Goal: Transaction & Acquisition: Obtain resource

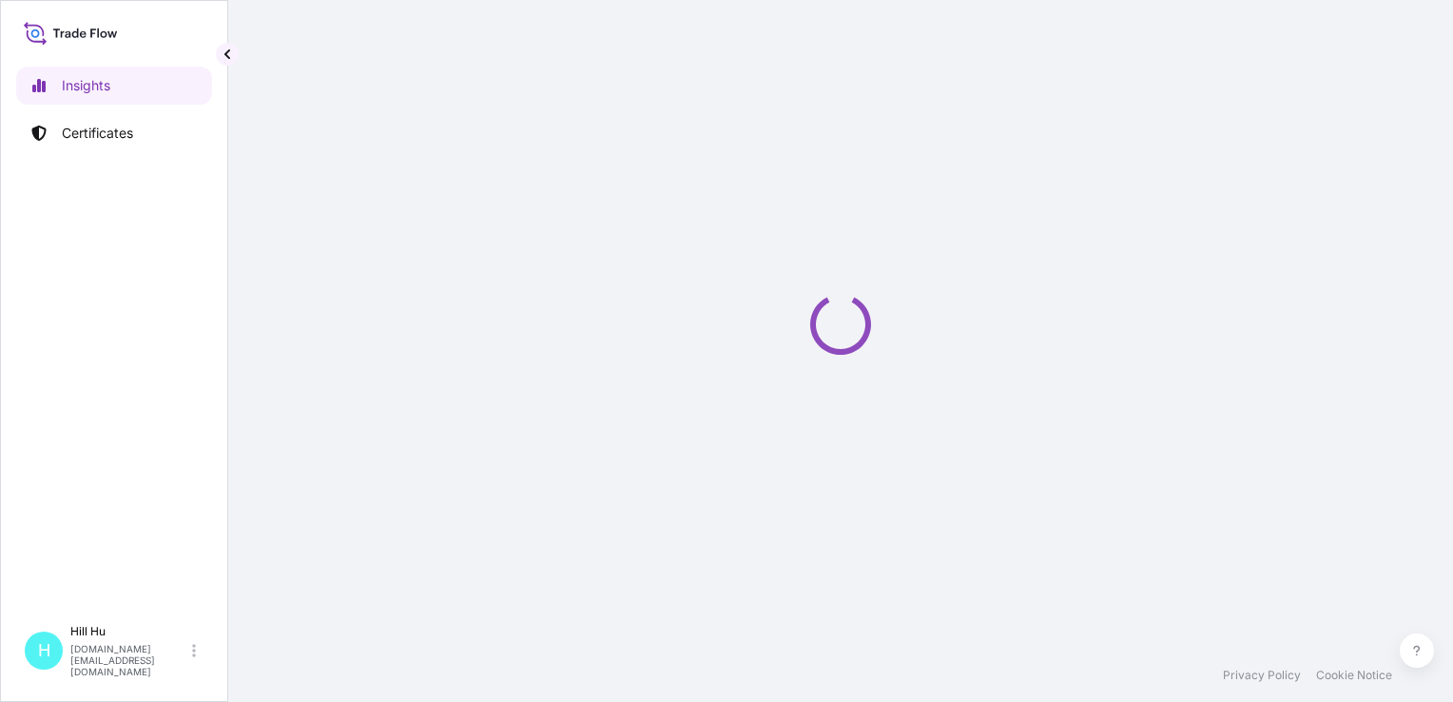
select select "2025"
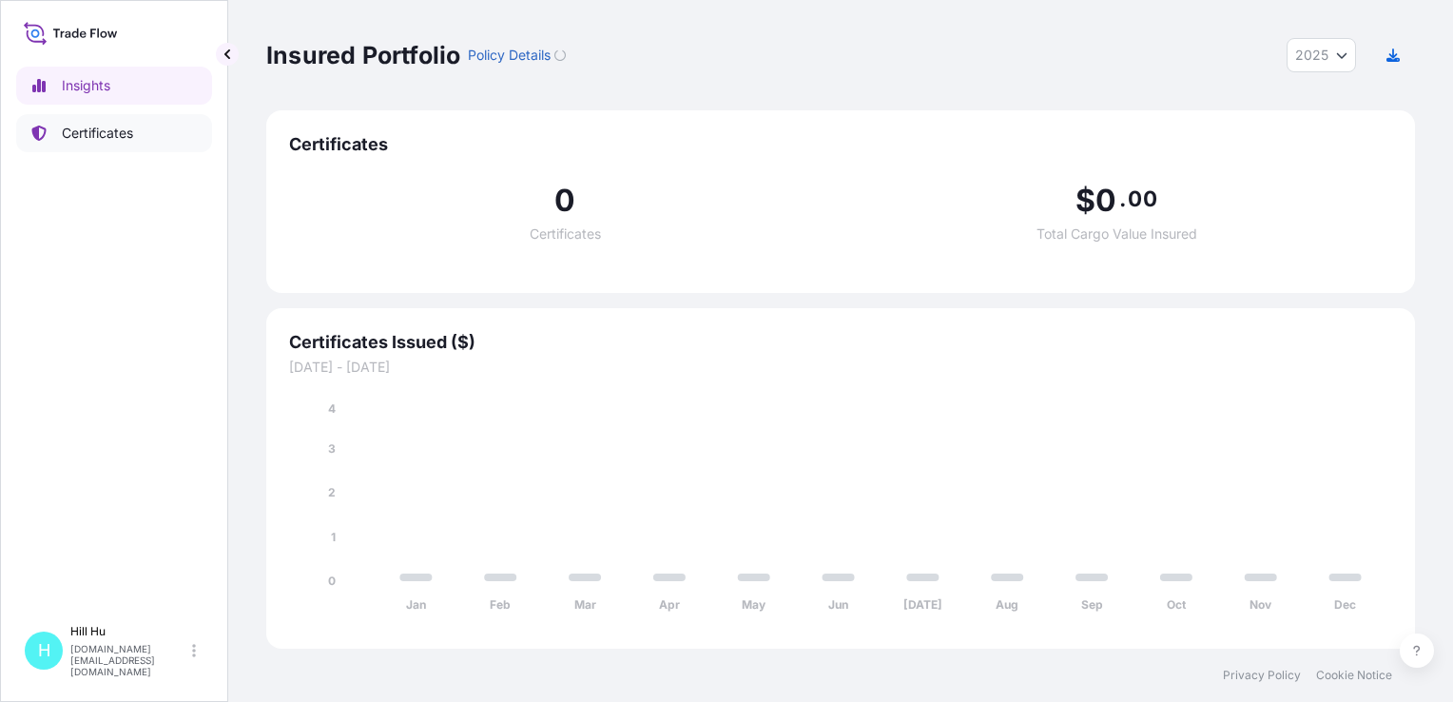
click at [72, 151] on link "Certificates" at bounding box center [114, 133] width 196 height 38
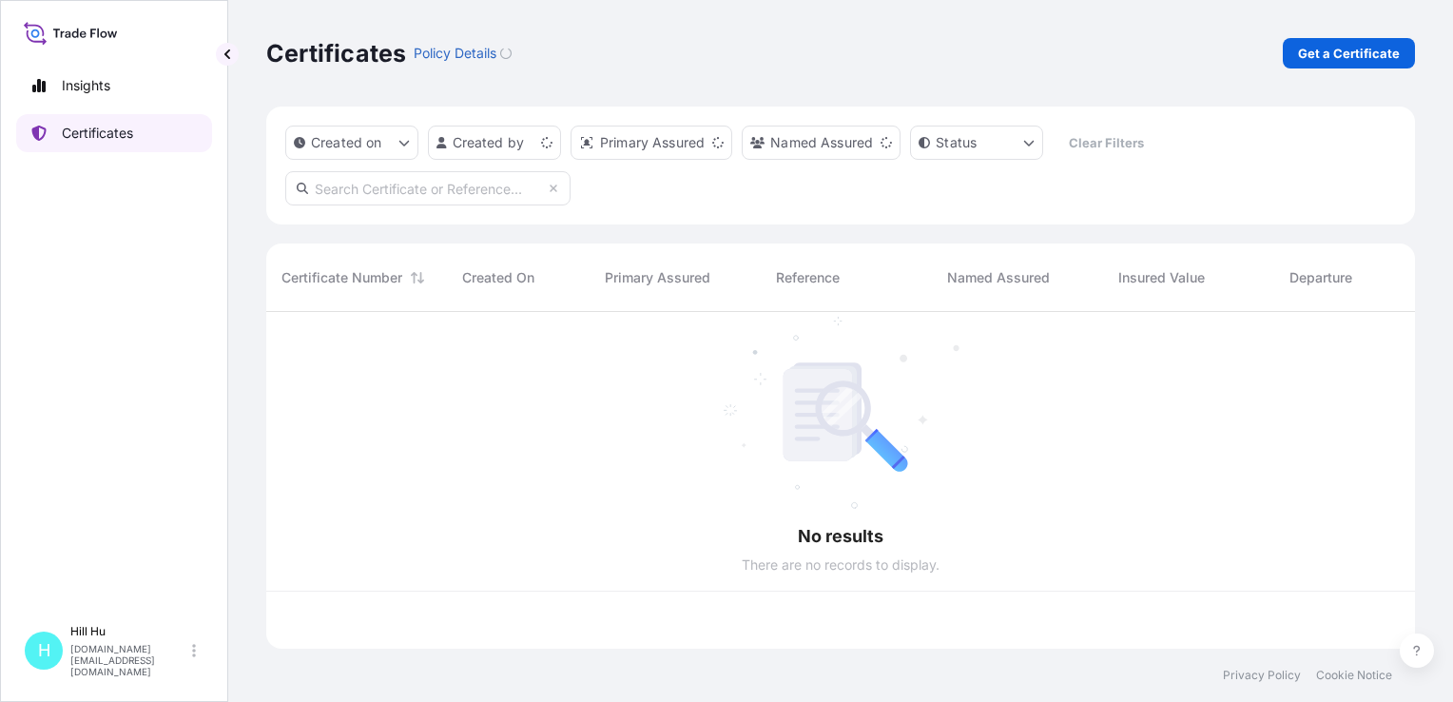
scroll to position [333, 1134]
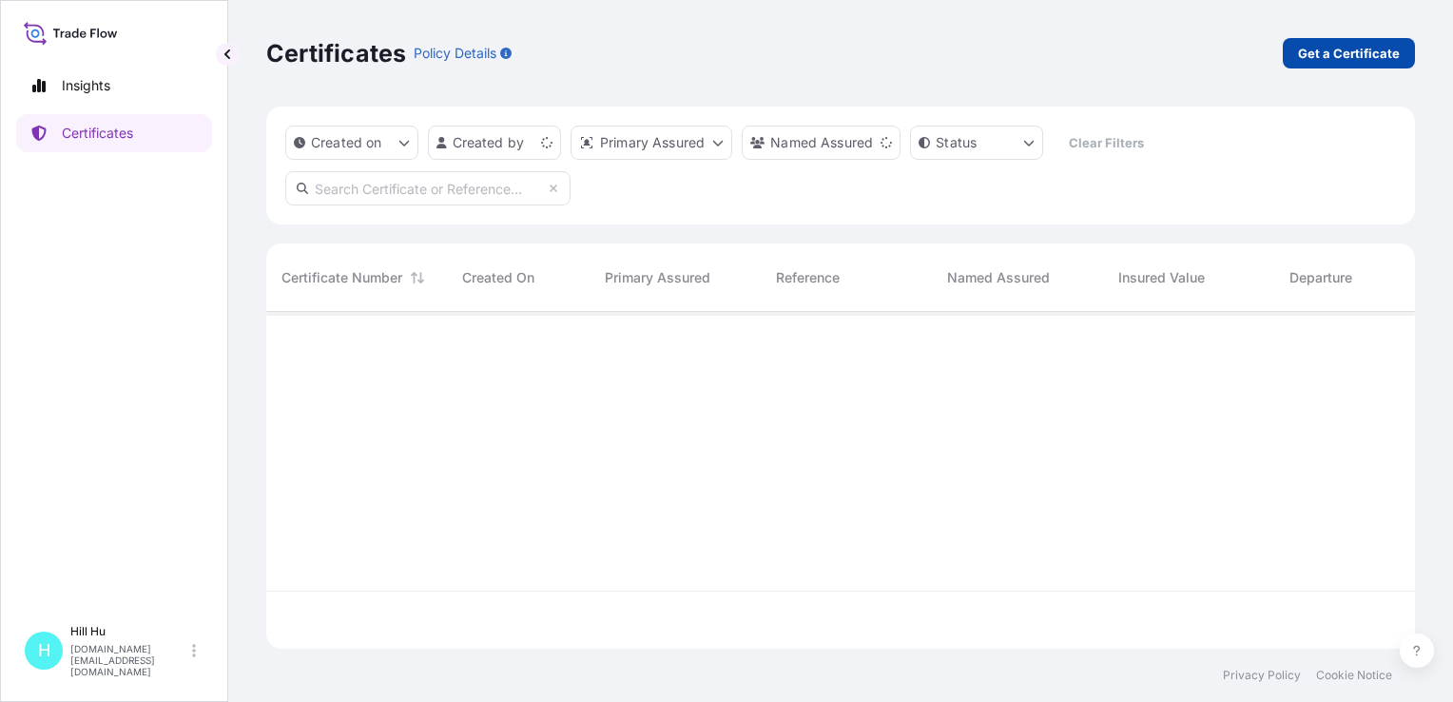
click at [1365, 63] on link "Get a Certificate" at bounding box center [1349, 53] width 132 height 30
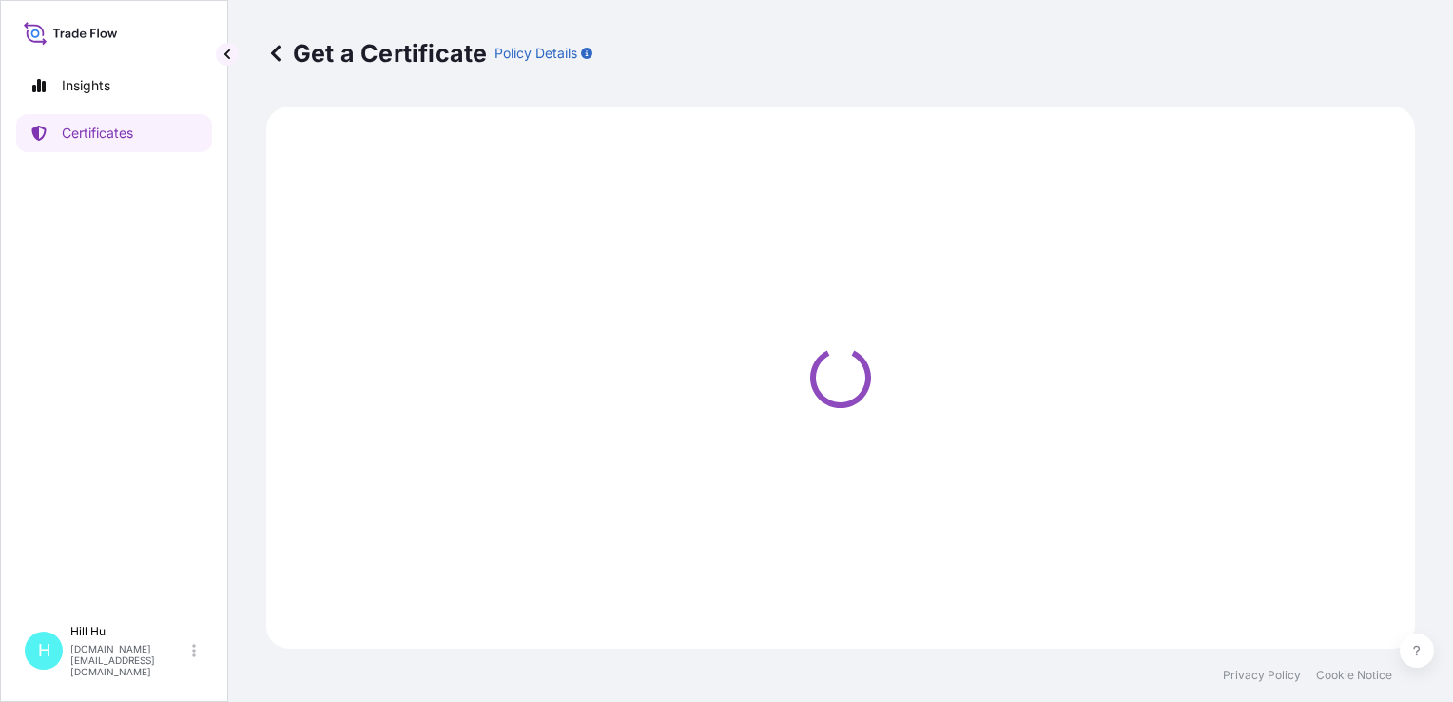
select select "Sea"
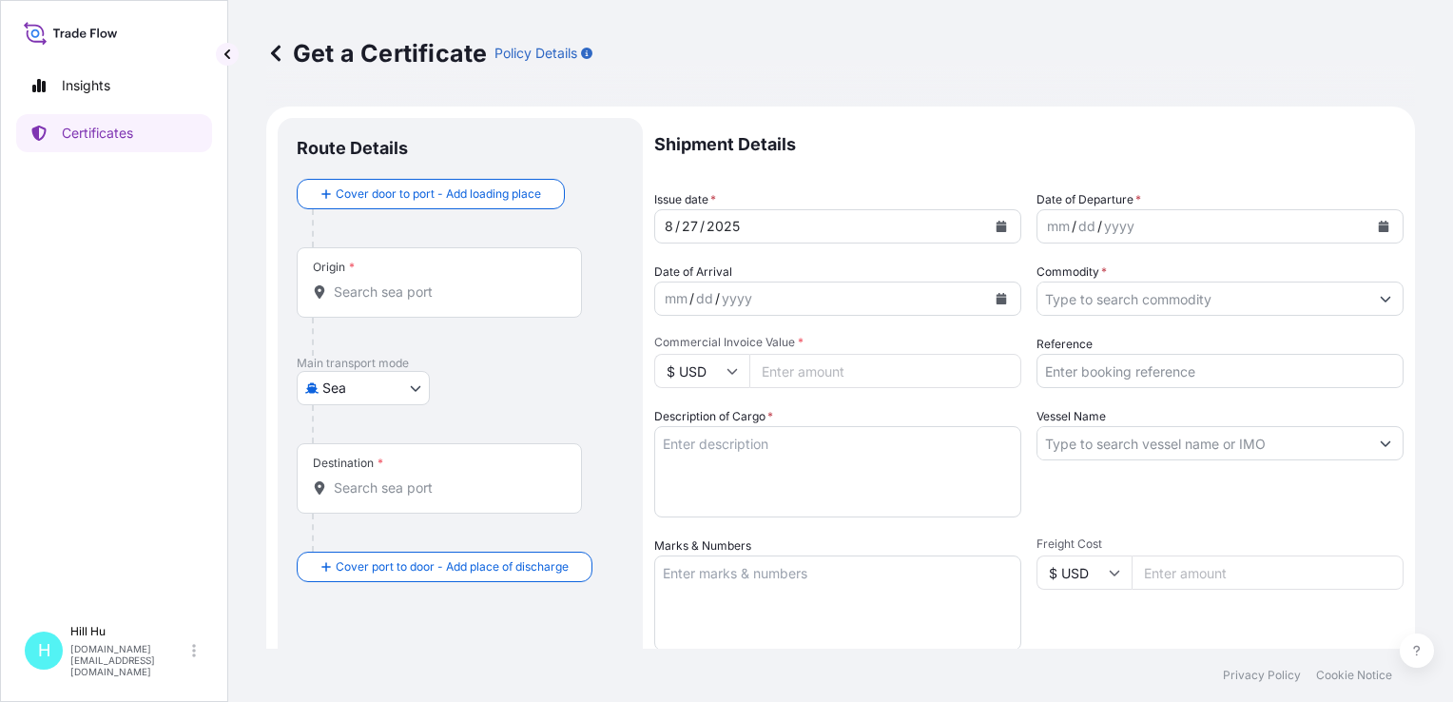
click at [348, 287] on input "Origin *" at bounding box center [446, 291] width 224 height 19
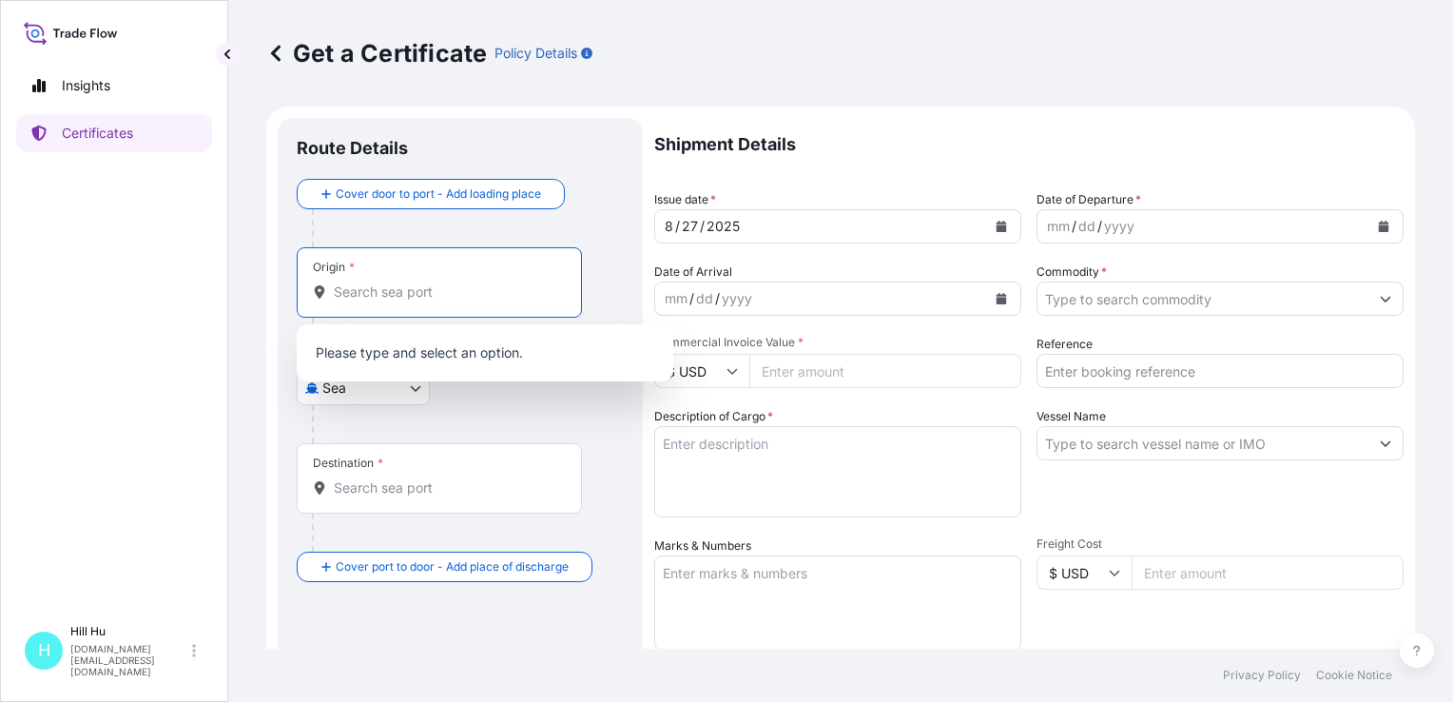
click at [348, 287] on input "Origin *" at bounding box center [446, 291] width 224 height 19
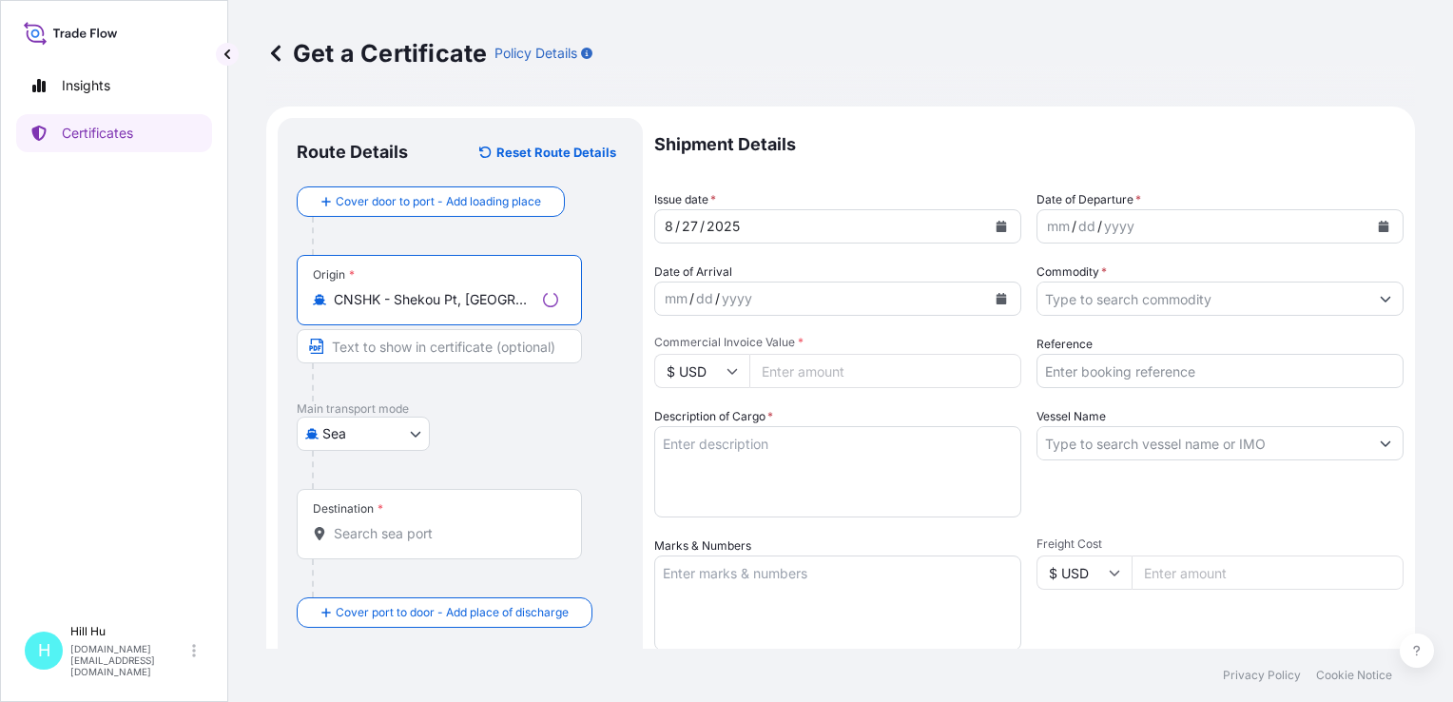
type input "CNSHK - Shekou Pt, [GEOGRAPHIC_DATA]"
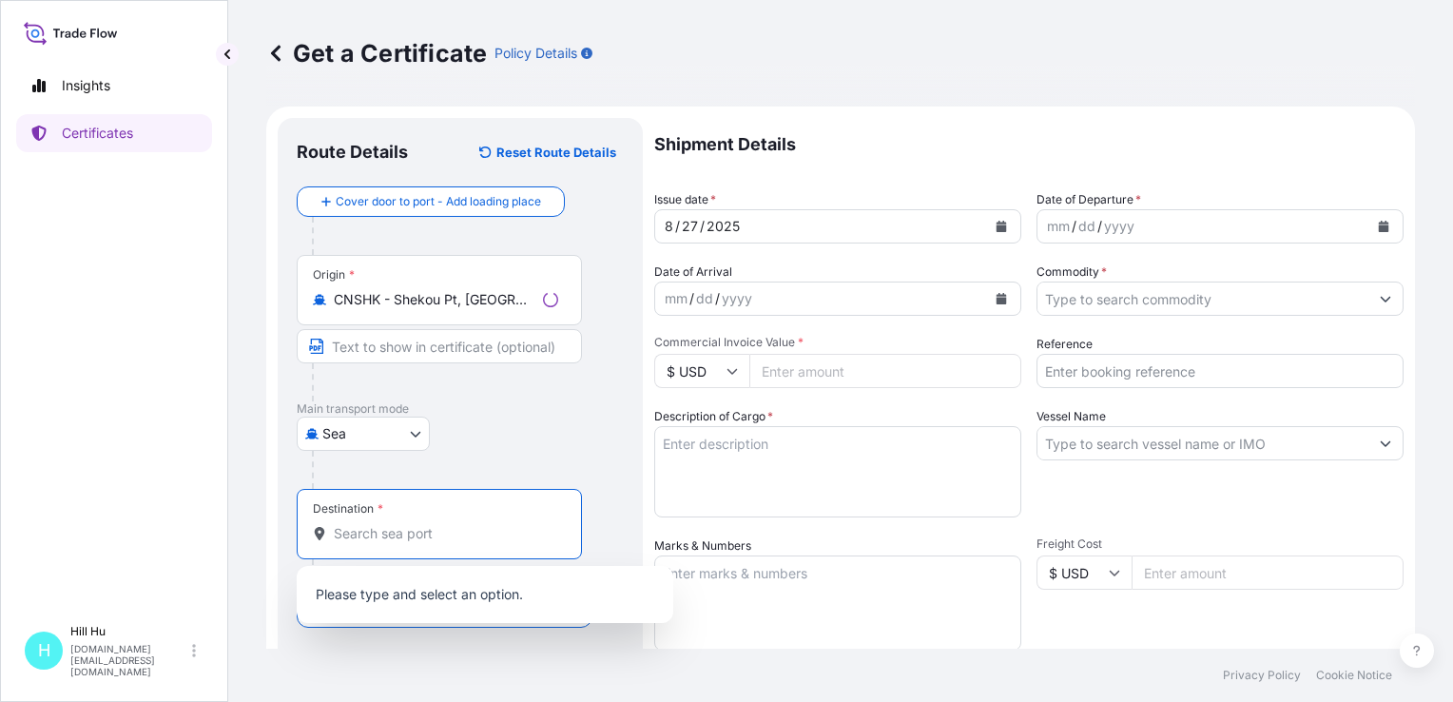
click at [370, 535] on input "Destination *" at bounding box center [446, 533] width 224 height 19
click at [425, 534] on input "Destination * Please select a destination" at bounding box center [446, 533] width 224 height 19
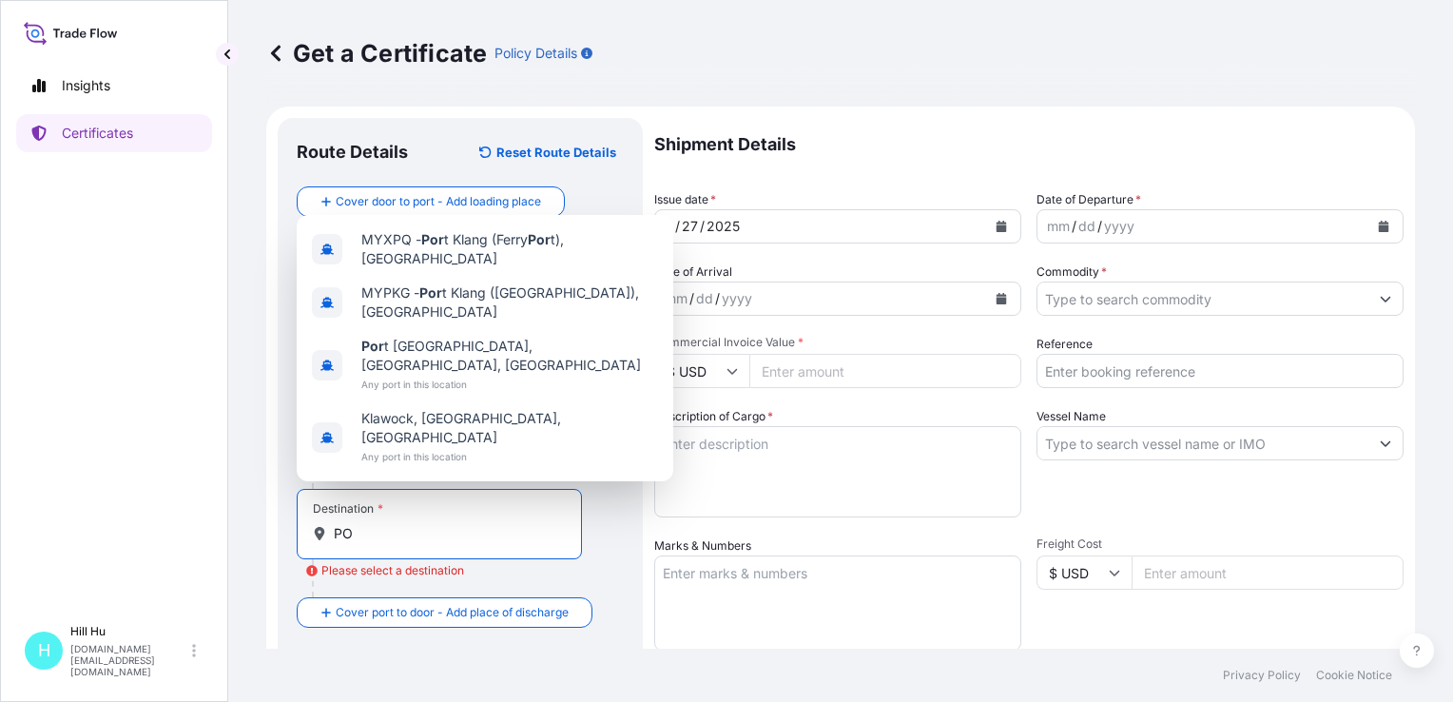
type input "P"
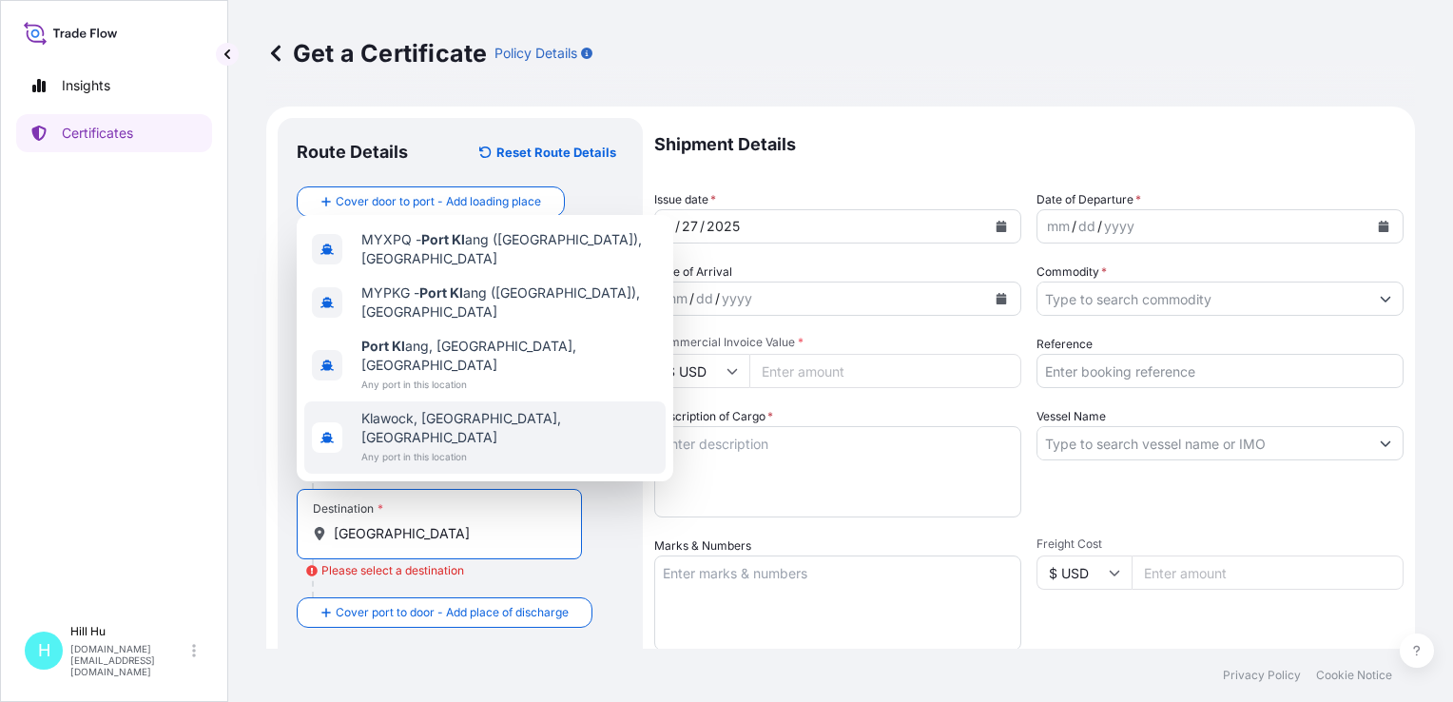
click at [627, 529] on div "Route Details Reset Route Details Cover door to port - Add loading place Place …" at bounding box center [460, 597] width 365 height 959
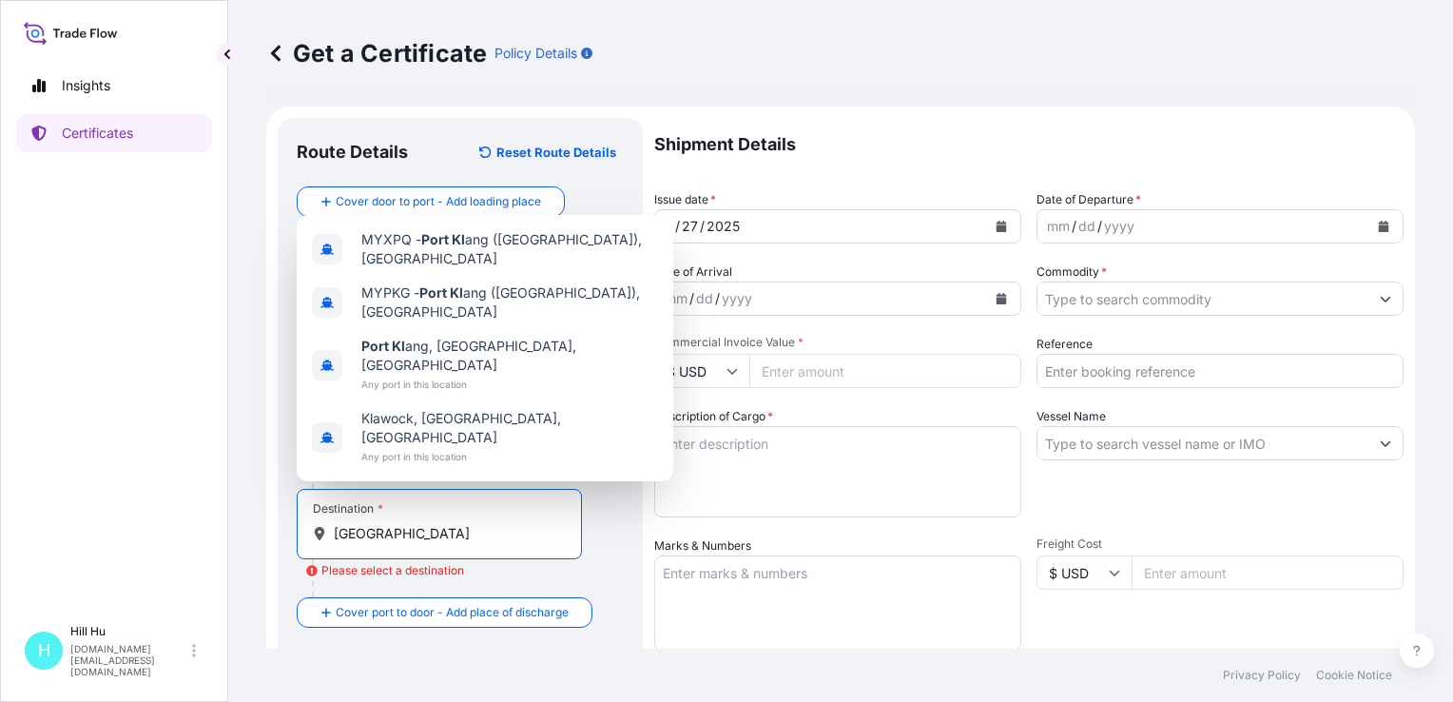
click at [397, 529] on input "[GEOGRAPHIC_DATA]" at bounding box center [446, 533] width 224 height 19
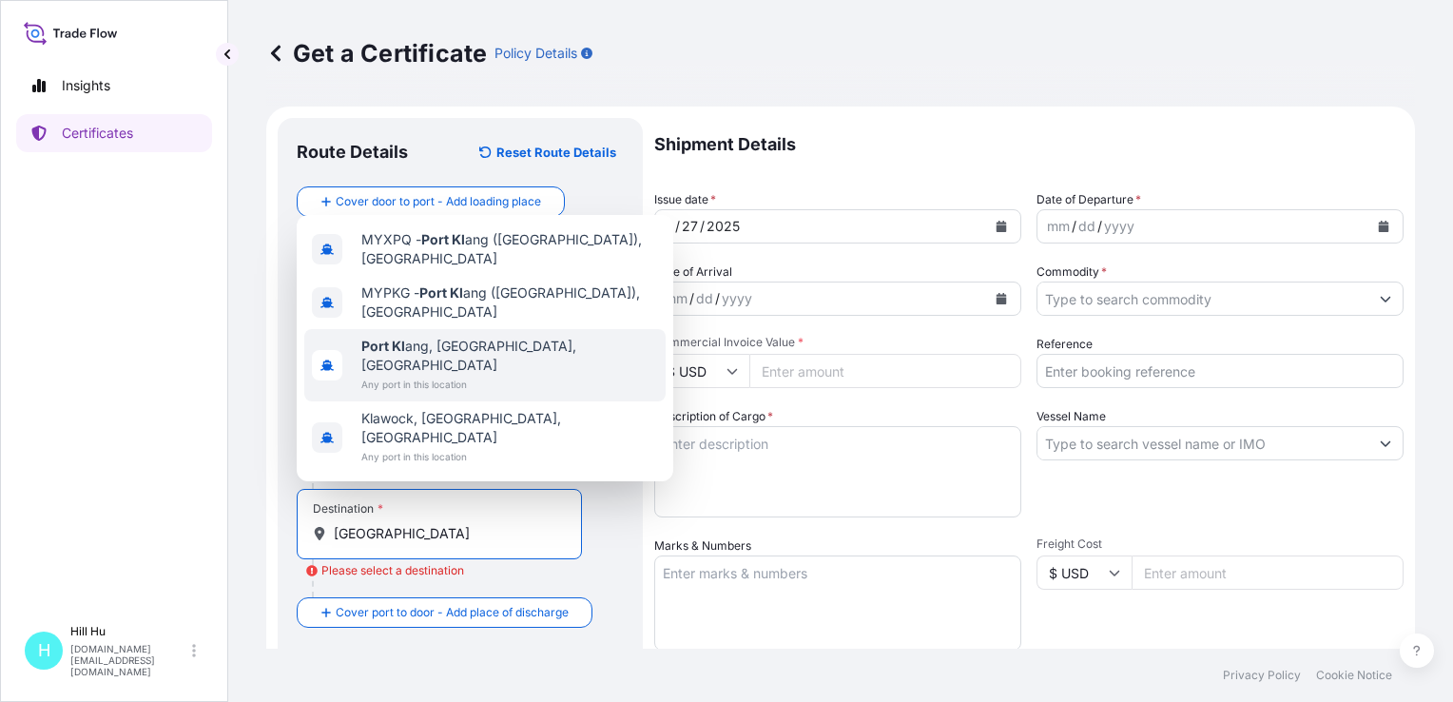
click at [487, 375] on span "Port [PERSON_NAME], [GEOGRAPHIC_DATA], [GEOGRAPHIC_DATA]" at bounding box center [509, 356] width 297 height 38
type input "[GEOGRAPHIC_DATA], [GEOGRAPHIC_DATA], [GEOGRAPHIC_DATA]"
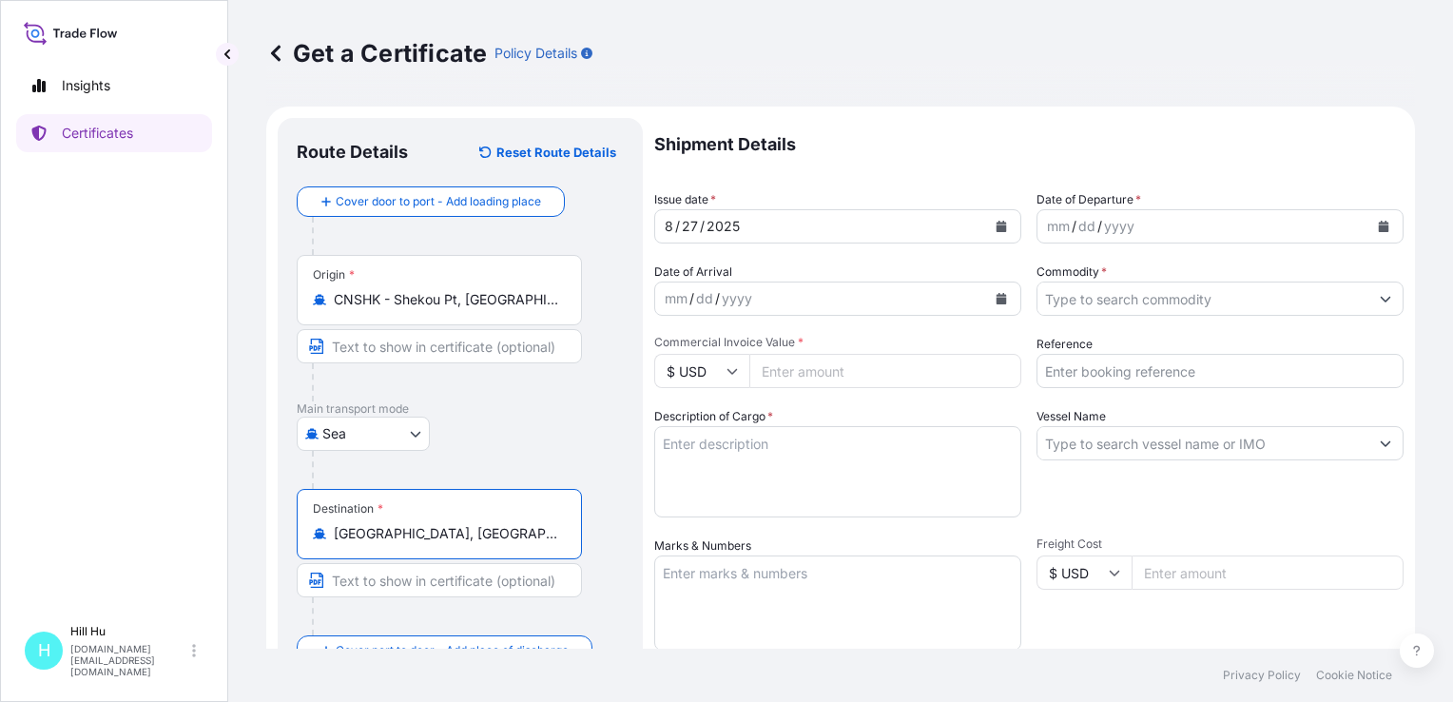
click at [1378, 224] on icon "Calendar" at bounding box center [1383, 226] width 11 height 11
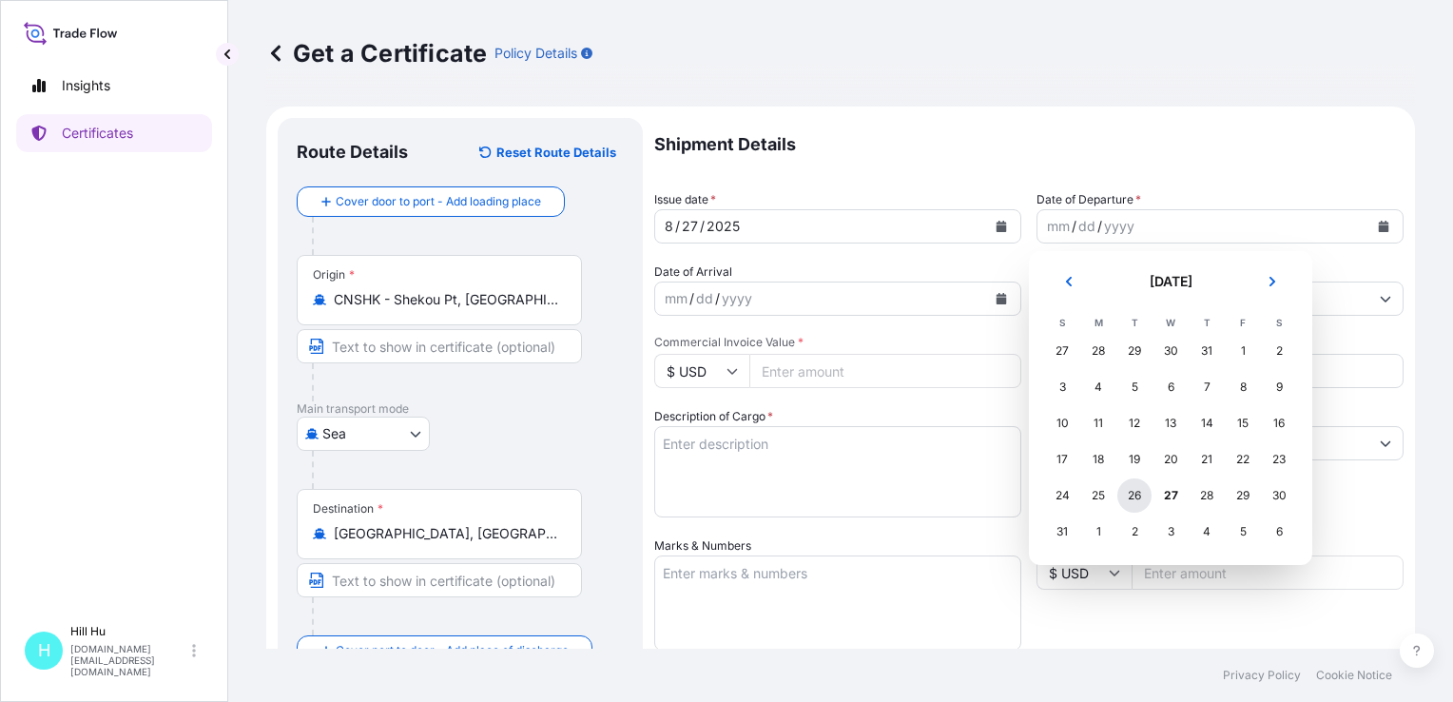
click at [1137, 501] on div "26" at bounding box center [1134, 495] width 34 height 34
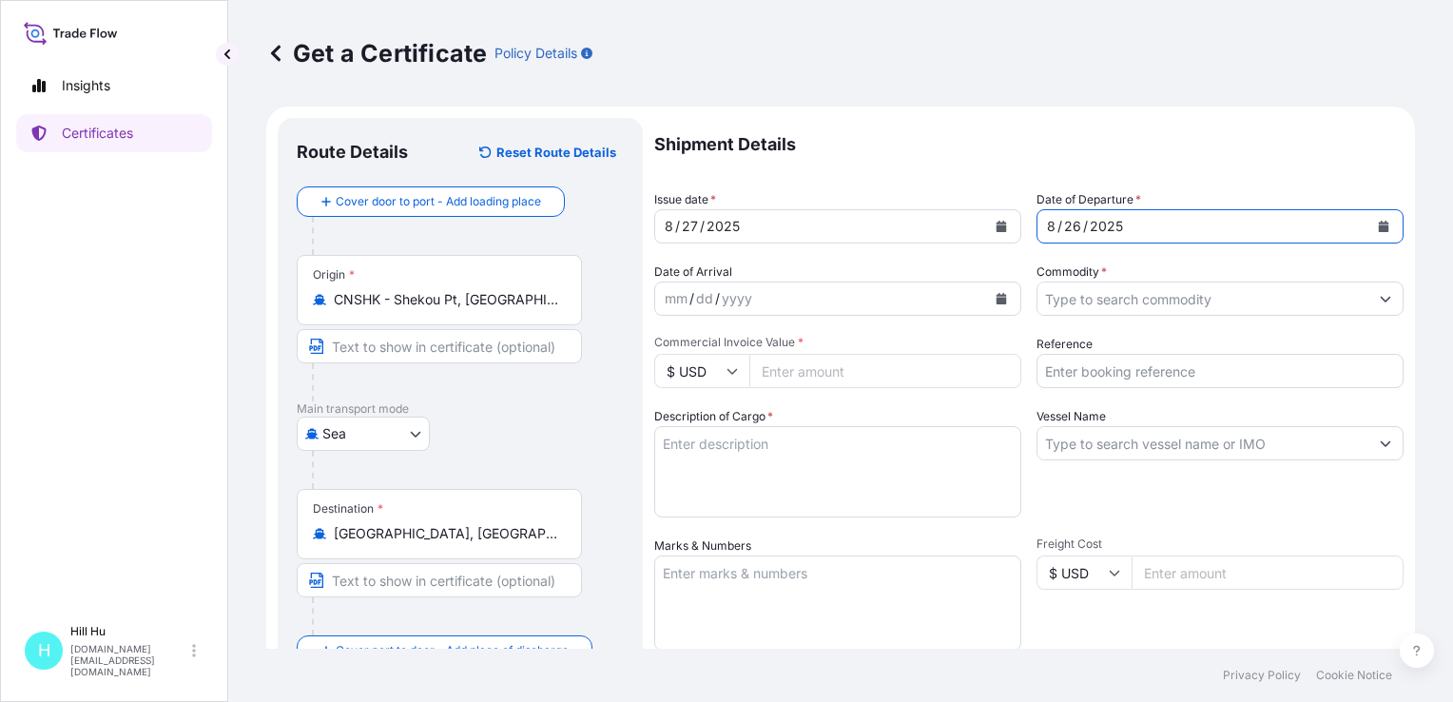
click at [1088, 305] on input "Commodity *" at bounding box center [1202, 298] width 331 height 34
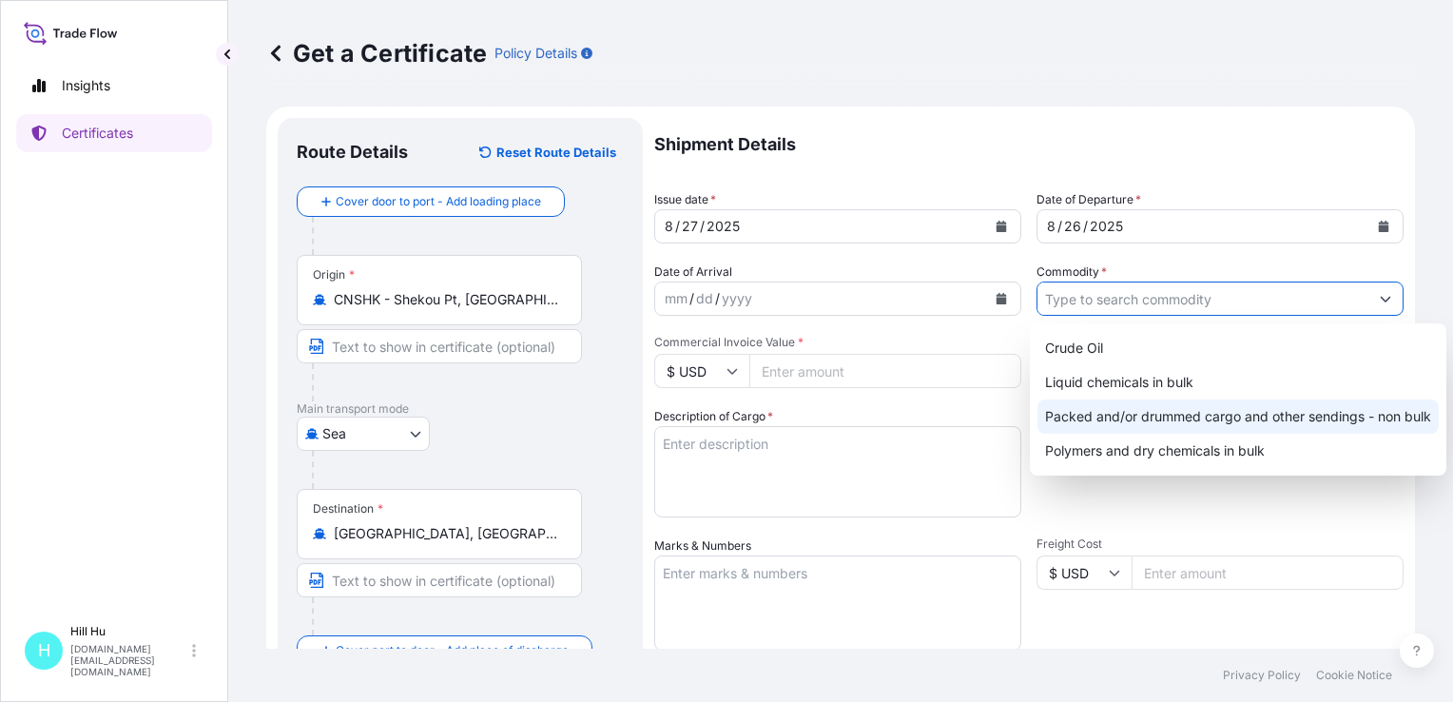
click at [1137, 413] on div "Packed and/or drummed cargo and other sendings - non bulk" at bounding box center [1237, 416] width 401 height 34
type input "Packed and/or drummed cargo and other sendings - non bulk"
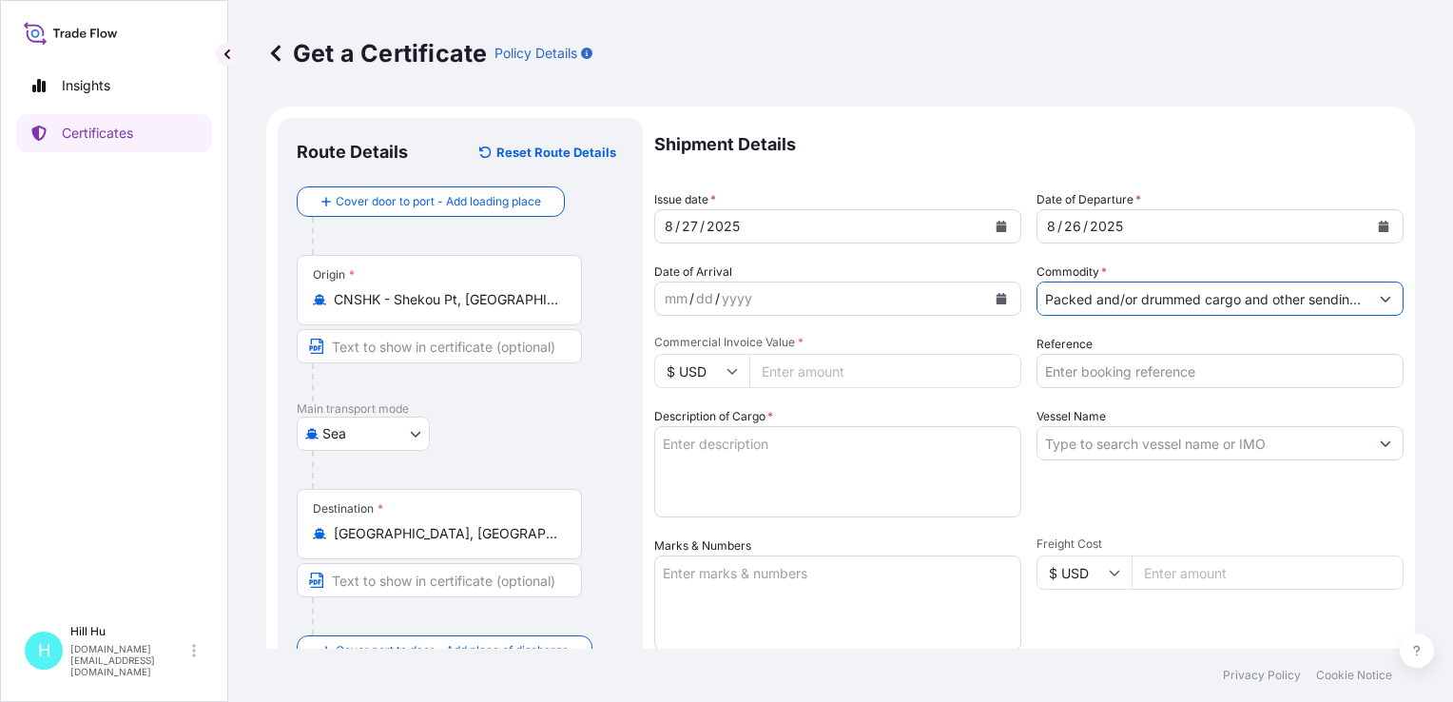
click at [753, 373] on input "Commercial Invoice Value *" at bounding box center [885, 371] width 272 height 34
click at [733, 372] on icon at bounding box center [732, 372] width 10 height 6
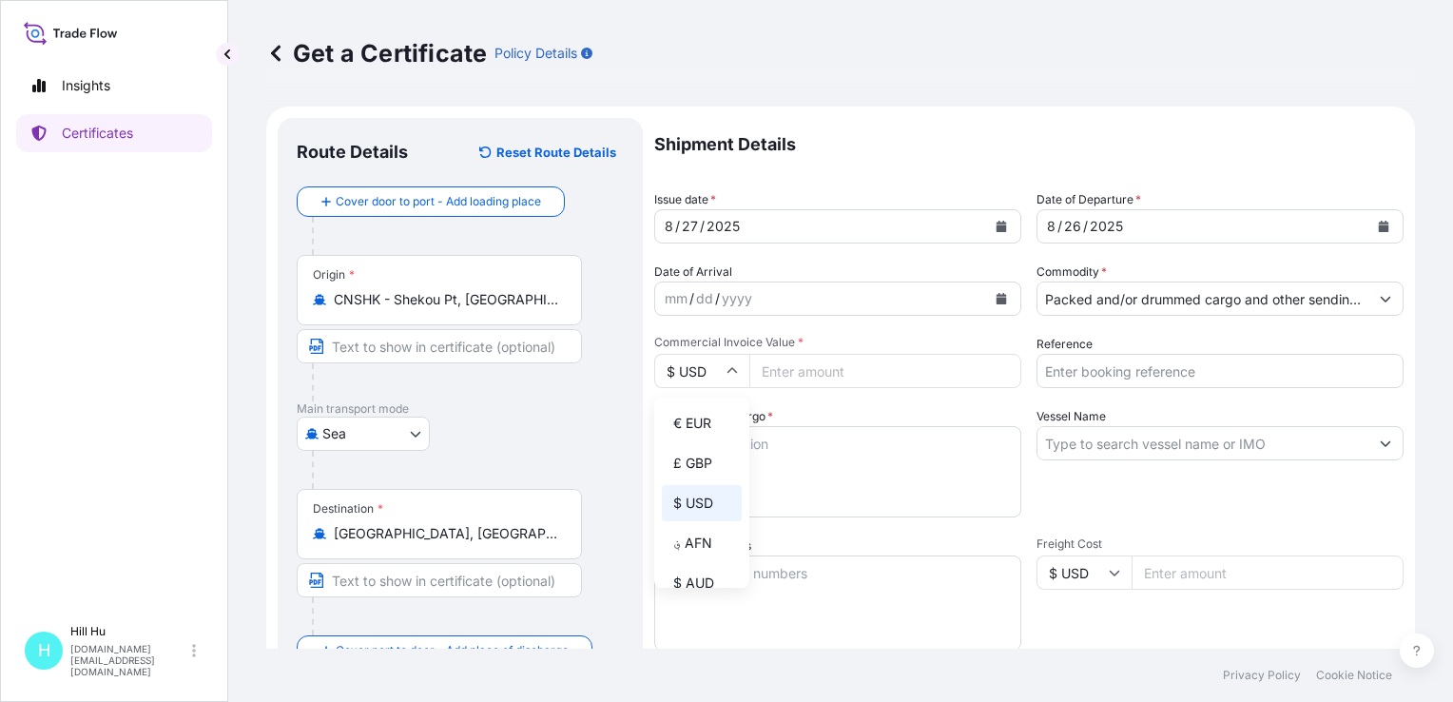
scroll to position [190, 0]
click at [705, 530] on div "¥ CNY" at bounding box center [702, 512] width 80 height 36
type input "¥ CNY"
click at [781, 366] on input "Commercial Invoice Value *" at bounding box center [885, 371] width 272 height 34
paste input "1048954.04"
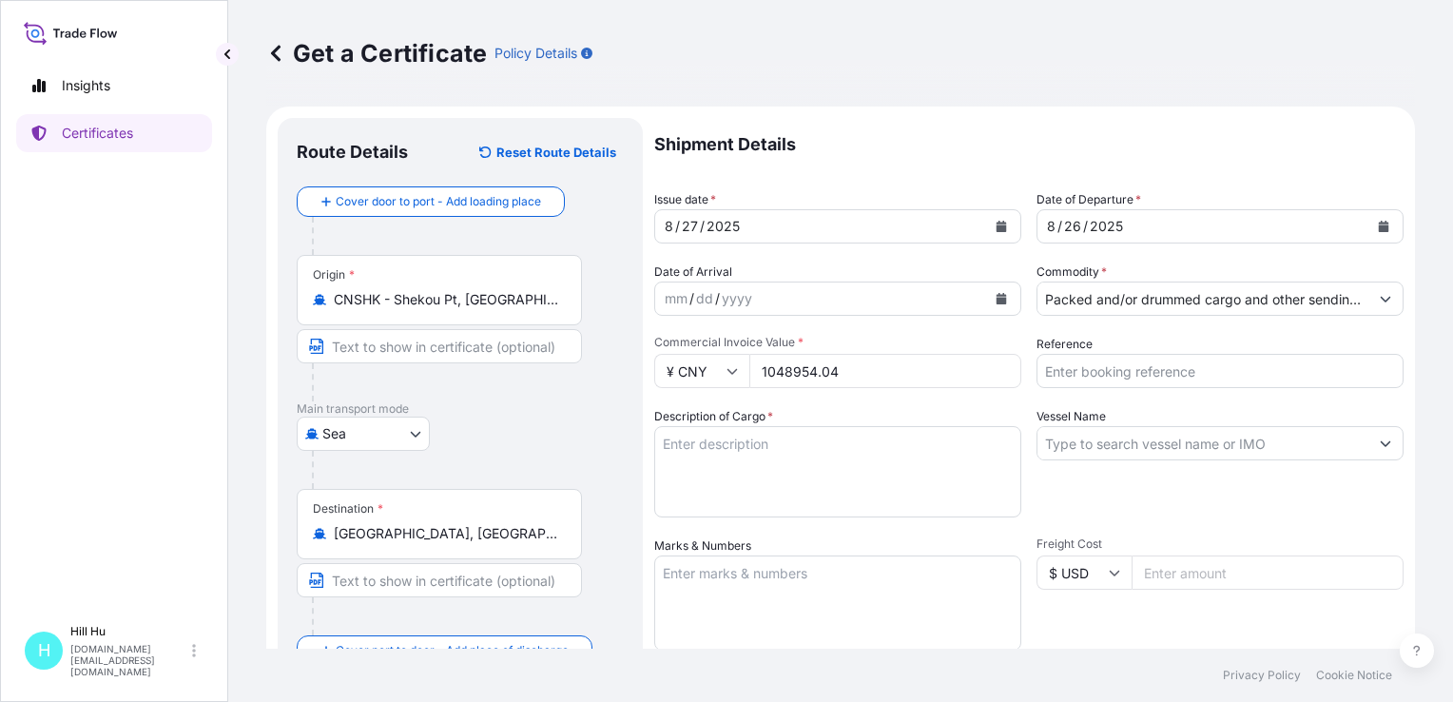
type input "1048954.04"
click at [696, 444] on textarea "Description of Cargo *" at bounding box center [837, 471] width 367 height 91
paste textarea "POLYFLAM [PERSON_NAME] 9180 NATURAL C1, BG25HT"
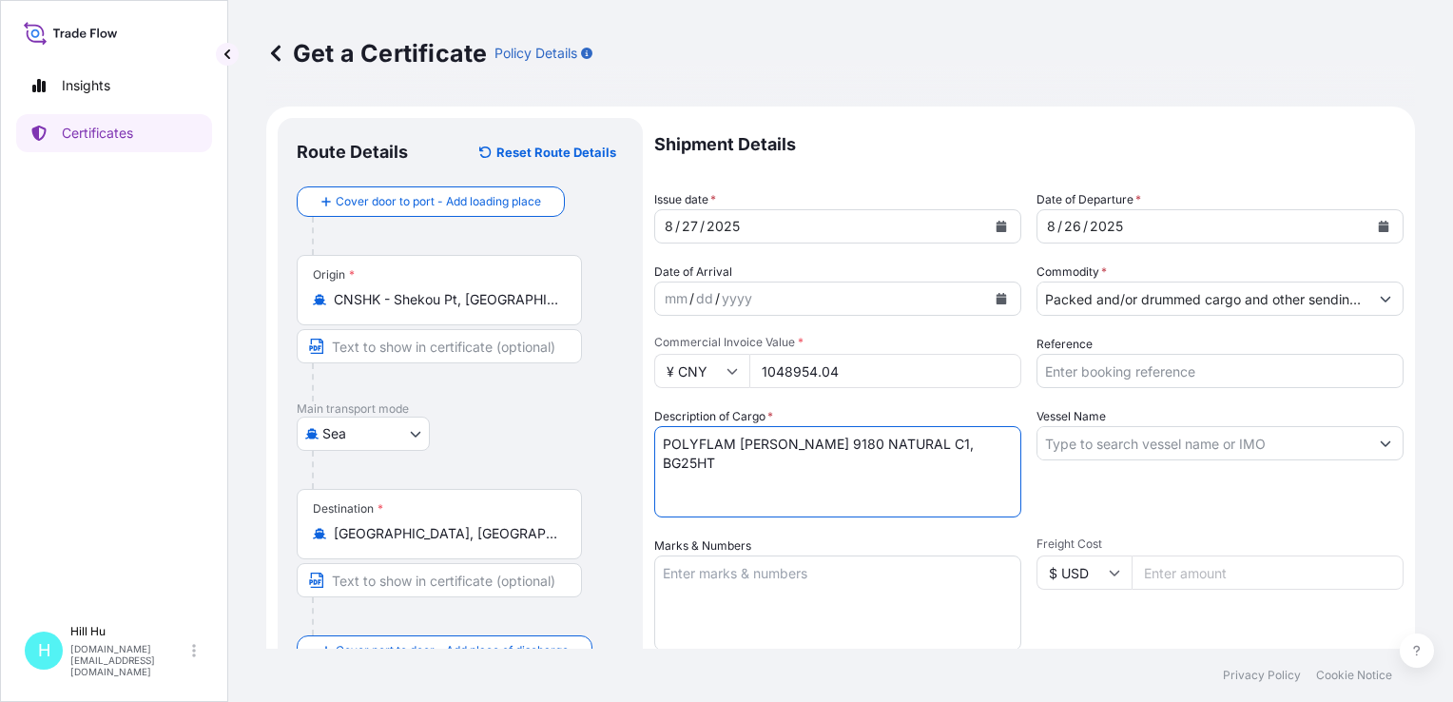
click at [664, 466] on textarea "POLYFLAM [PERSON_NAME] 9180 NATURAL C1, BG25HT" at bounding box center [837, 471] width 367 height 91
click at [970, 447] on textarea "POLYFLAM [PERSON_NAME] 9180 NATURAL C1, BG25HT" at bounding box center [837, 471] width 367 height 91
type textarea "POLYFLAM [PERSON_NAME] 9180 NATURAL C1, BG25HT N.W.: 36125KGS TOTAL: 36PALLETS/…"
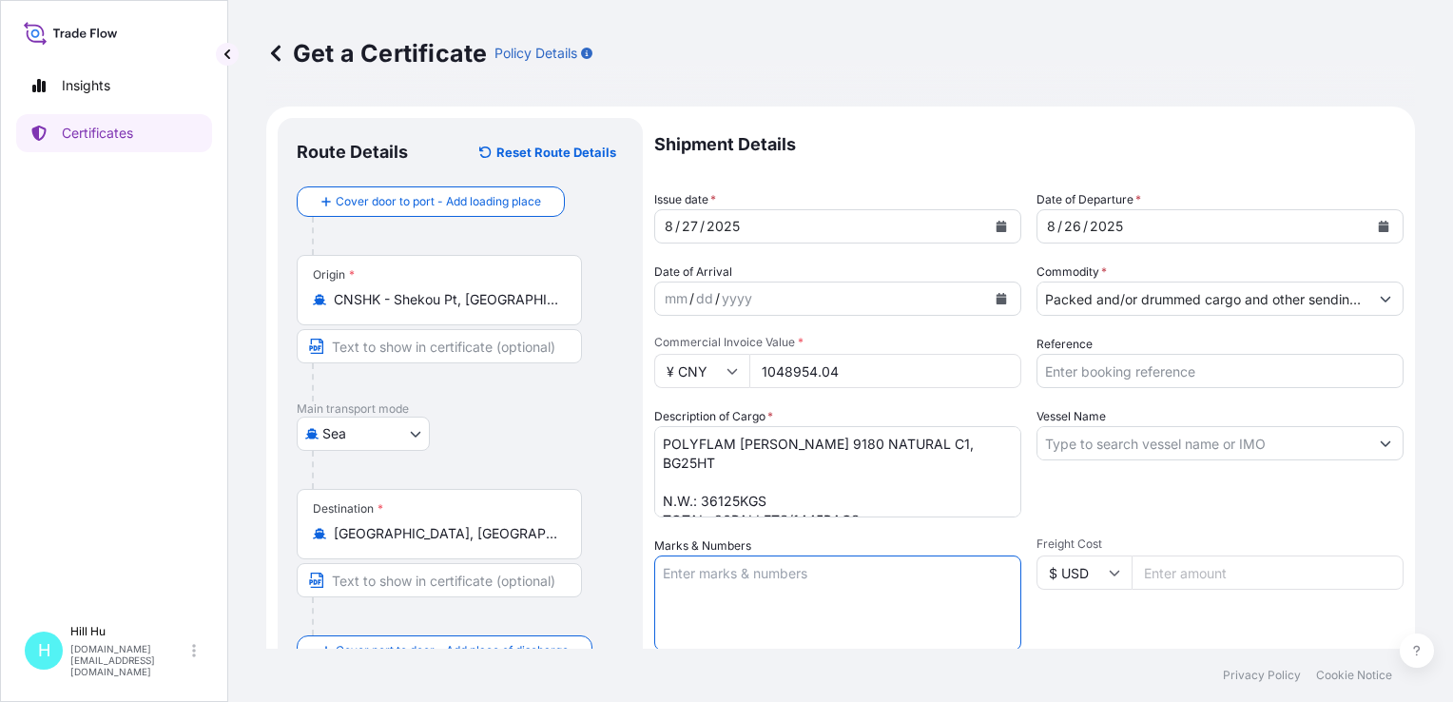
click at [756, 587] on textarea "Marks & Numbers" at bounding box center [837, 602] width 367 height 95
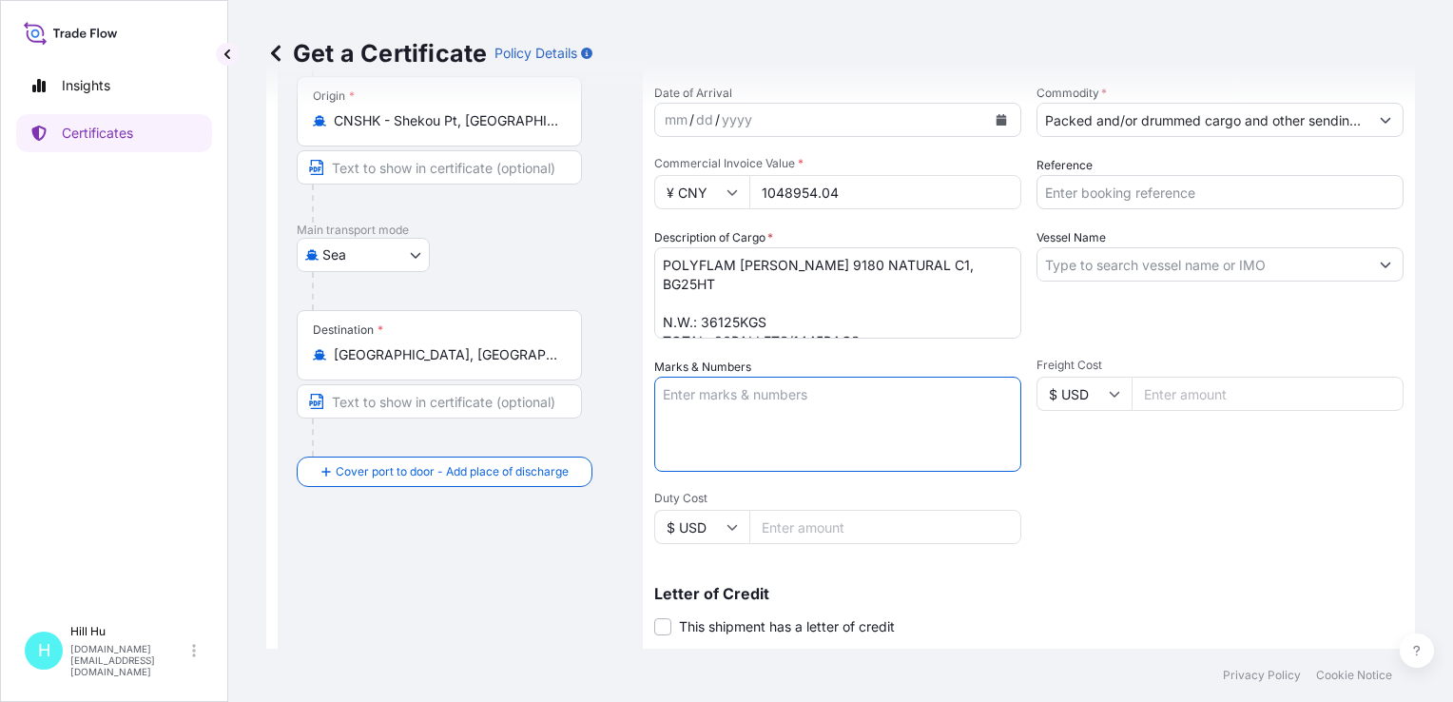
scroll to position [380, 0]
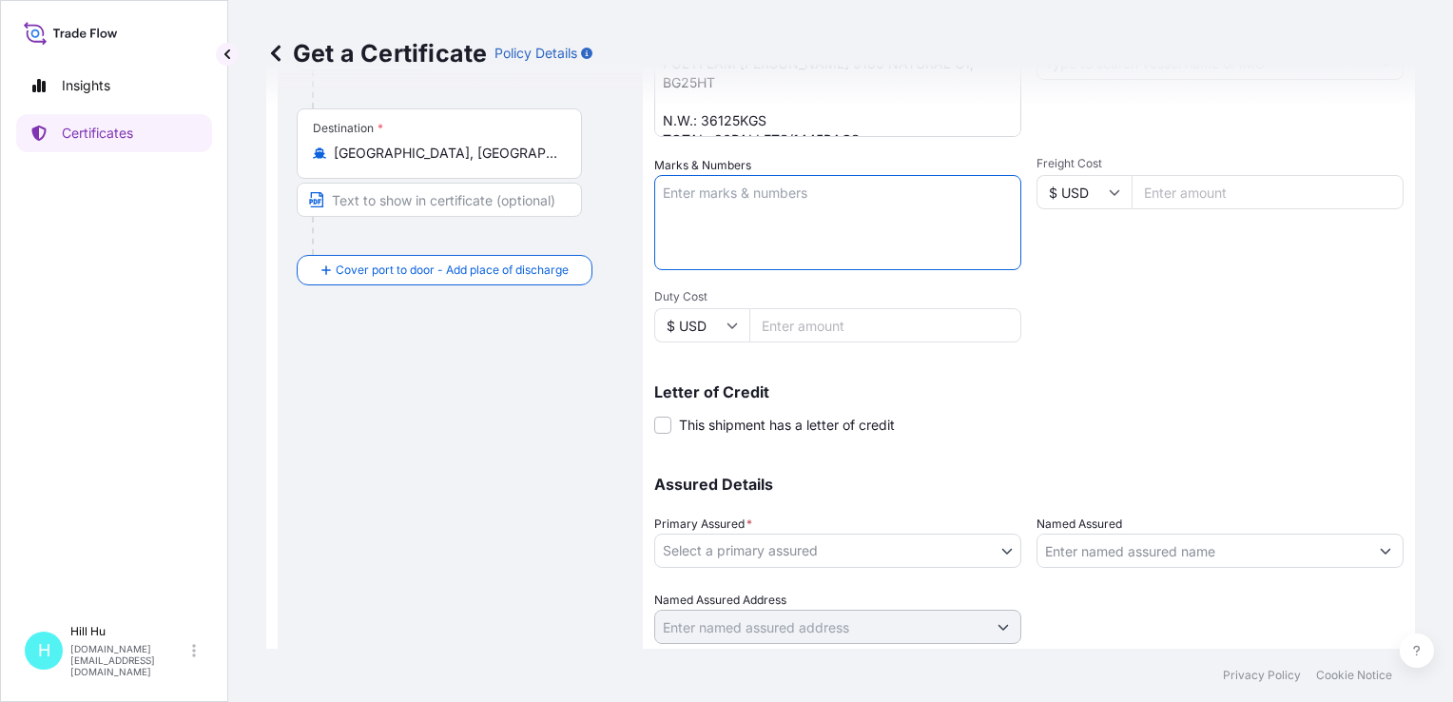
click at [1128, 551] on input "Named Assured" at bounding box center [1202, 550] width 331 height 34
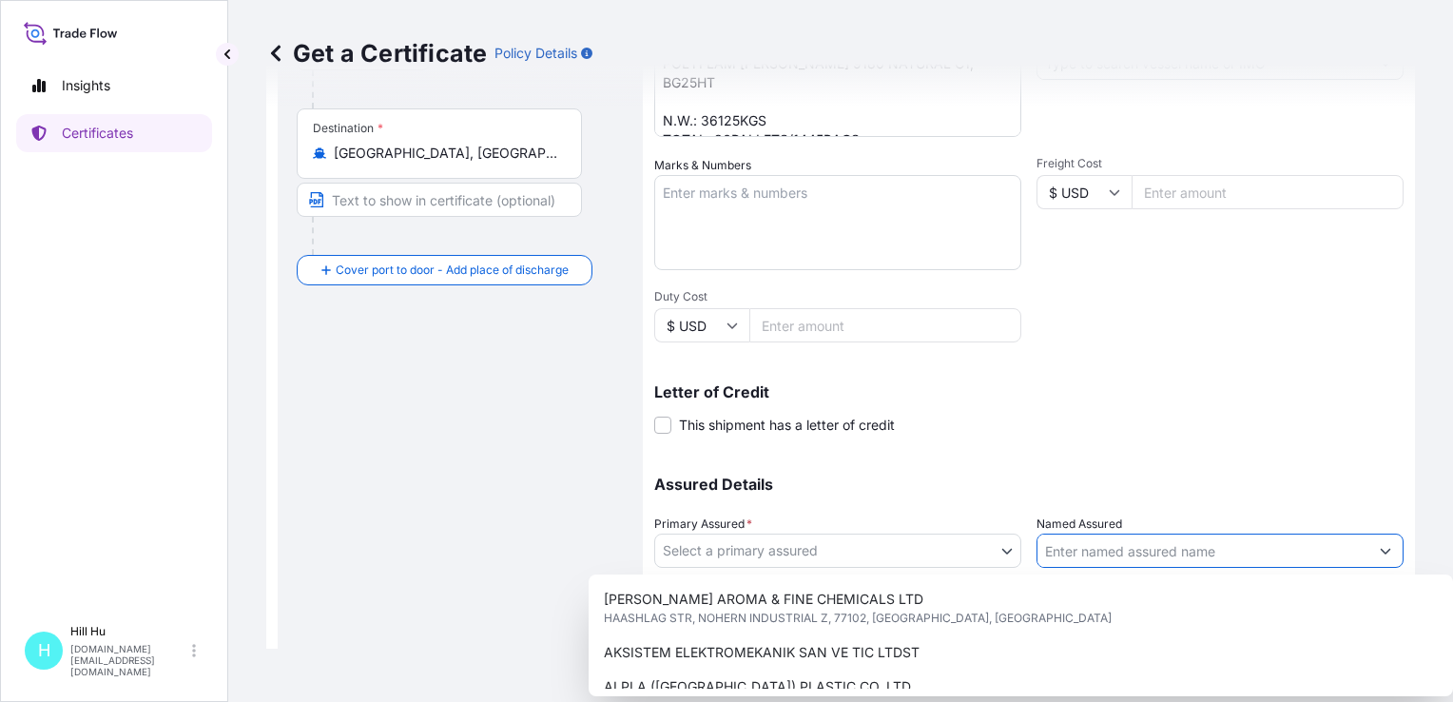
paste input "LyondellBasell Advanced Polymer (Dongguan) Co. Ltd."
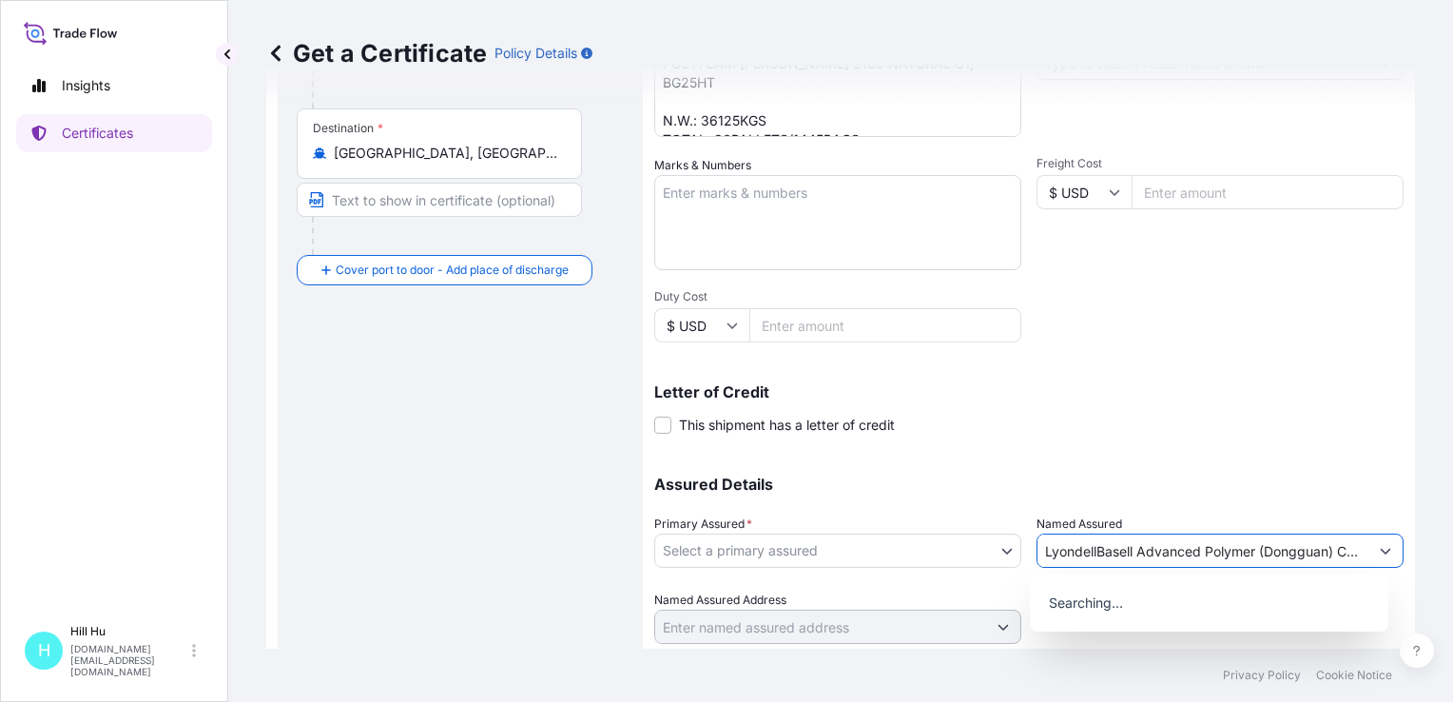
scroll to position [0, 34]
type input "LyondellBasell Advanced Polymer (Dongguan) Co. Ltd."
click at [929, 551] on body "9 options available. 0 options available. Insights Certificates [GEOGRAPHIC_DAT…" at bounding box center [726, 351] width 1453 height 702
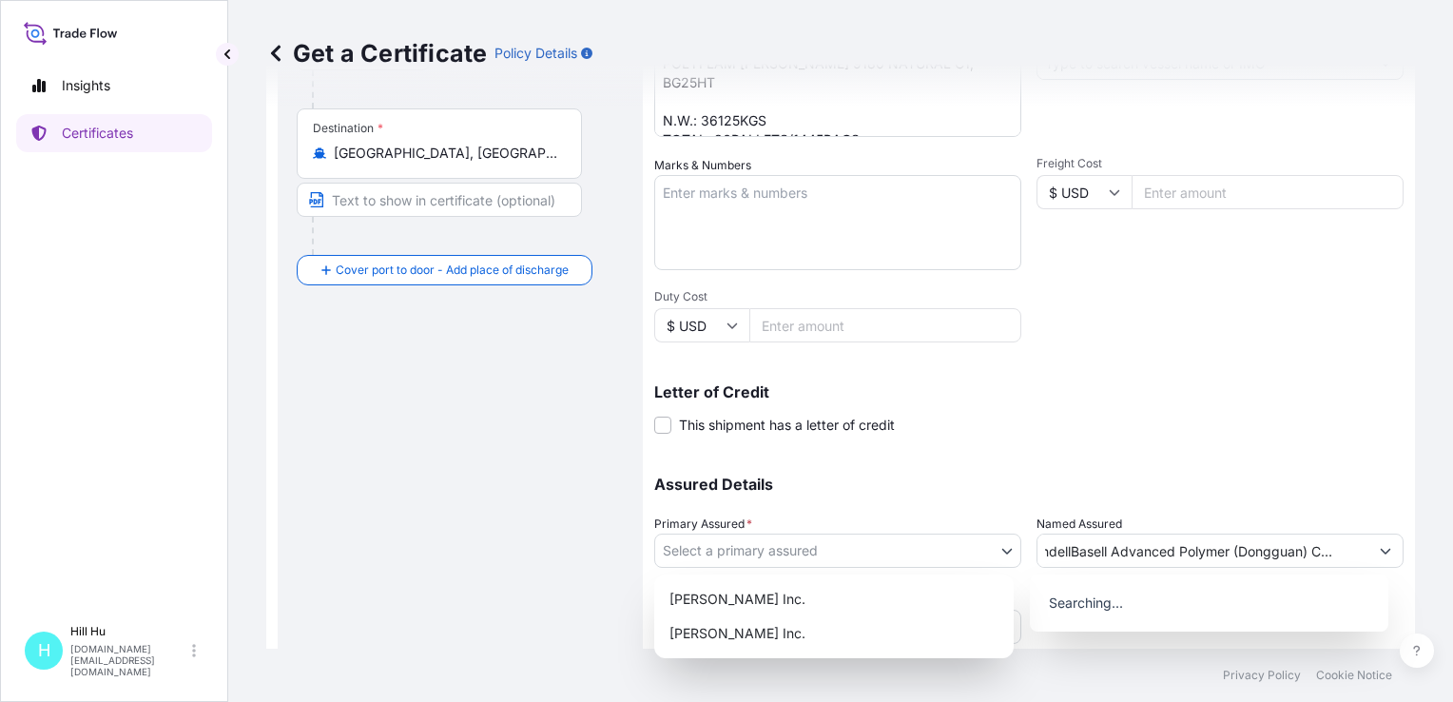
scroll to position [0, 0]
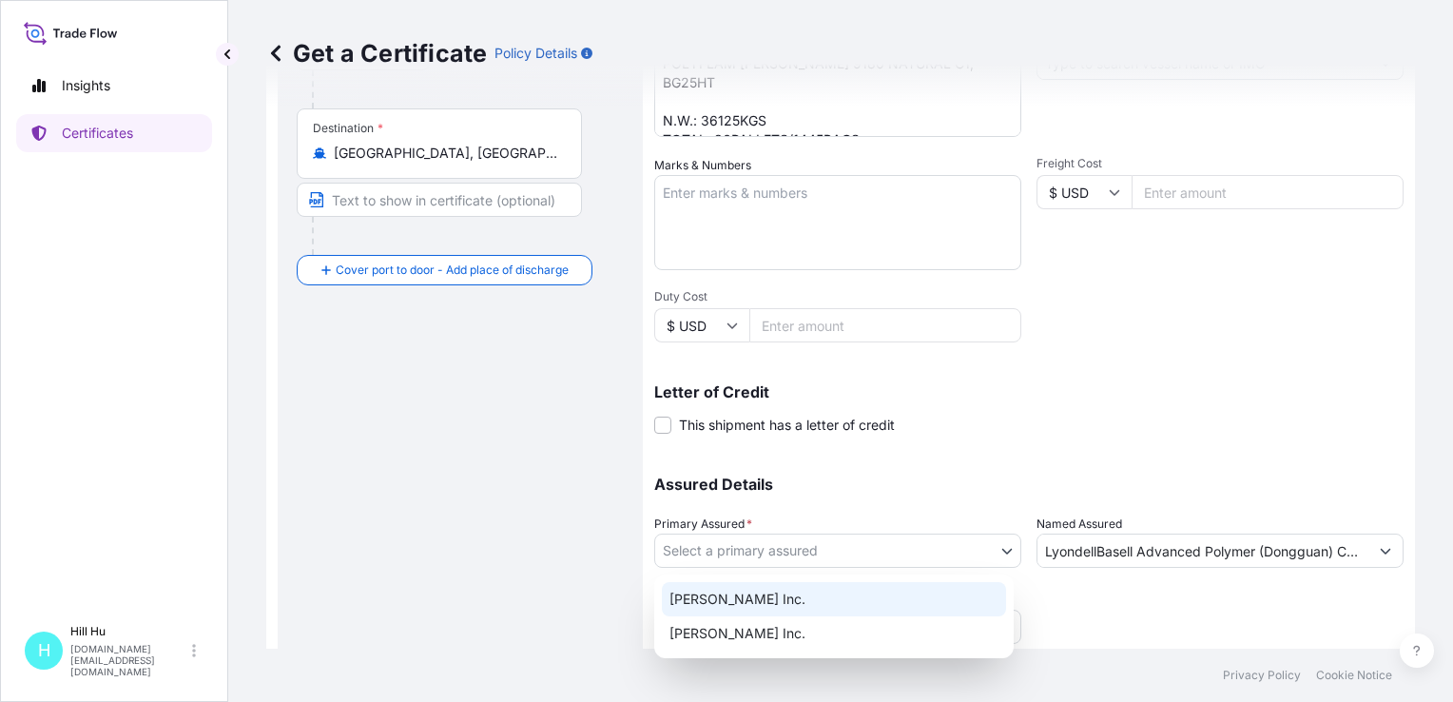
click at [736, 594] on div "[PERSON_NAME] Inc." at bounding box center [834, 599] width 344 height 34
select select "32057"
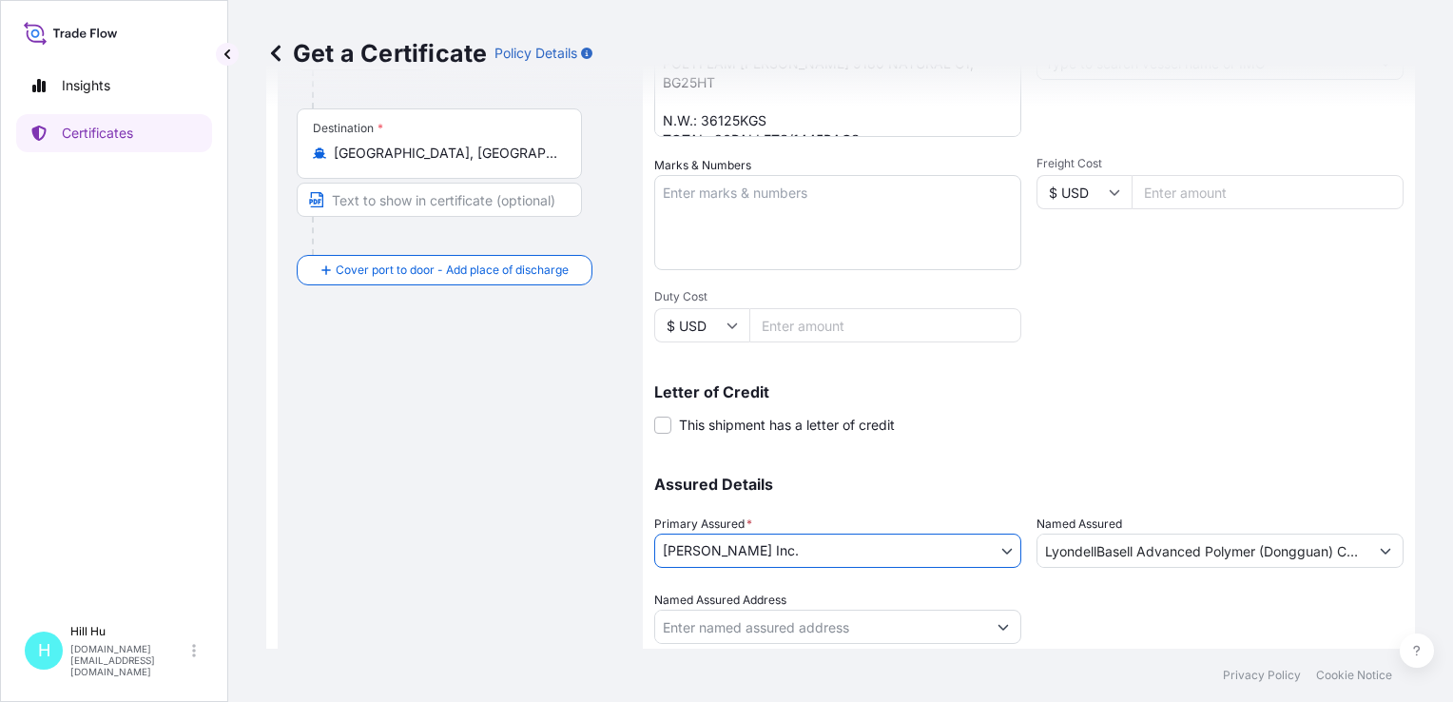
click at [715, 211] on textarea "Marks & Numbers" at bounding box center [837, 222] width 367 height 95
paste textarea "LyondellBasell Advanced Polymer (Dongguan) Co. Ltd."
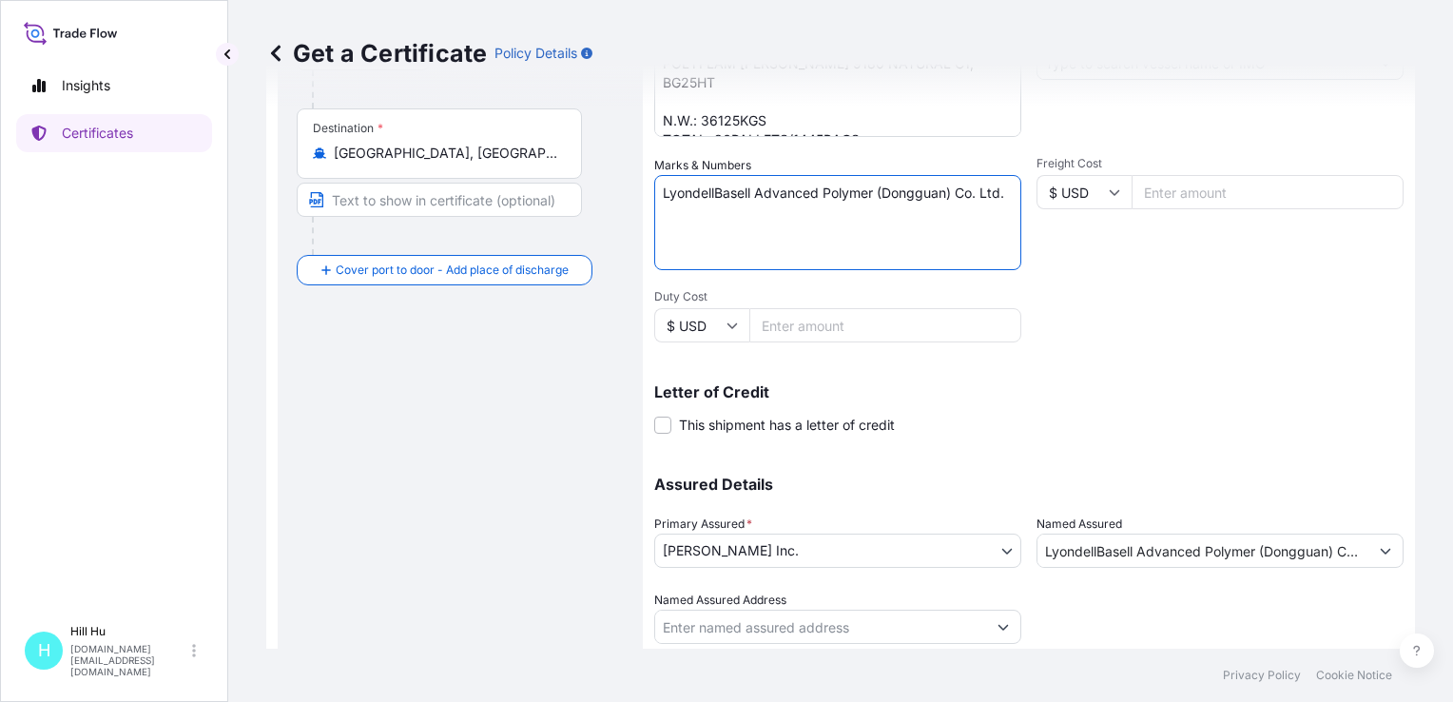
drag, startPoint x: 757, startPoint y: 192, endPoint x: 765, endPoint y: 210, distance: 19.6
click at [765, 210] on textarea "LyondellBasell Advanced Polymer (Dongguan) Co. Ltd." at bounding box center [837, 222] width 367 height 95
type textarea "LyondellBasell"
click at [1264, 344] on div "Shipment Details Issue date * [DATE] Date of Departure * [DATE] Date of Arrival…" at bounding box center [1028, 191] width 749 height 906
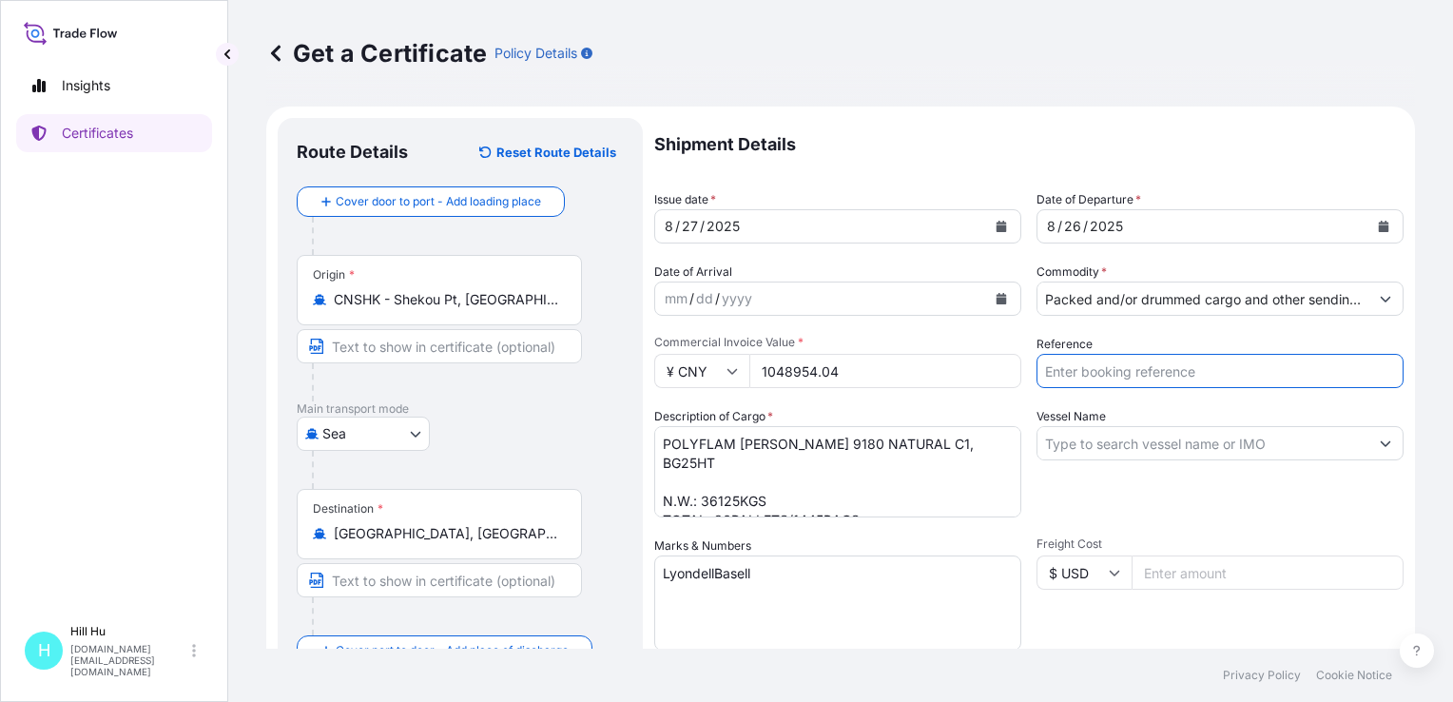
click at [1121, 361] on input "Reference" at bounding box center [1220, 371] width 367 height 34
paste input "5013214411-1"
type input "5013214411-1"
click at [1136, 450] on input "Vessel Name" at bounding box center [1202, 443] width 331 height 34
click at [1153, 451] on input "Vessel Name" at bounding box center [1202, 443] width 331 height 34
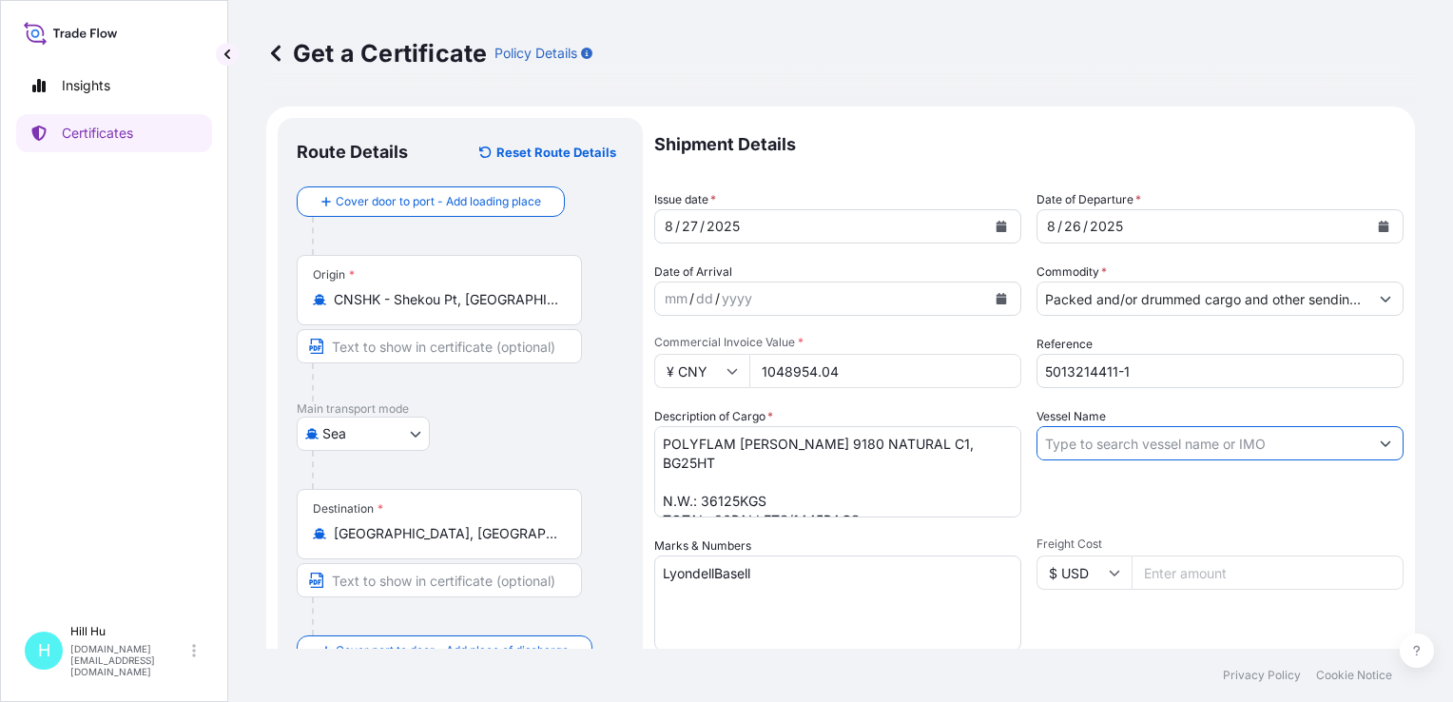
paste input "HEMMA BHUM"
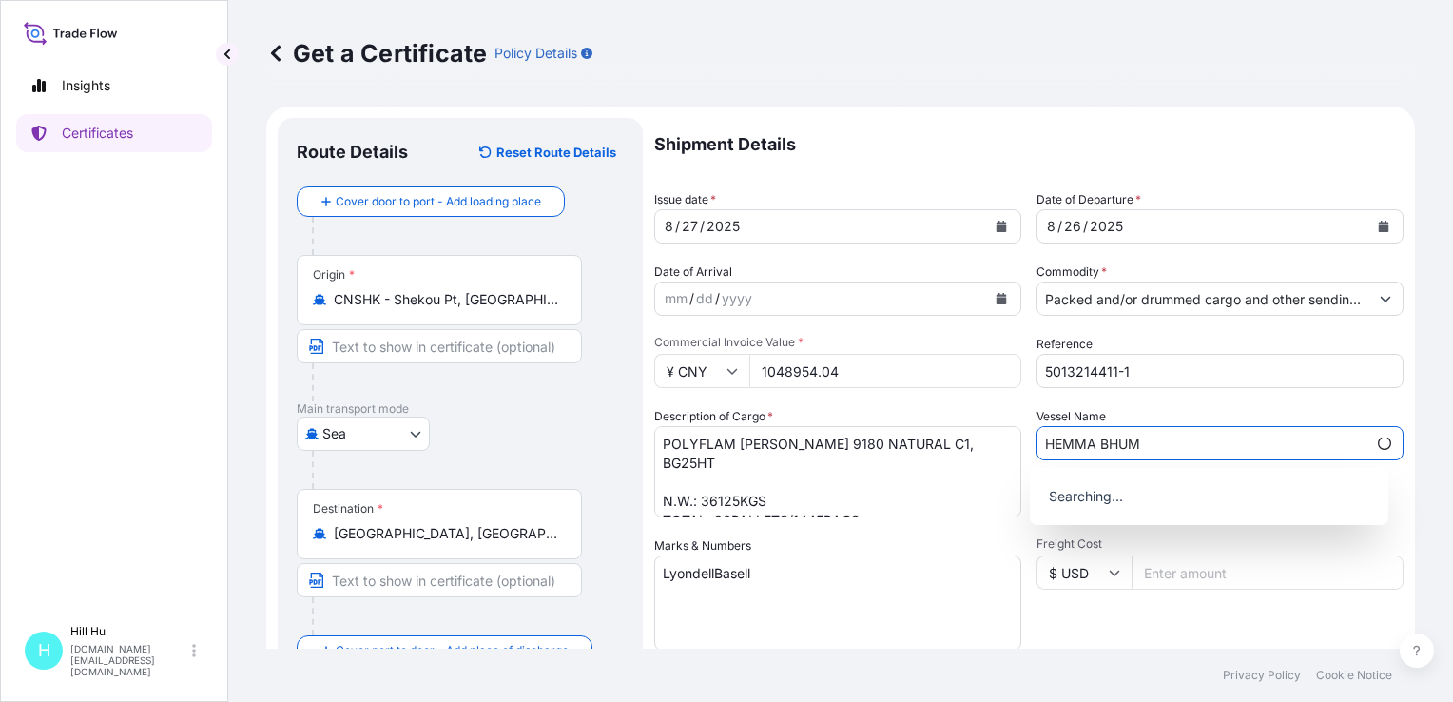
type input "HEMMA BHUM"
click at [1385, 401] on div "Shipment Details Issue date * [DATE] Date of Departure * [DATE] Date of Arrival…" at bounding box center [1028, 571] width 749 height 906
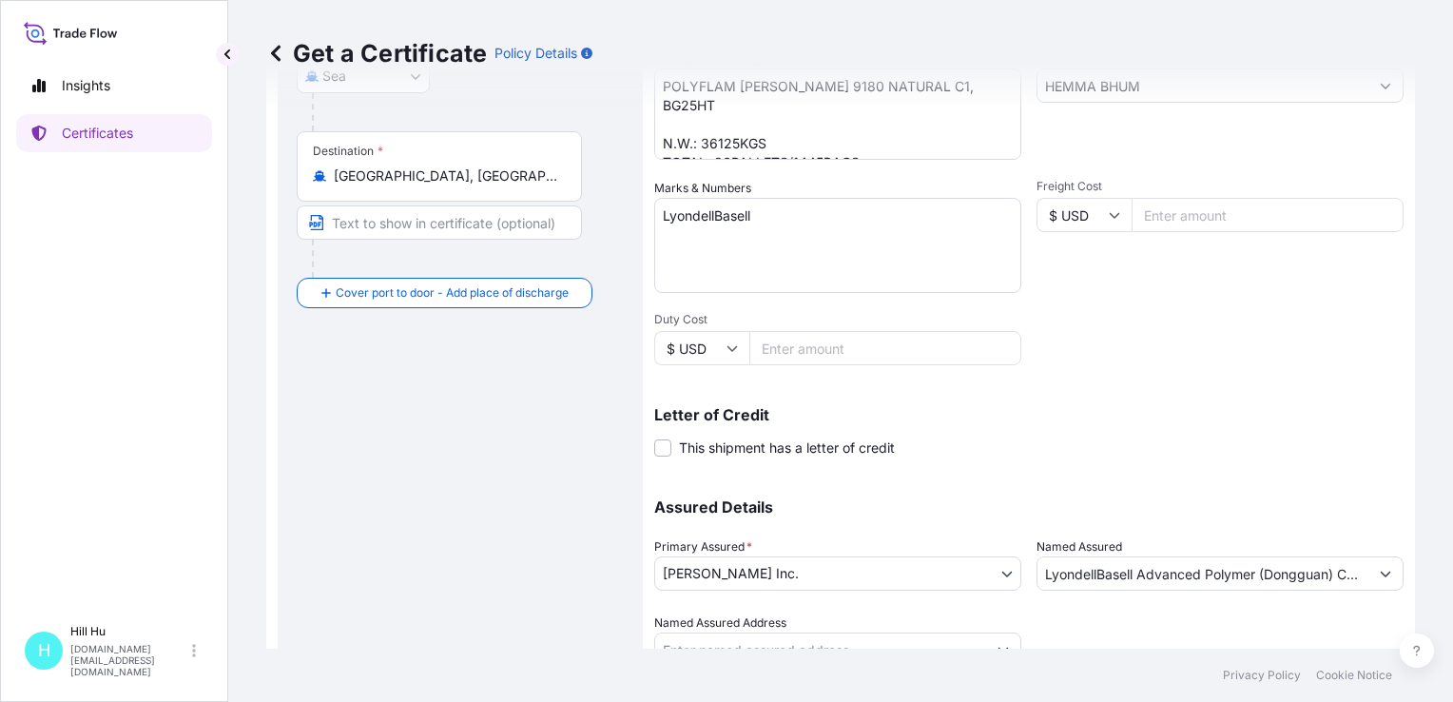
scroll to position [438, 0]
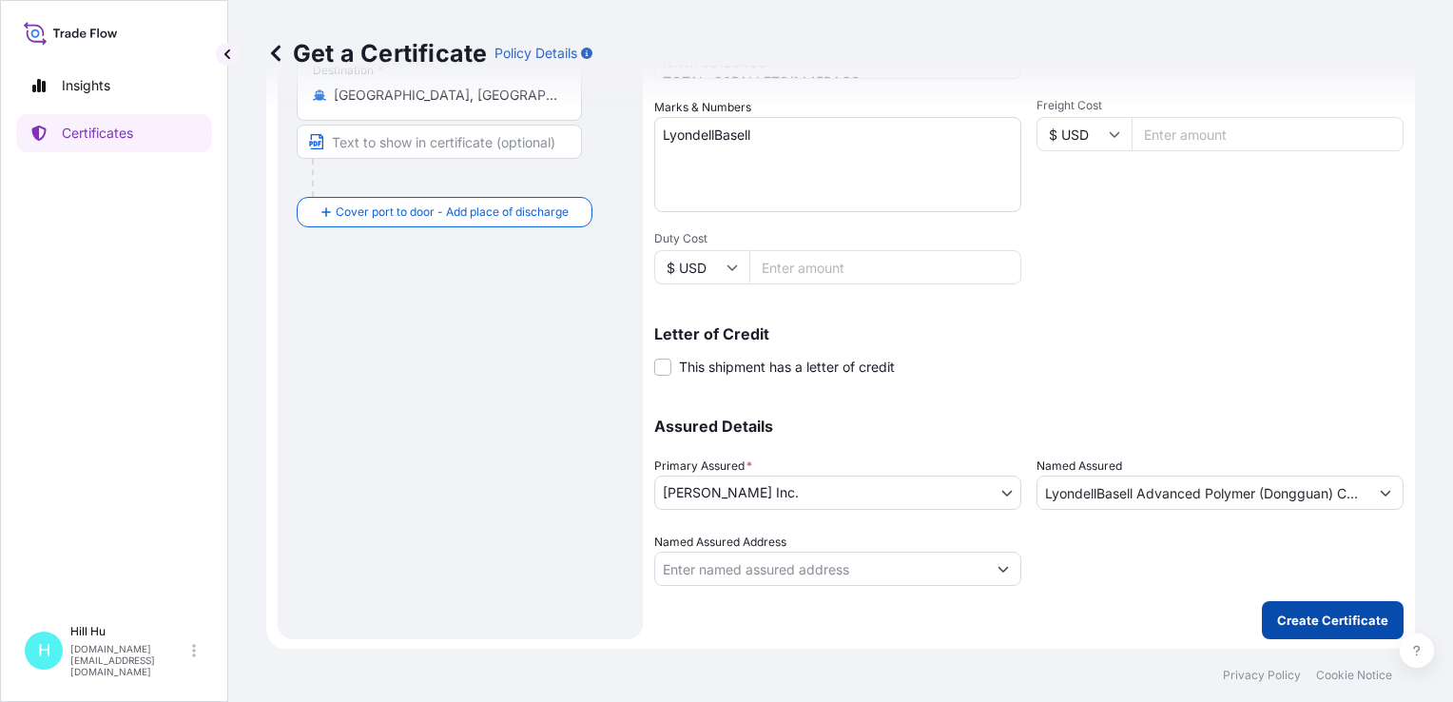
click at [1287, 611] on p "Create Certificate" at bounding box center [1332, 620] width 111 height 19
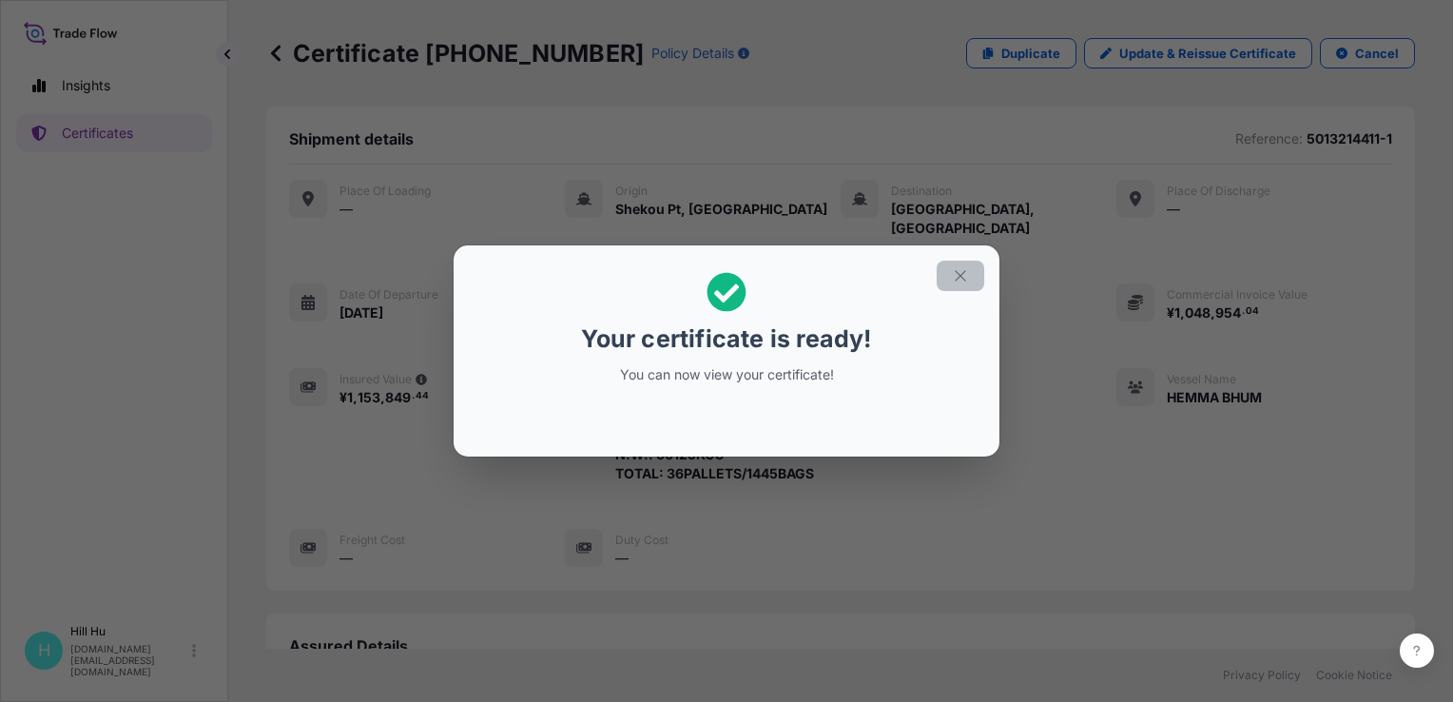
click at [967, 273] on icon "button" at bounding box center [960, 275] width 17 height 17
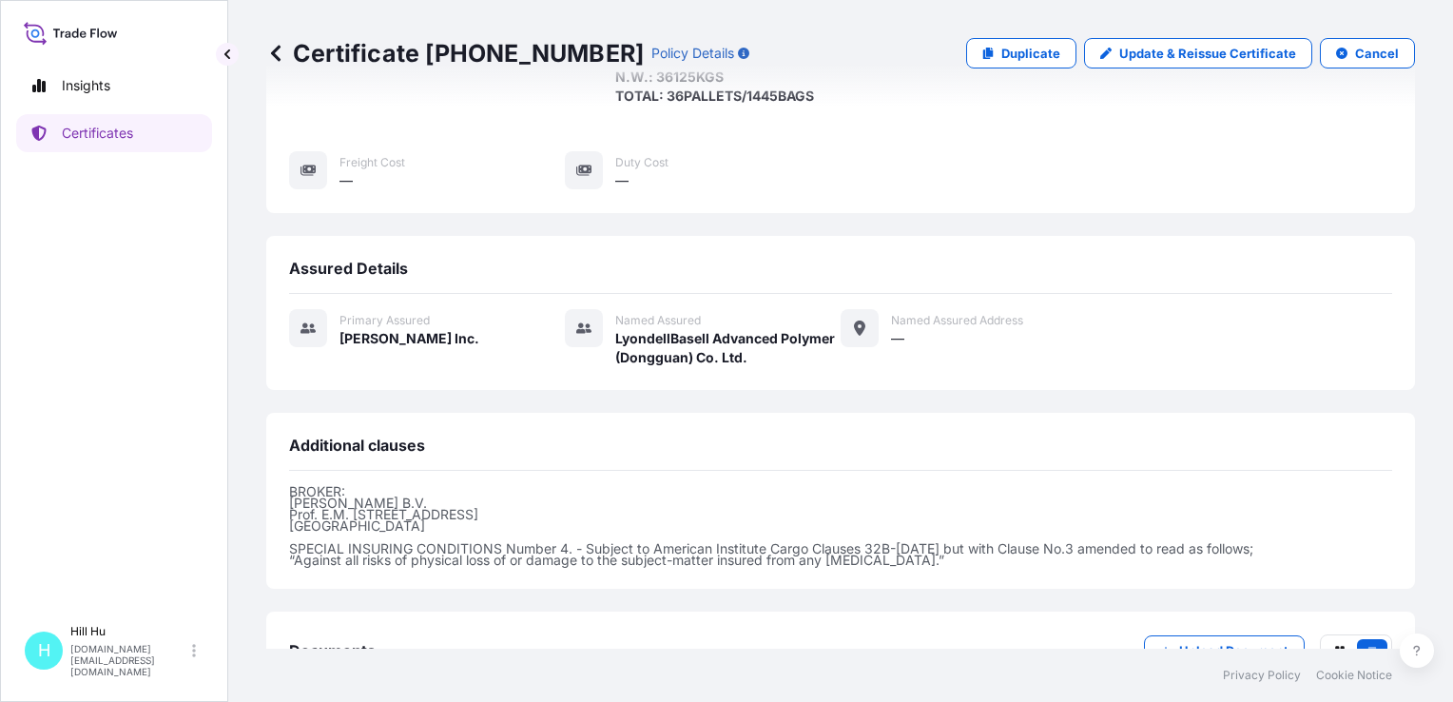
scroll to position [380, 0]
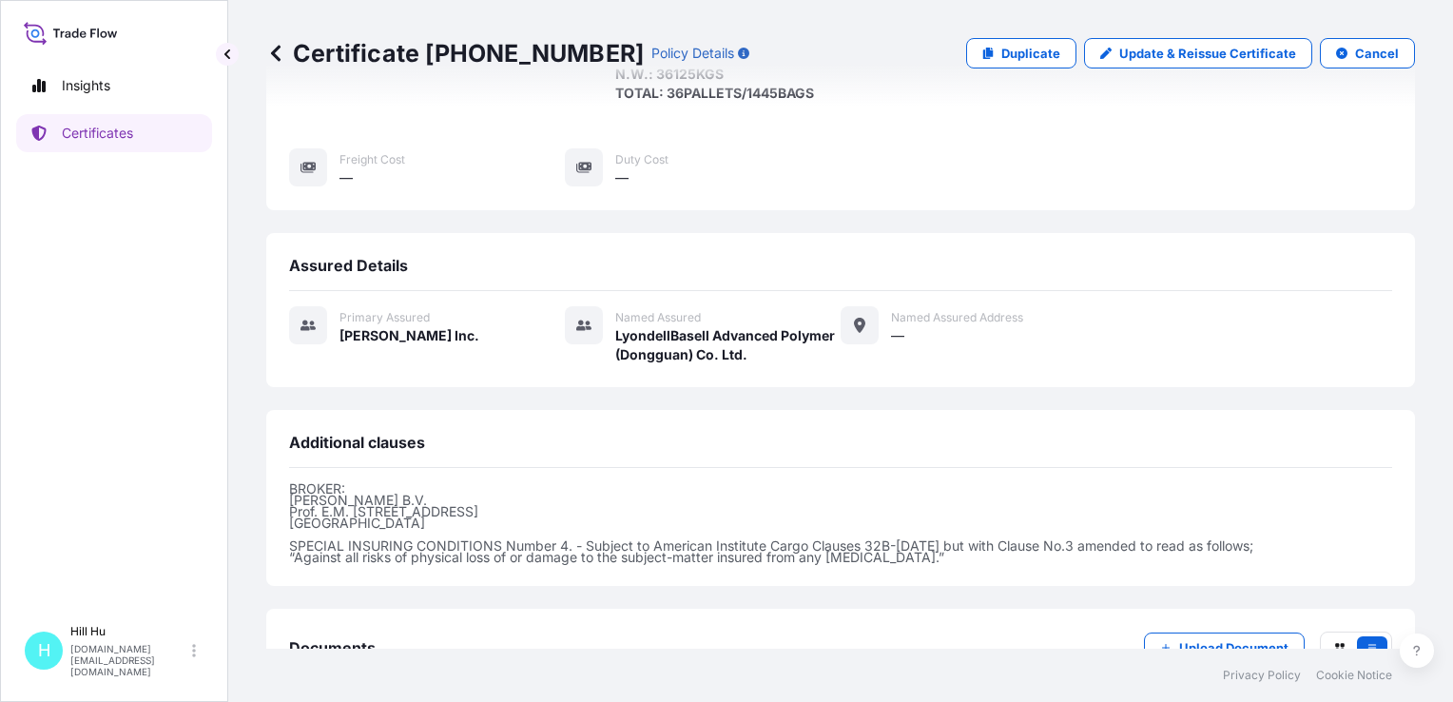
click at [867, 631] on div "Documents Upload Document" at bounding box center [840, 663] width 1103 height 64
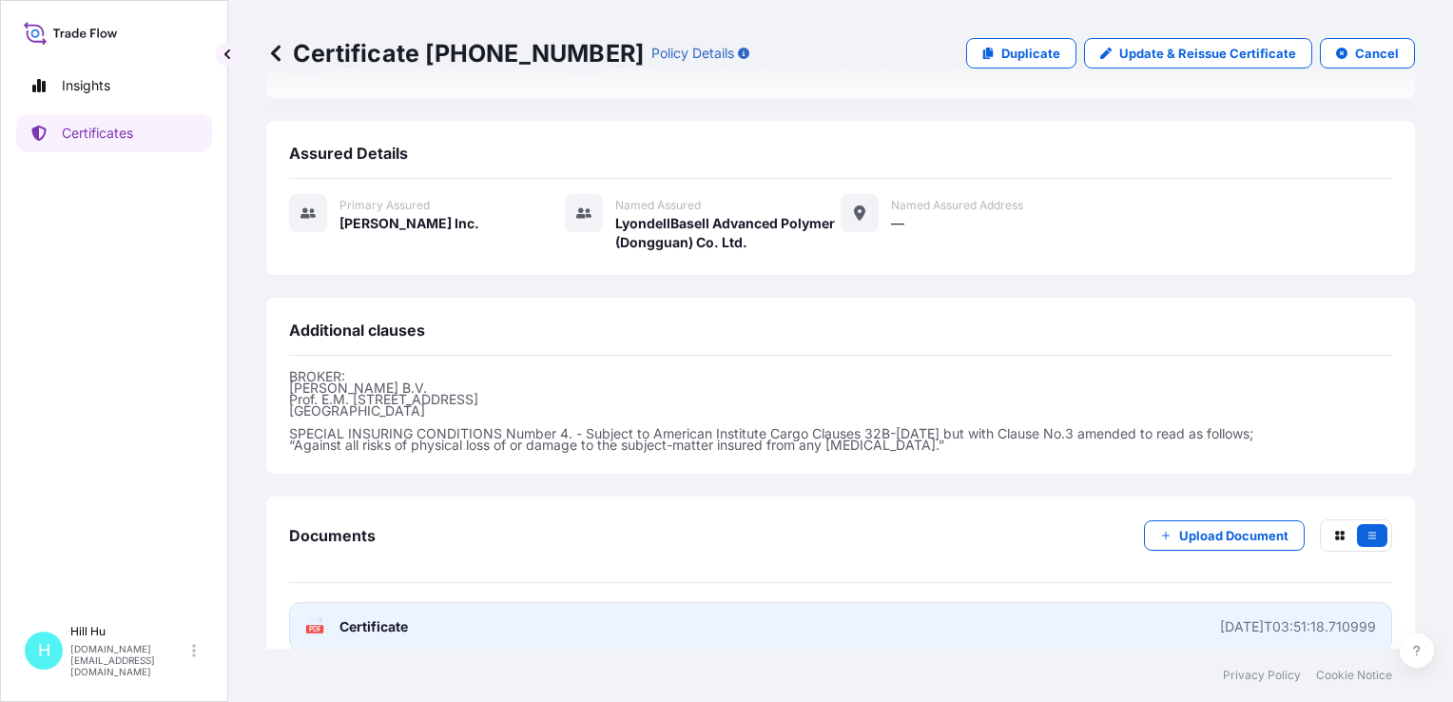
click at [383, 617] on span "Certificate" at bounding box center [373, 626] width 68 height 19
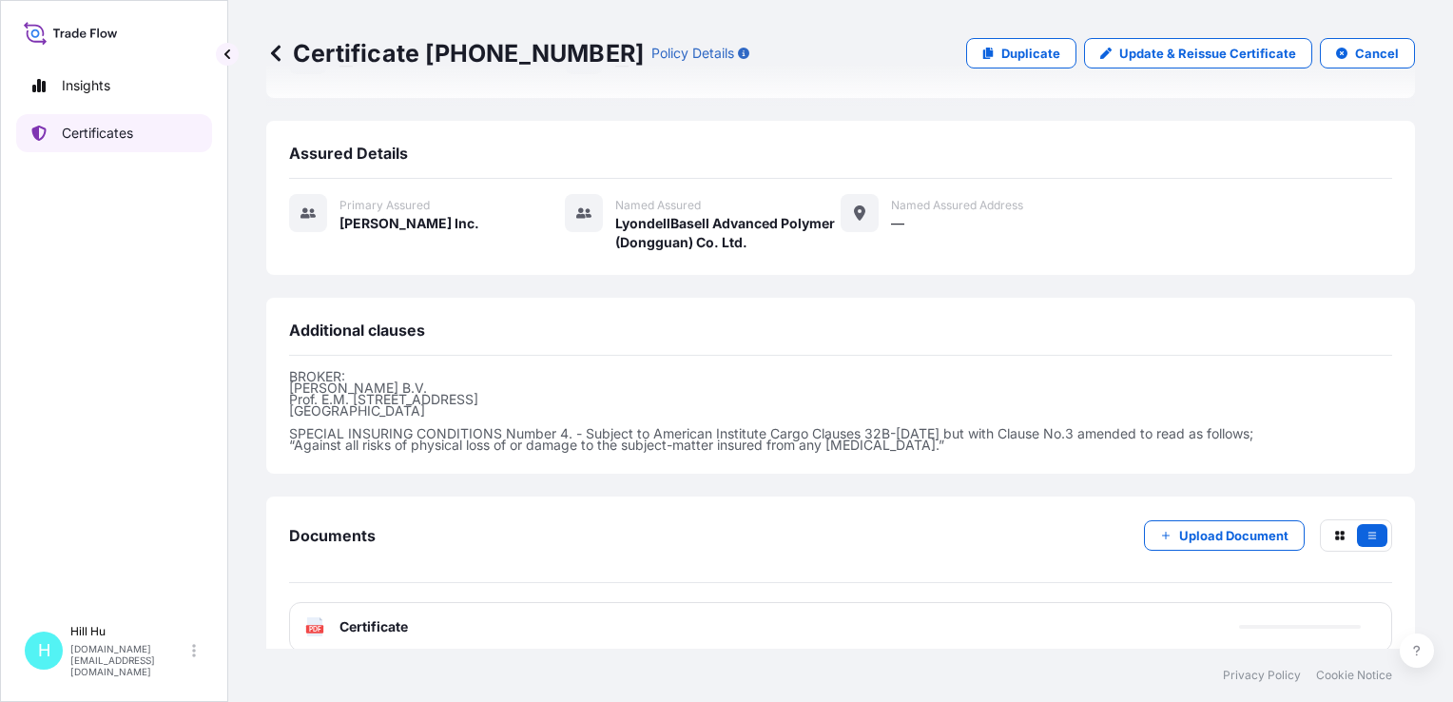
click at [92, 132] on p "Certificates" at bounding box center [97, 133] width 71 height 19
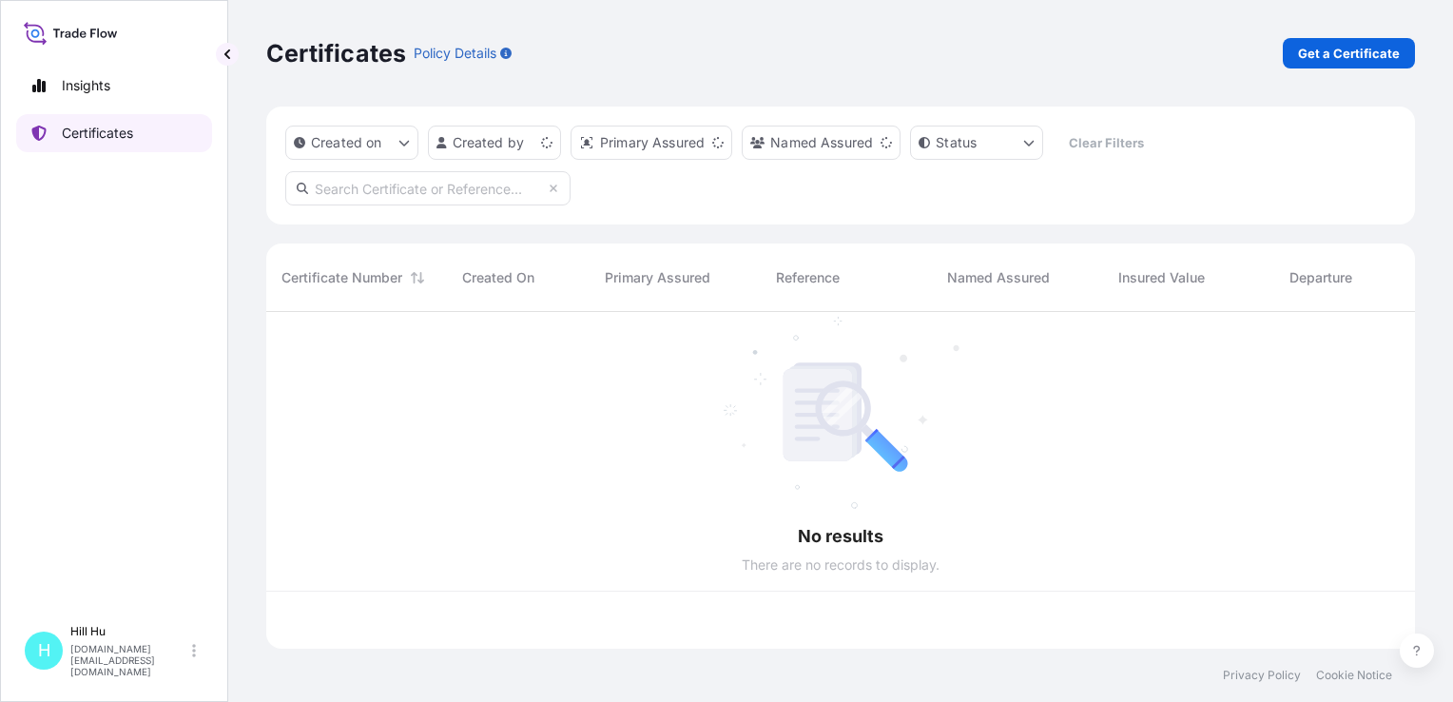
scroll to position [333, 1134]
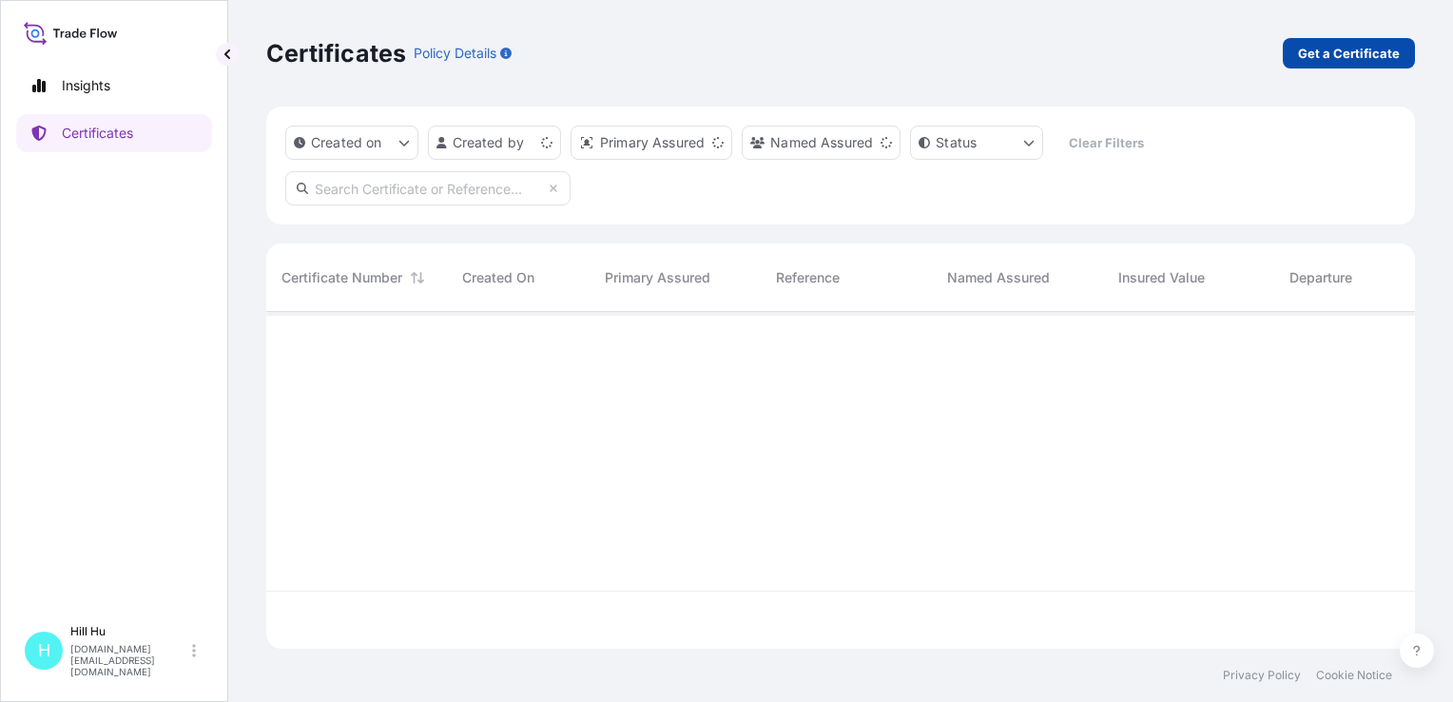
click at [1347, 55] on p "Get a Certificate" at bounding box center [1349, 53] width 102 height 19
select select "Sea"
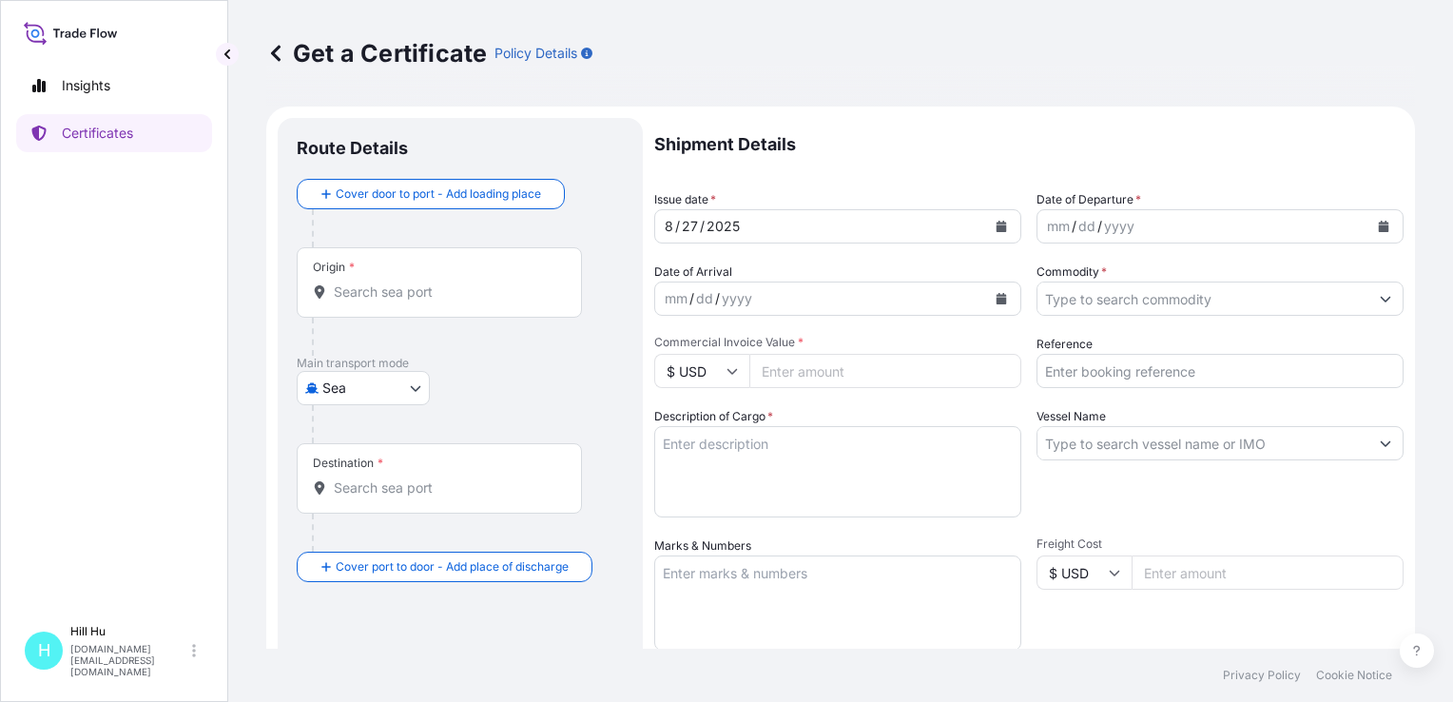
click at [378, 293] on input "Origin *" at bounding box center [446, 291] width 224 height 19
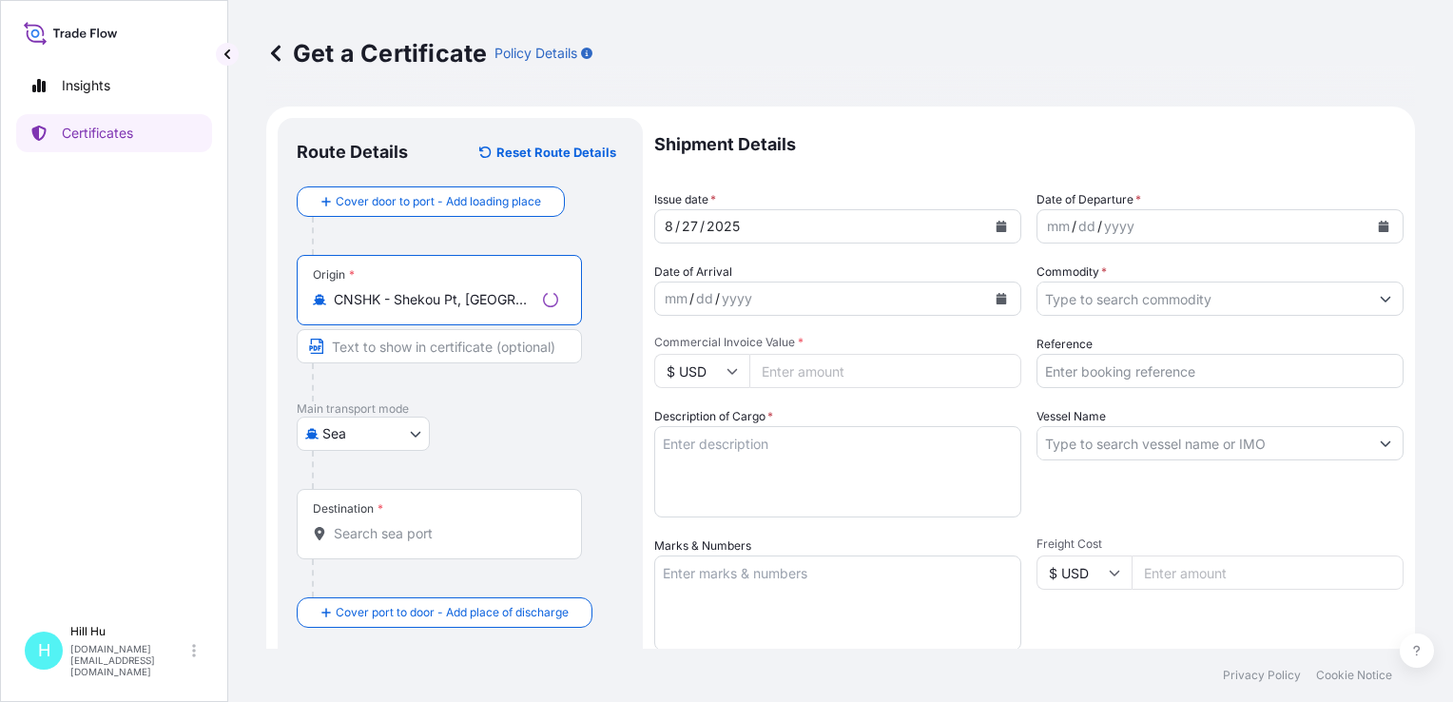
type input "CNSHK - Shekou Pt, [GEOGRAPHIC_DATA]"
click at [339, 533] on input "Destination *" at bounding box center [446, 533] width 224 height 19
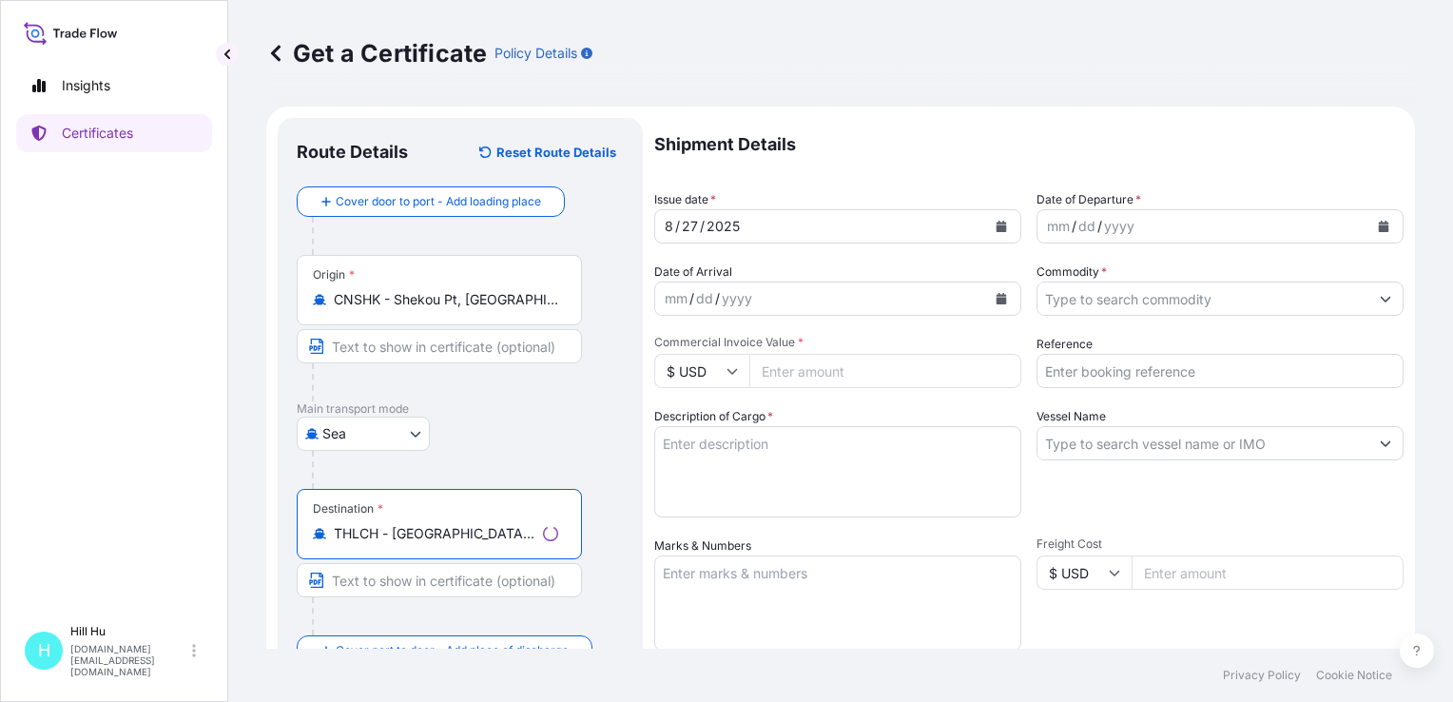
type input "THLCH - [GEOGRAPHIC_DATA], [GEOGRAPHIC_DATA]"
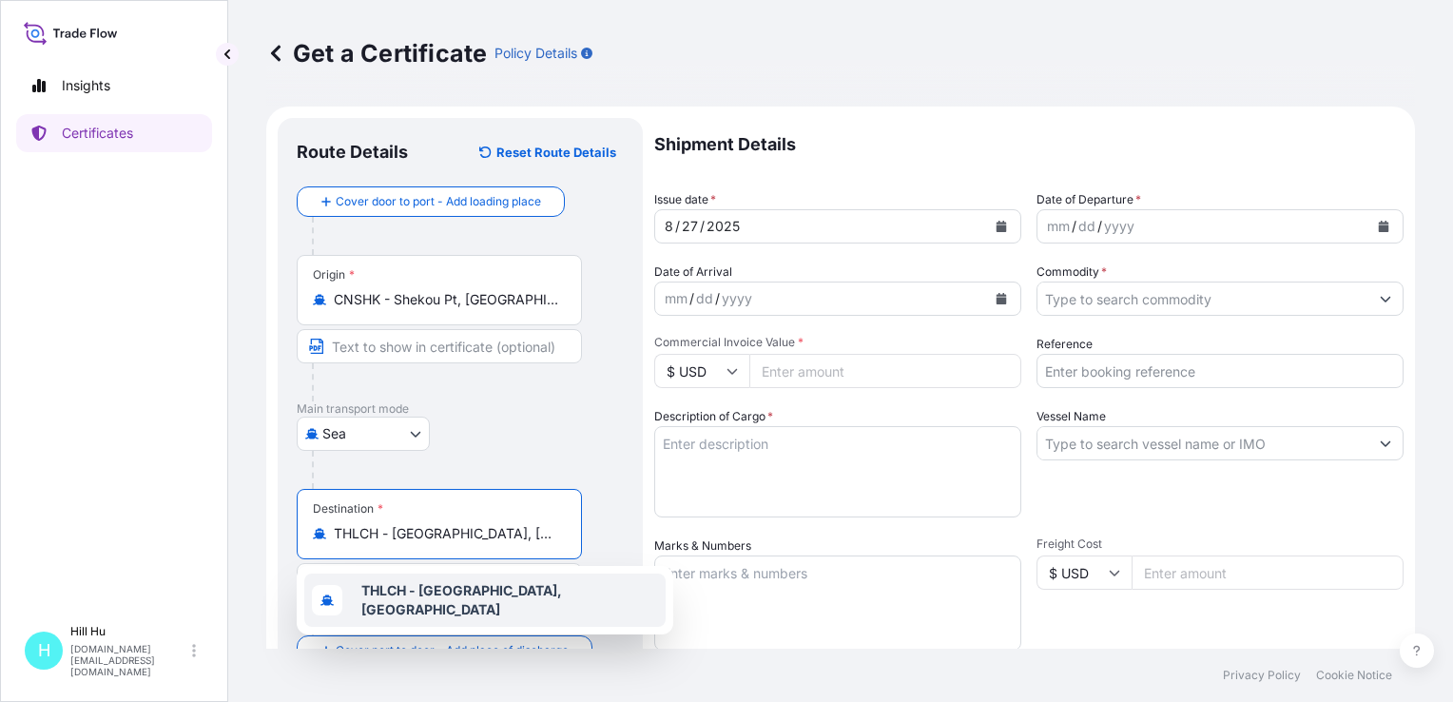
click at [425, 600] on b "THLCH - [GEOGRAPHIC_DATA], [GEOGRAPHIC_DATA]" at bounding box center [461, 599] width 201 height 35
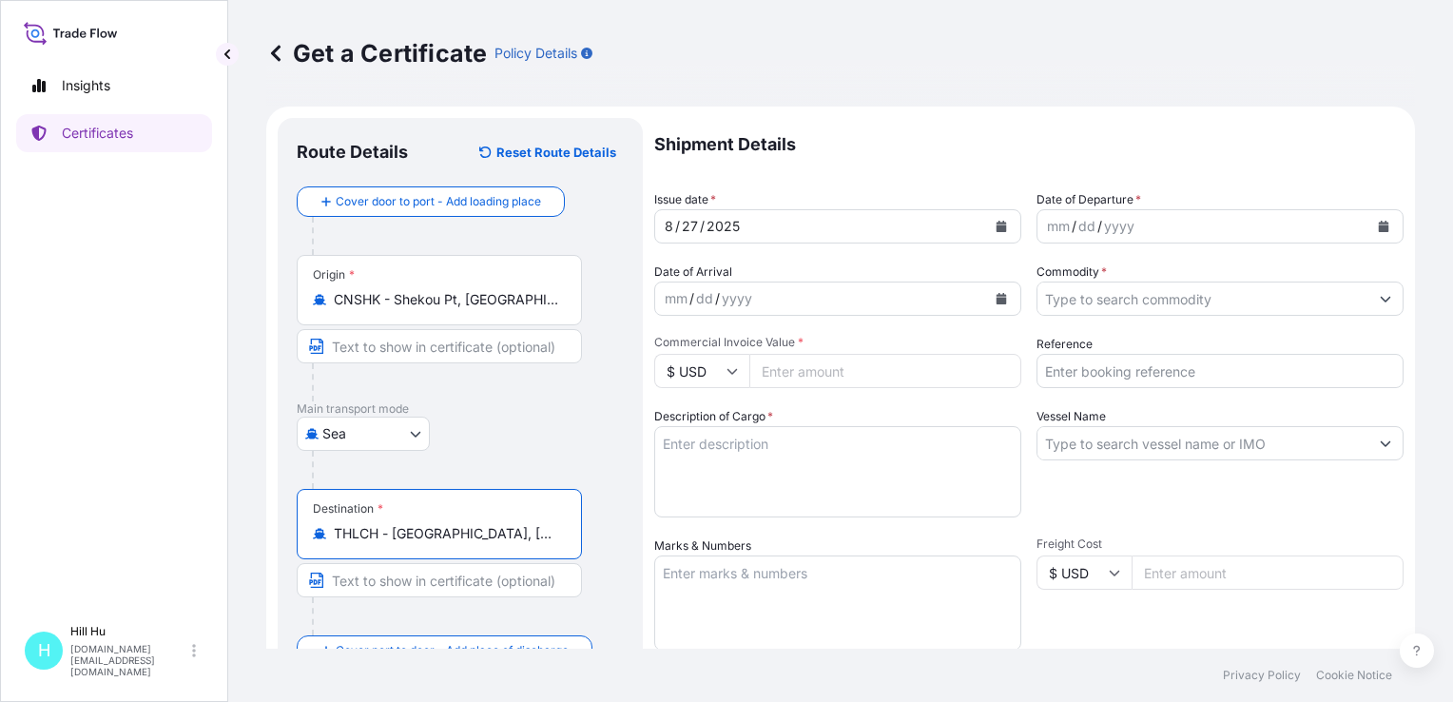
click at [1171, 452] on input "Vessel Name" at bounding box center [1202, 443] width 331 height 34
paste input "SINAR SOLO"
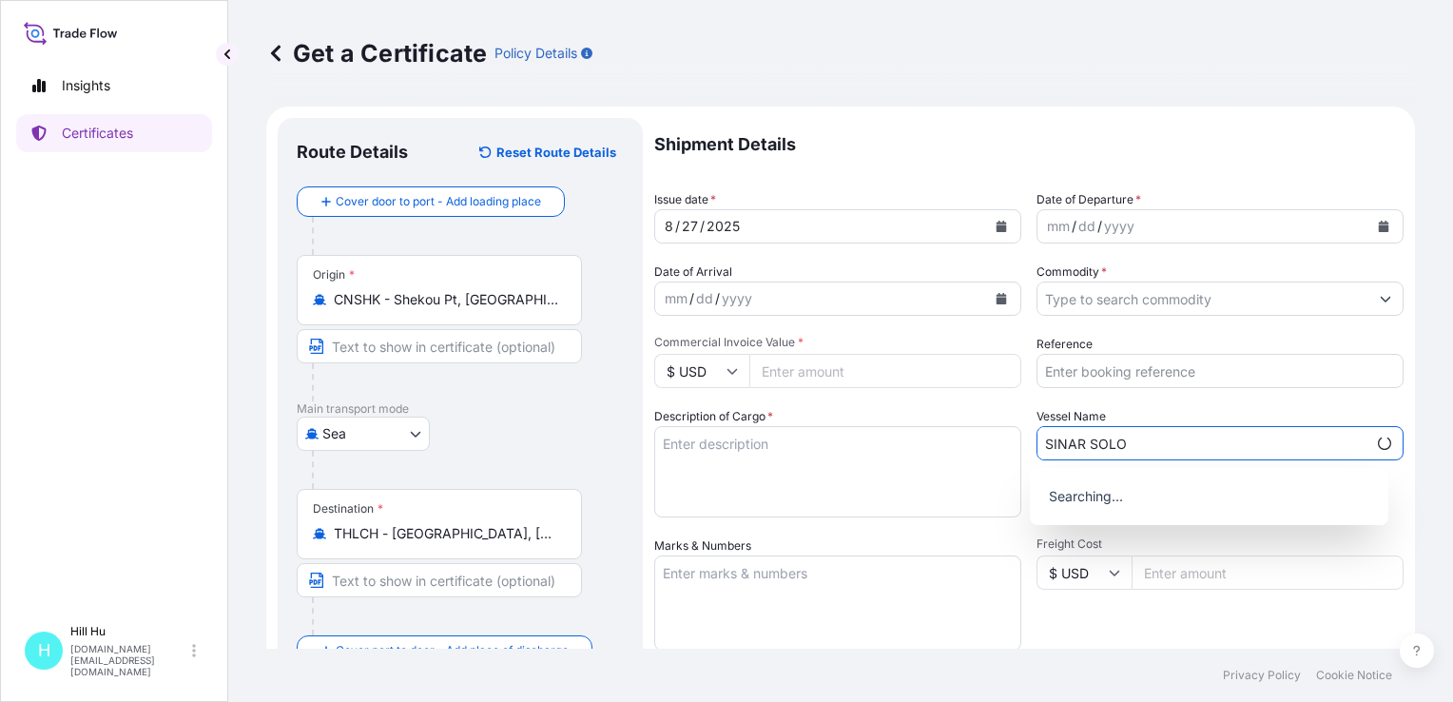
type input "SINAR SOLO"
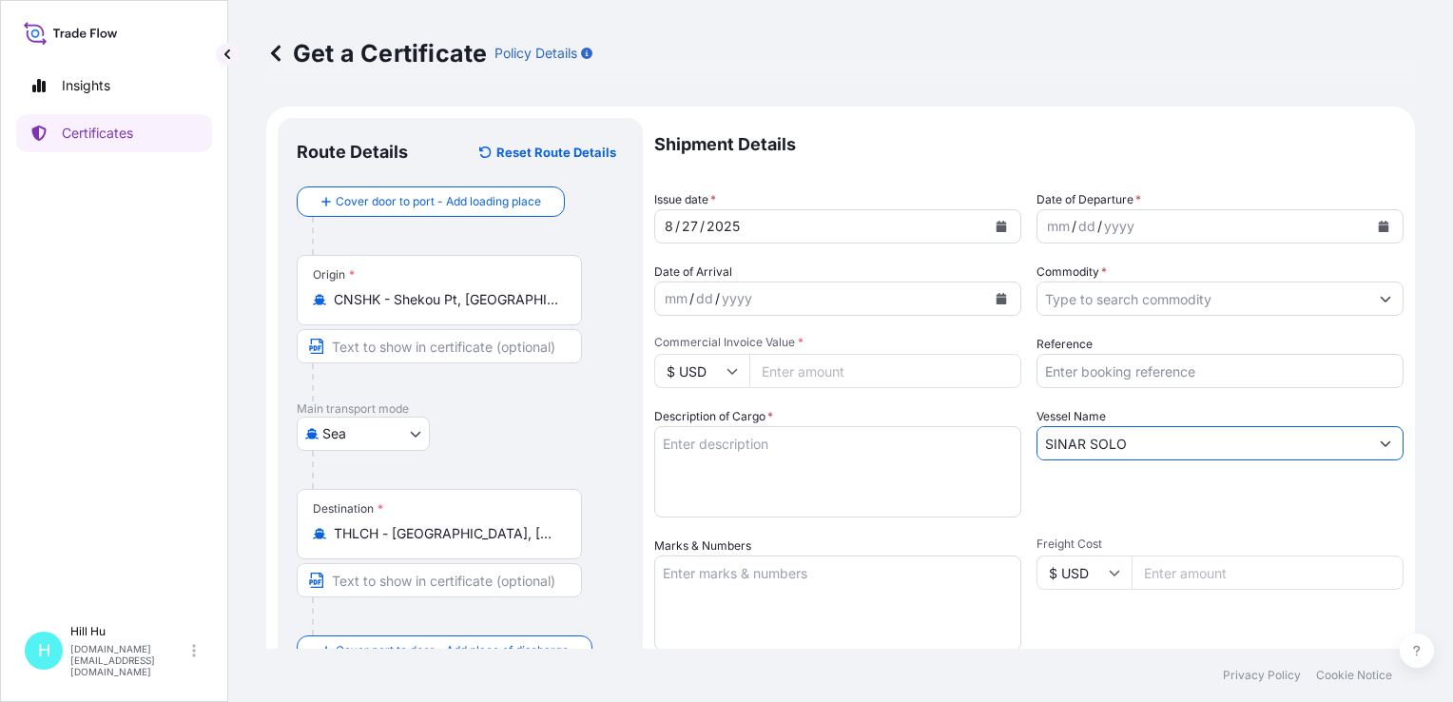
click at [742, 453] on textarea "Description of Cargo *" at bounding box center [837, 471] width 367 height 91
paste textarea "SCHULAMID B 66 GF 30 NT Black, BG25HTBosch"
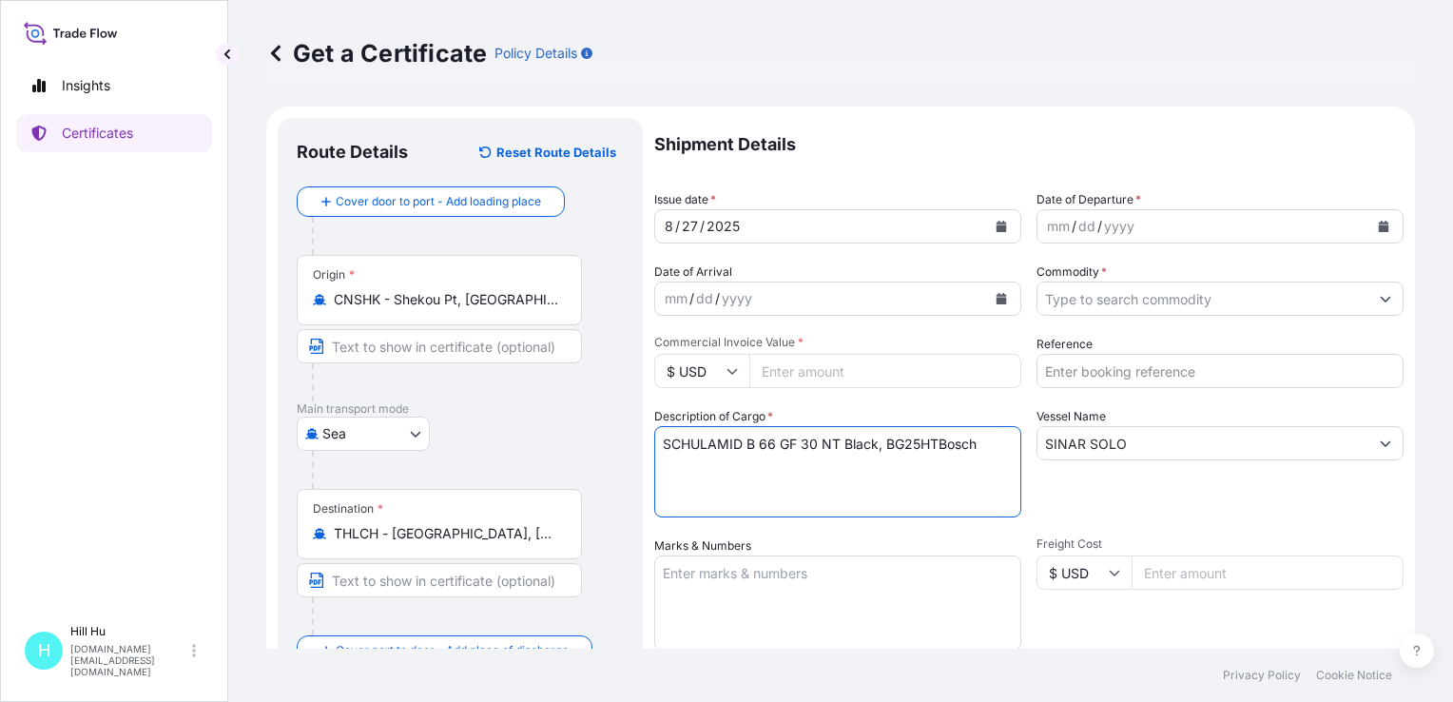
drag, startPoint x: 941, startPoint y: 440, endPoint x: 989, endPoint y: 444, distance: 47.7
click at [989, 444] on textarea "SCHULAMID B 66 GF 30 NT Black, BG25HTBosch" at bounding box center [837, 471] width 367 height 91
type textarea "SCHULAMID B 66 GF 30 NT Black, BG25HT N.W.: 6000KGS TOTAL: 6PALLETS/240BAGS"
click at [842, 589] on textarea "Marks & Numbers" at bounding box center [837, 602] width 367 height 95
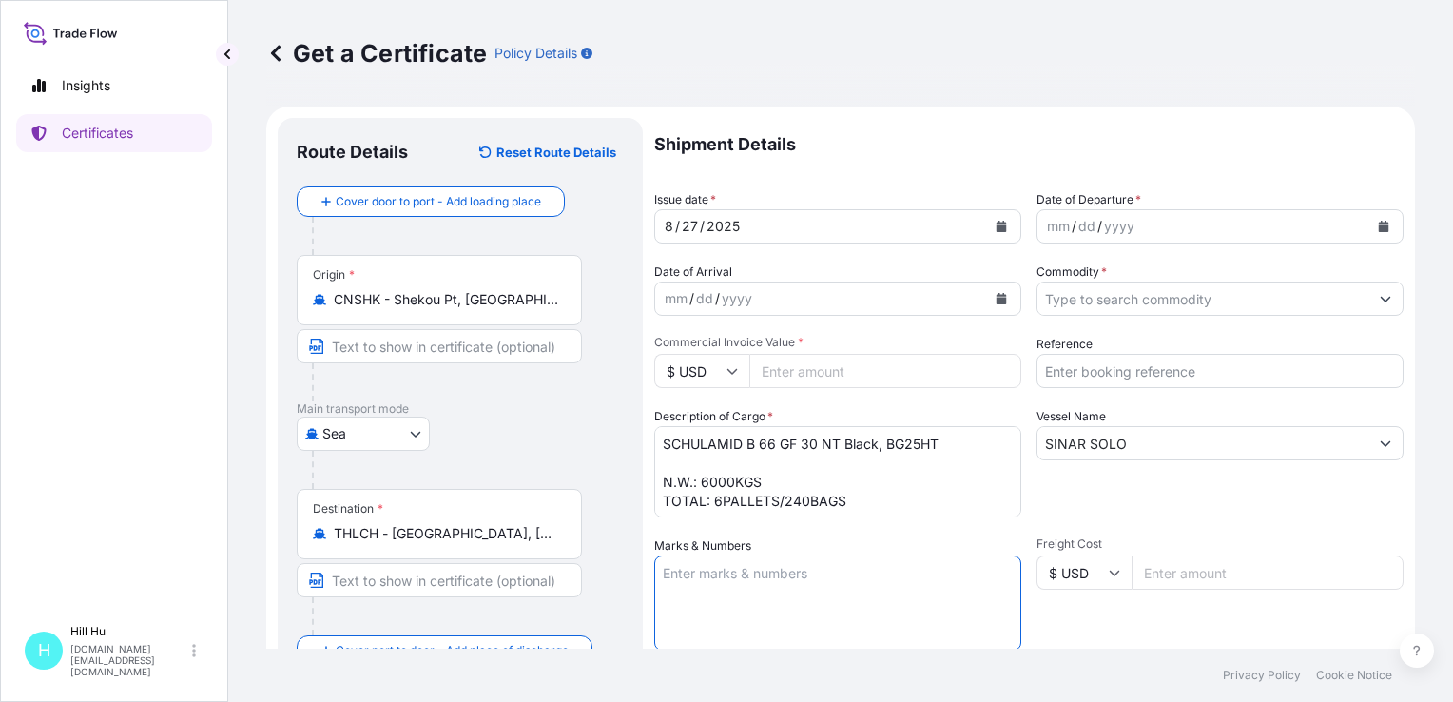
paste textarea "LyondellBasell Advanced Polymer (Dongguan) Co. Ltd."
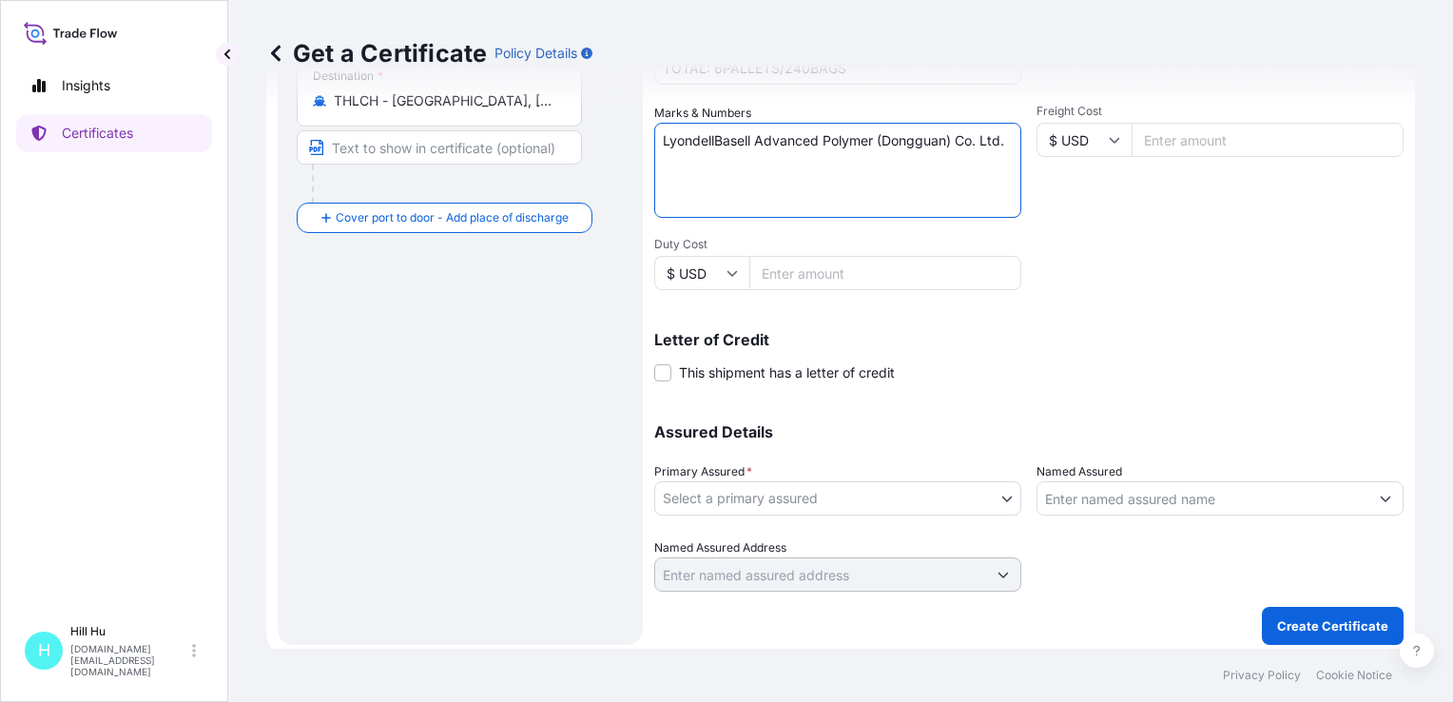
scroll to position [438, 0]
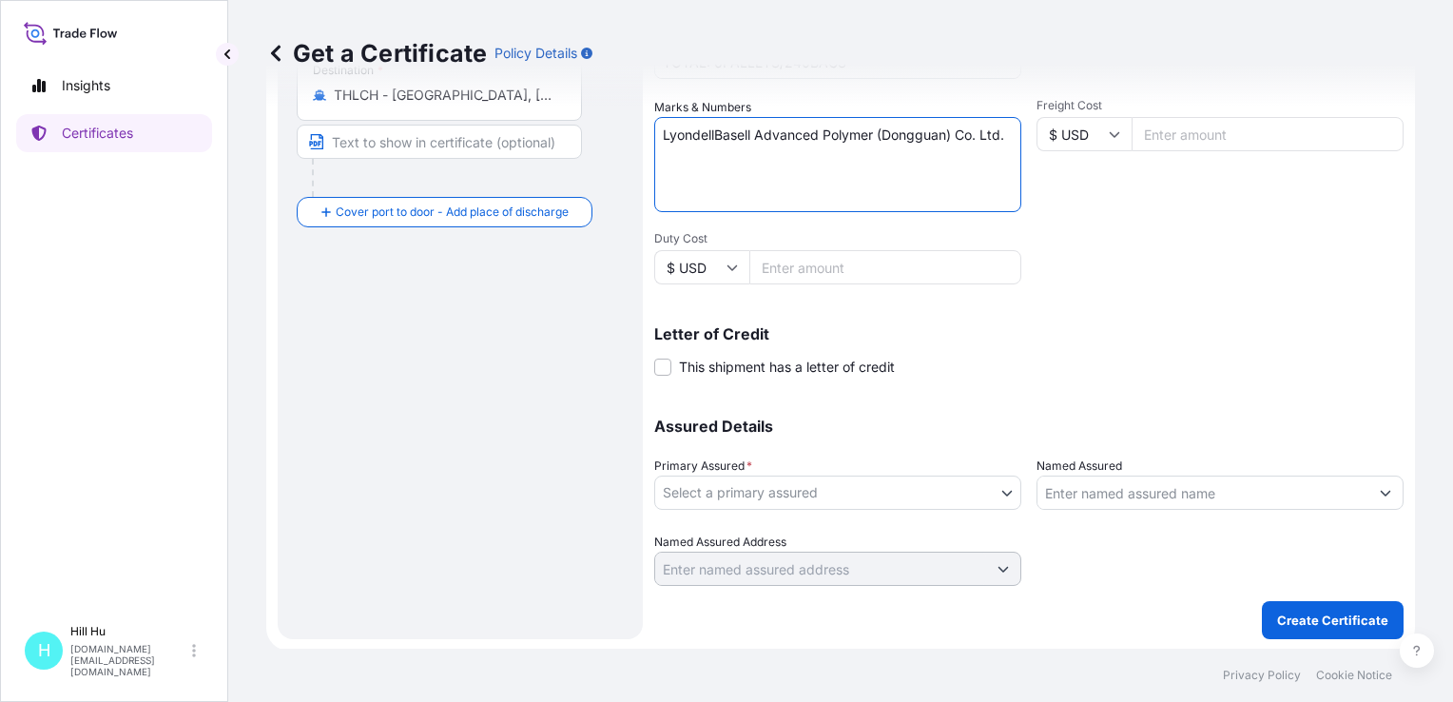
type textarea "LyondellBasell Advanced Polymer (Dongguan) Co. Ltd."
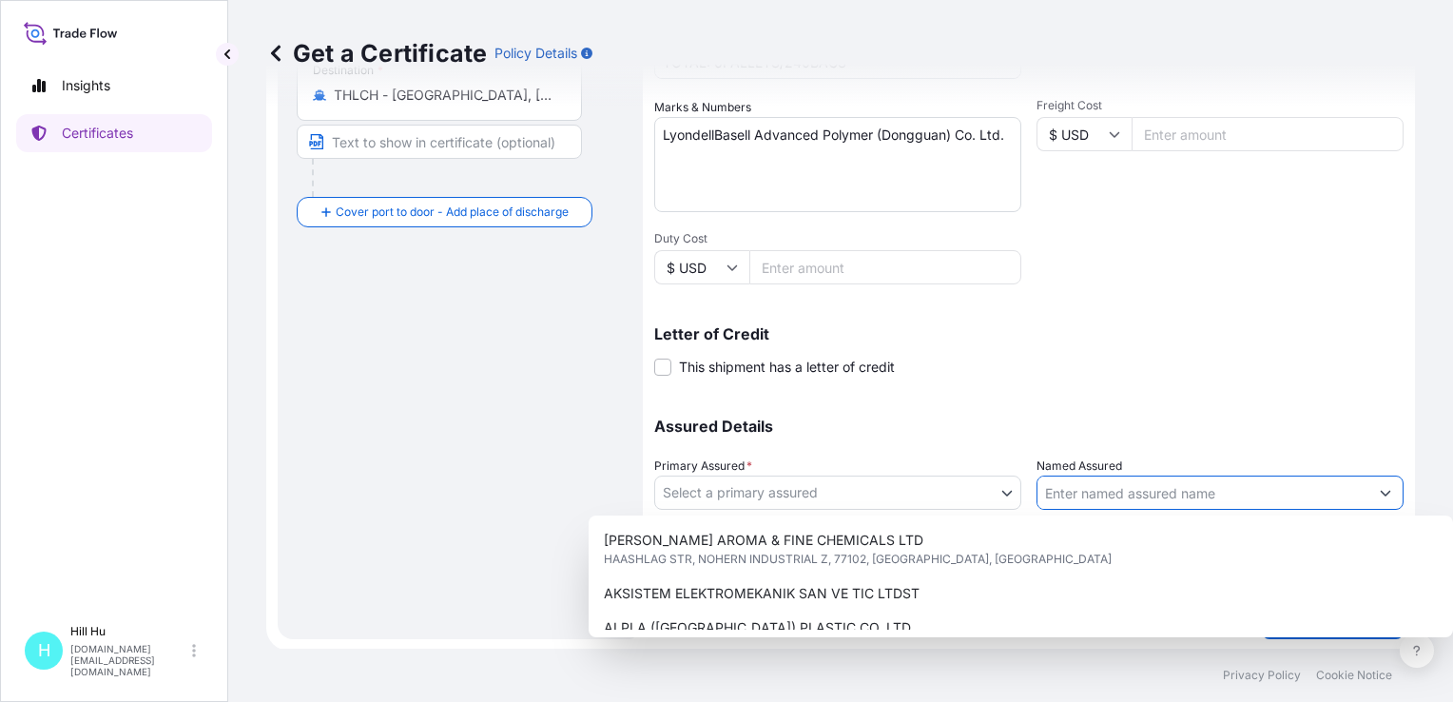
click at [1107, 489] on input "Named Assured" at bounding box center [1202, 492] width 331 height 34
paste input "LyondellBasell Advanced Polymer (Dongguan) Co. Ltd."
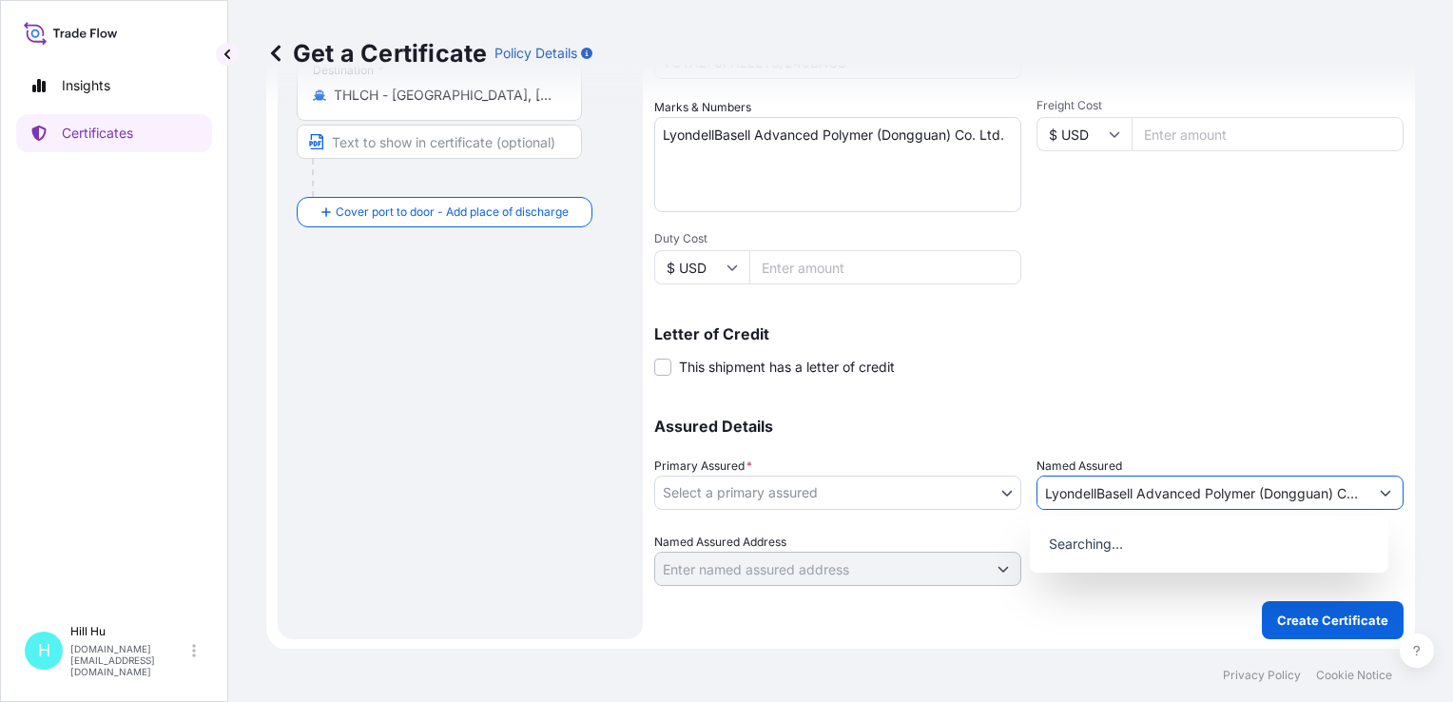
scroll to position [0, 34]
type input "LyondellBasell Advanced Polymer (Dongguan) Co. Ltd."
click at [946, 493] on body "9 options available. 0 options available. Insights Certificates [GEOGRAPHIC_DAT…" at bounding box center [726, 351] width 1453 height 702
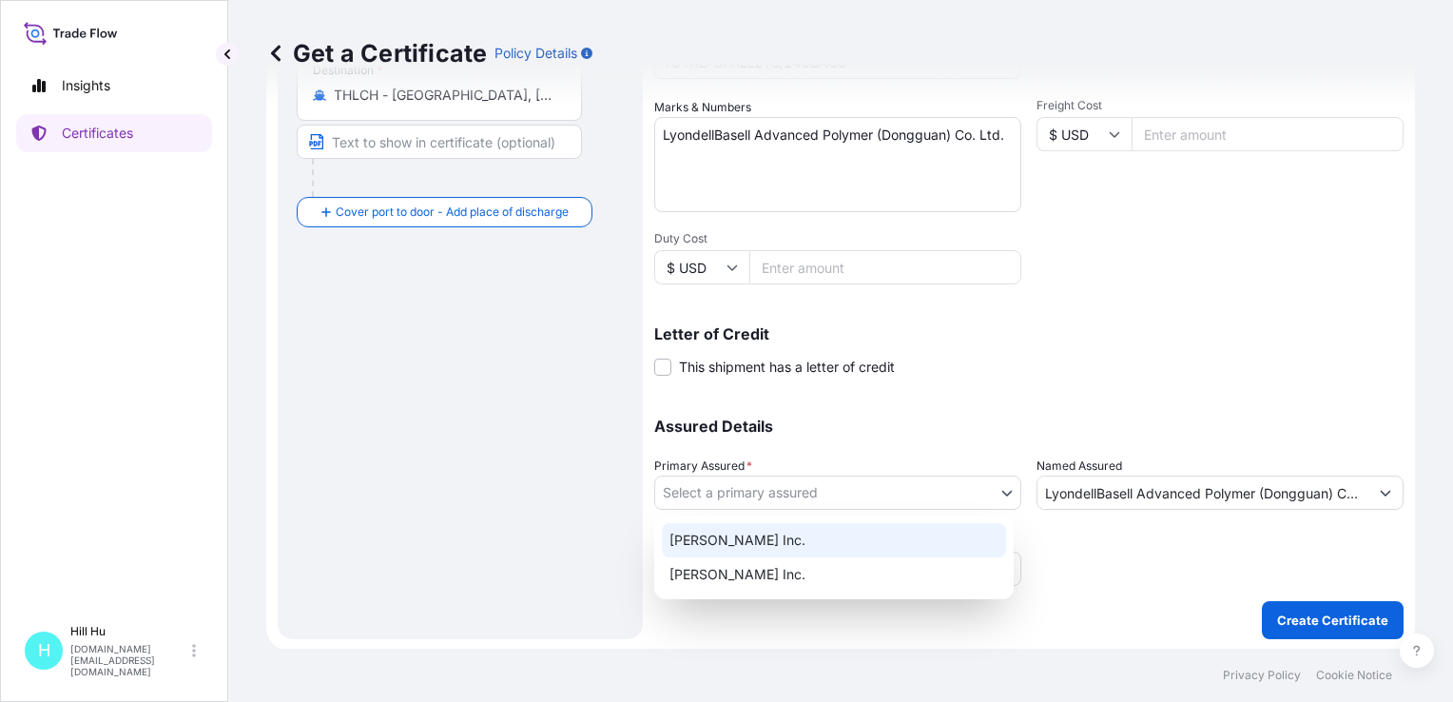
click at [735, 533] on div "[PERSON_NAME] Inc." at bounding box center [834, 540] width 344 height 34
select select "32057"
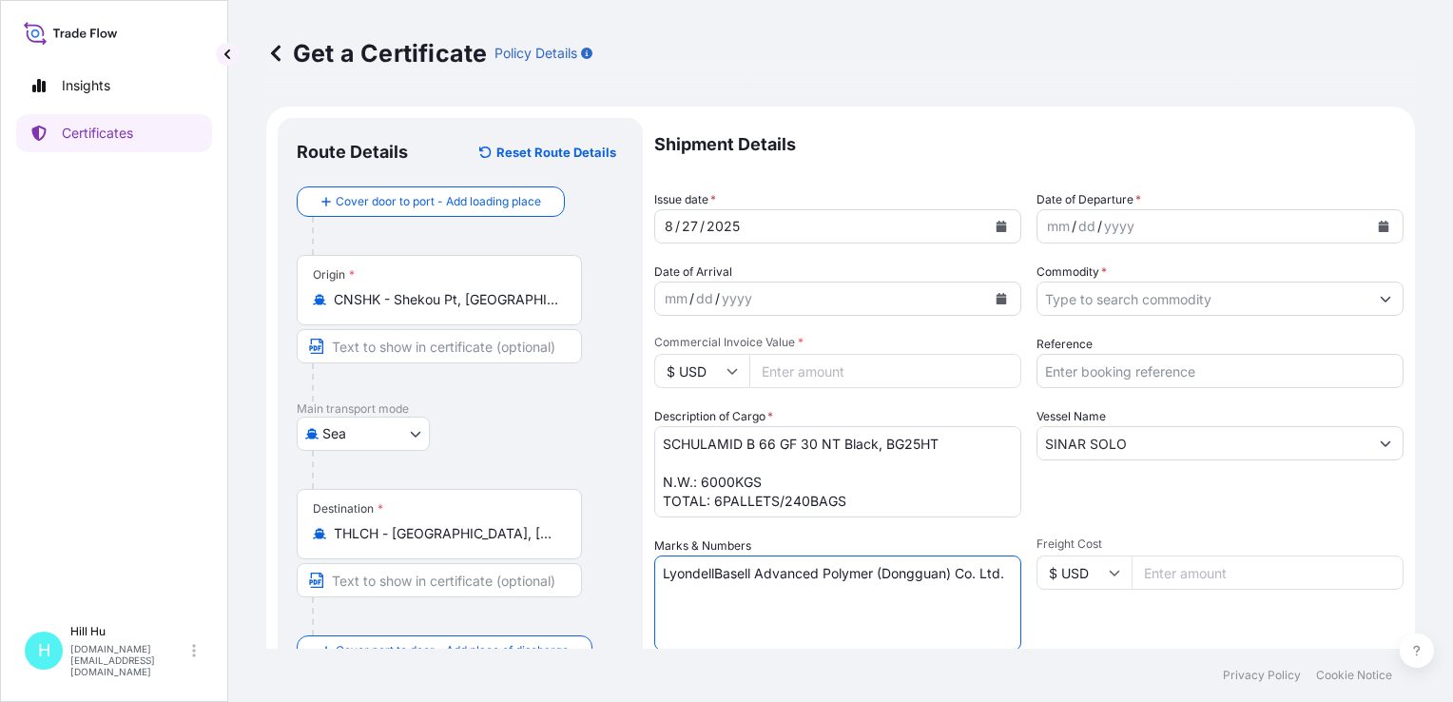
drag, startPoint x: 757, startPoint y: 581, endPoint x: 767, endPoint y: 607, distance: 27.7
click at [767, 607] on textarea "LyondellBasell Advanced Polymer (Dongguan) Co. Ltd." at bounding box center [837, 602] width 367 height 95
type textarea "LyondellBasell"
click at [1103, 230] on div "yyyy" at bounding box center [1119, 226] width 34 height 23
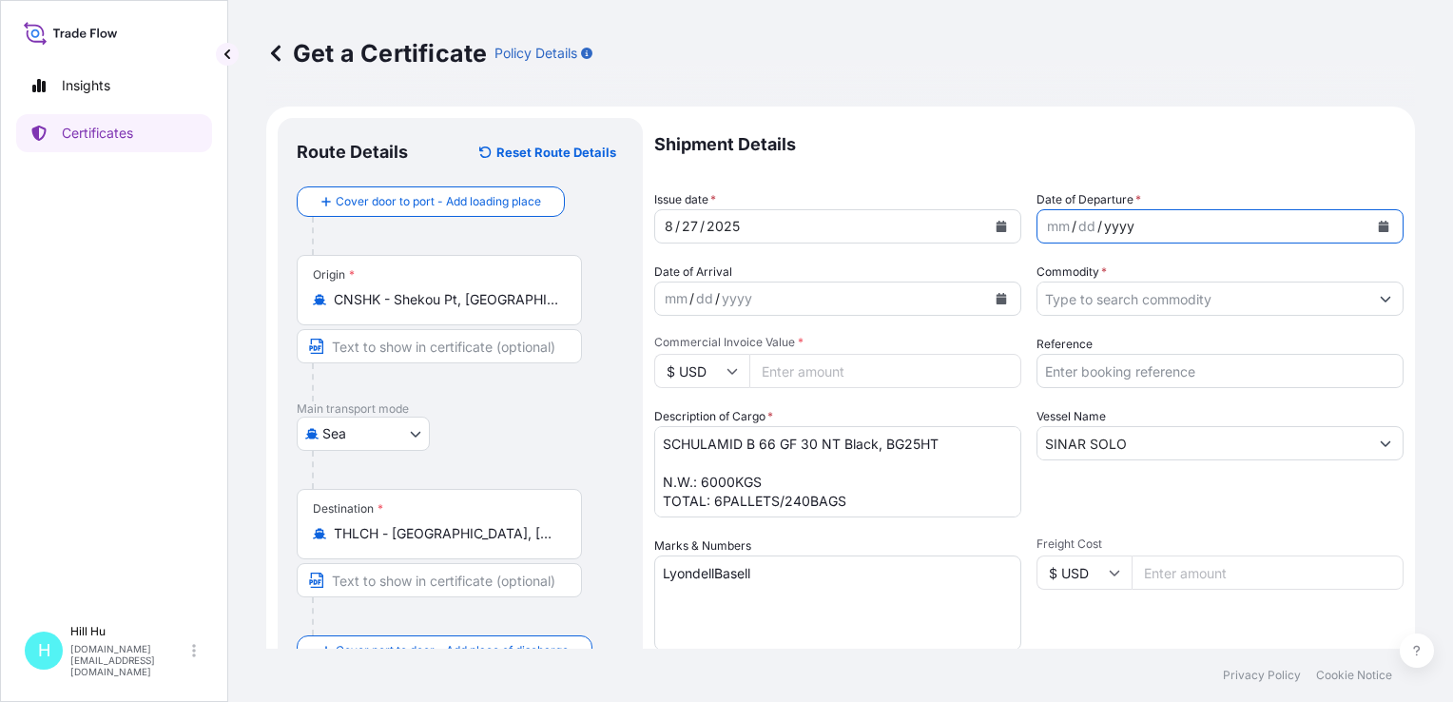
click at [1379, 231] on icon "Calendar" at bounding box center [1384, 226] width 10 height 11
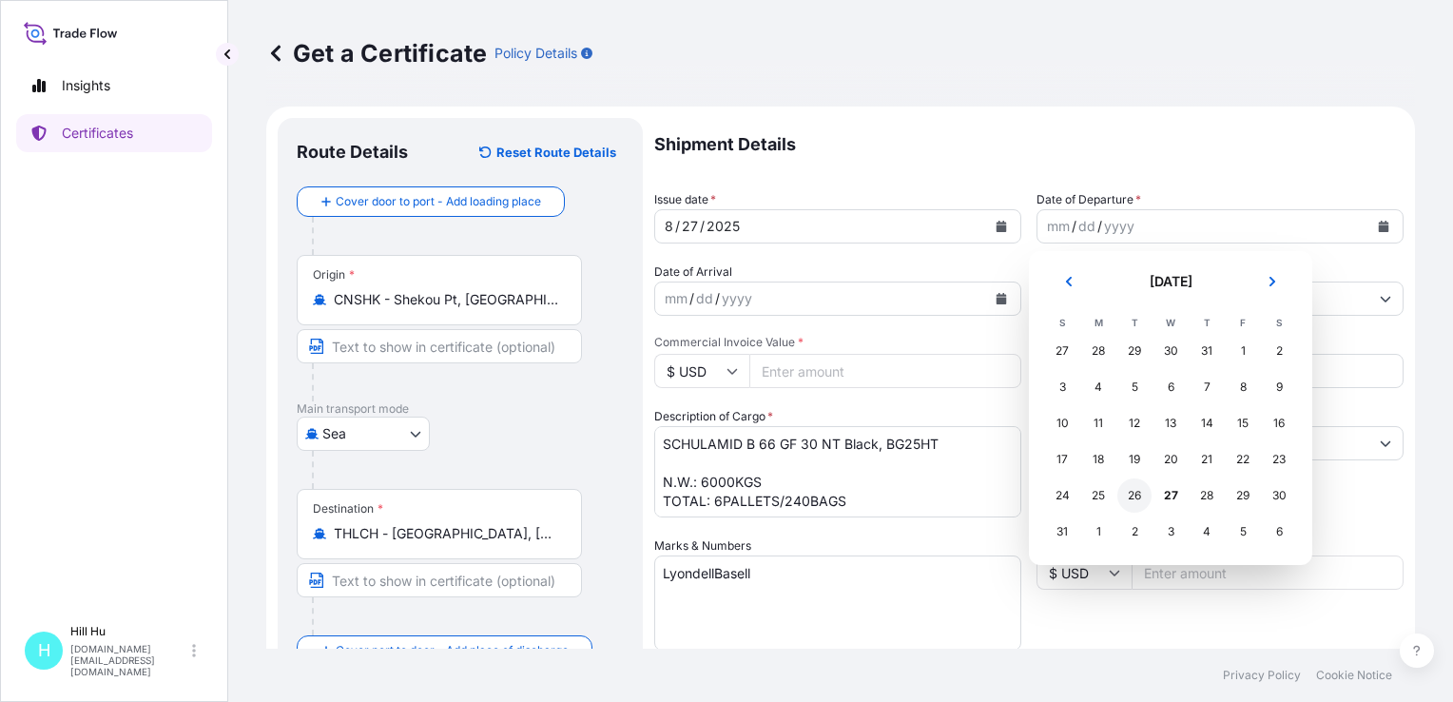
click at [1132, 494] on div "26" at bounding box center [1134, 495] width 34 height 34
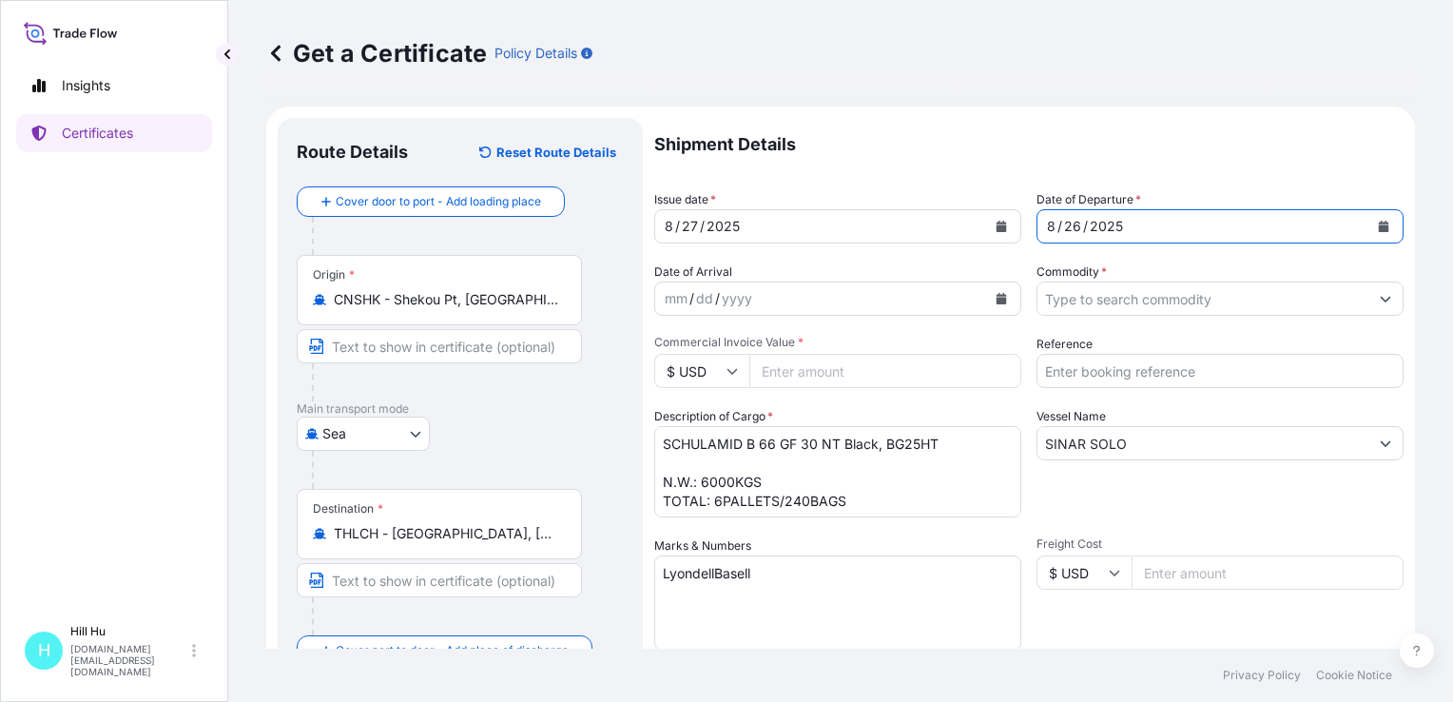
click at [1114, 301] on input "Commodity *" at bounding box center [1202, 298] width 331 height 34
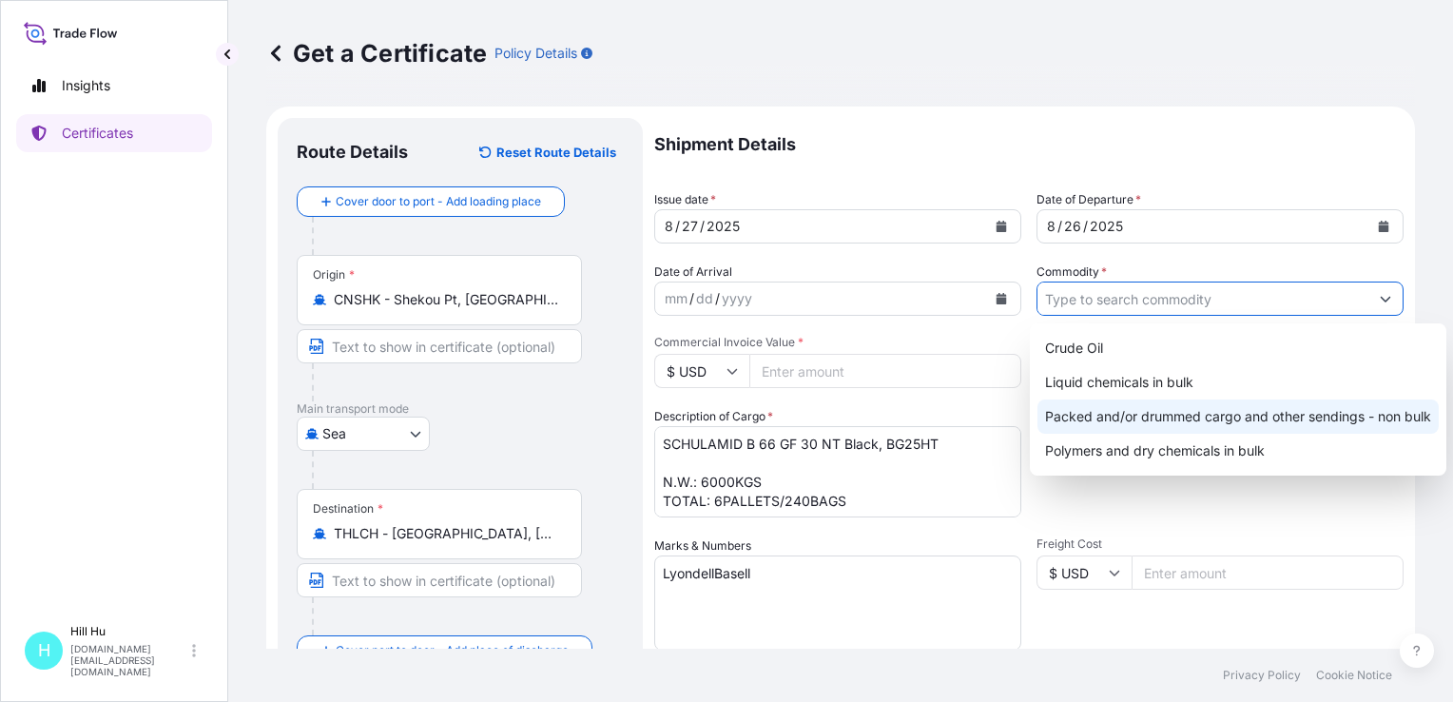
click at [1135, 414] on div "Packed and/or drummed cargo and other sendings - non bulk" at bounding box center [1237, 416] width 401 height 34
type input "Packed and/or drummed cargo and other sendings - non bulk"
click at [1079, 413] on div "Packed and/or drummed cargo and other sendings - non bulk" at bounding box center [1237, 416] width 401 height 34
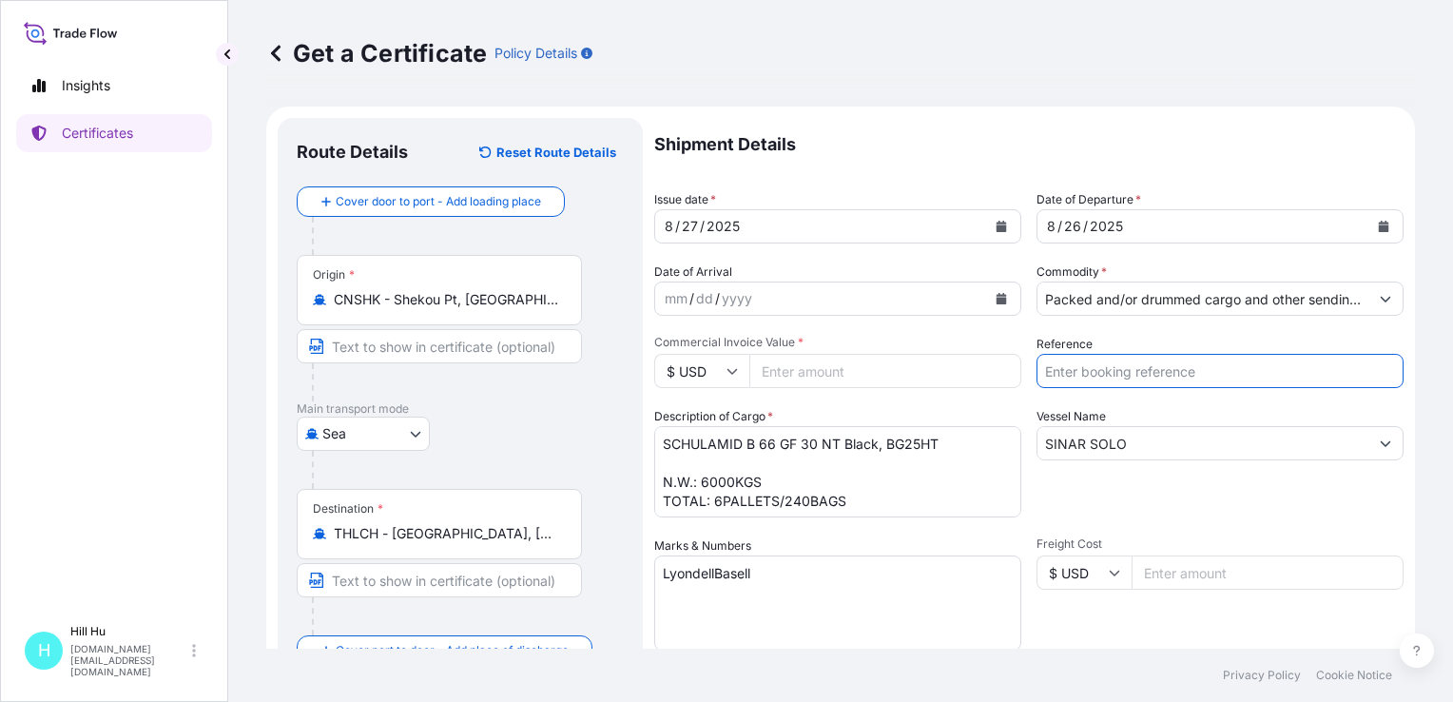
click at [1090, 367] on input "Reference" at bounding box center [1220, 371] width 367 height 34
paste input "5013131478"
type input "5013131478"
click at [1080, 332] on div "Shipment Details Issue date * [DATE] Date of Departure * [DATE] Date of Arrival…" at bounding box center [1028, 571] width 749 height 906
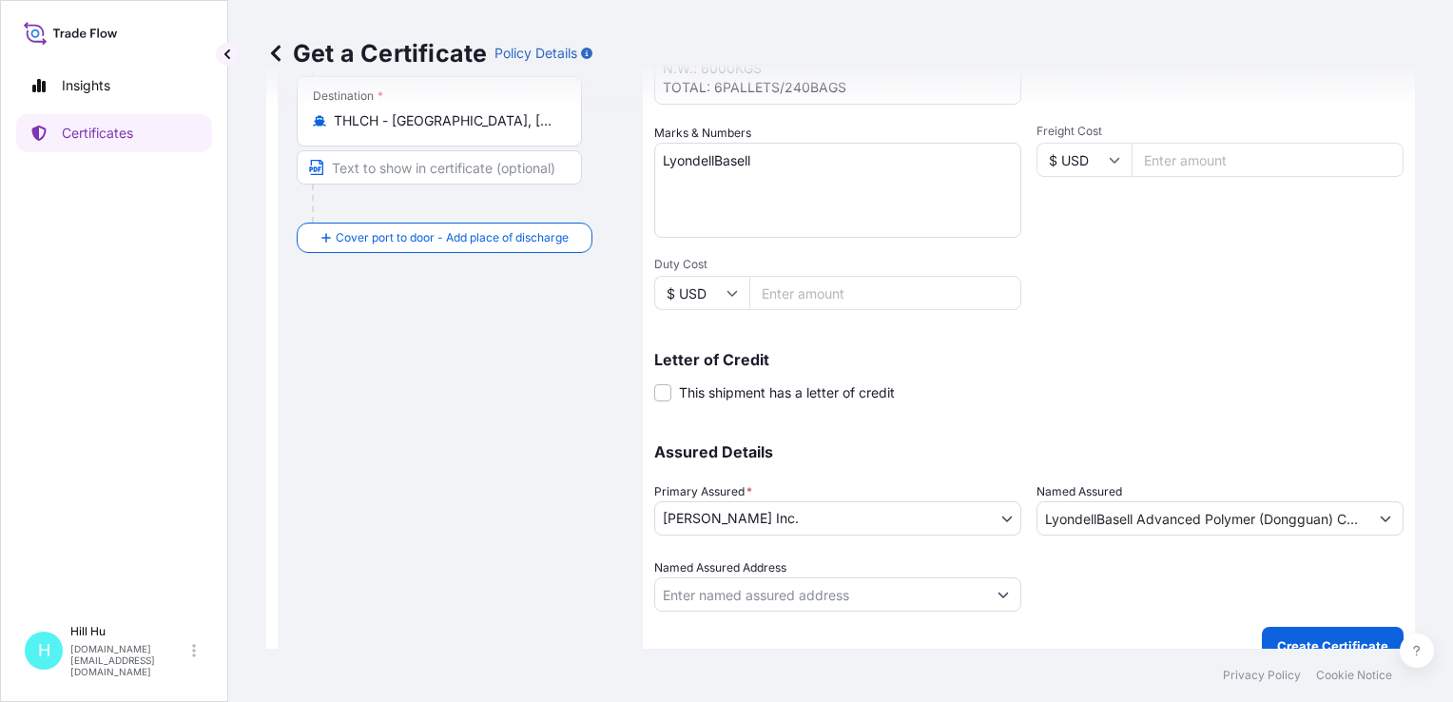
scroll to position [438, 0]
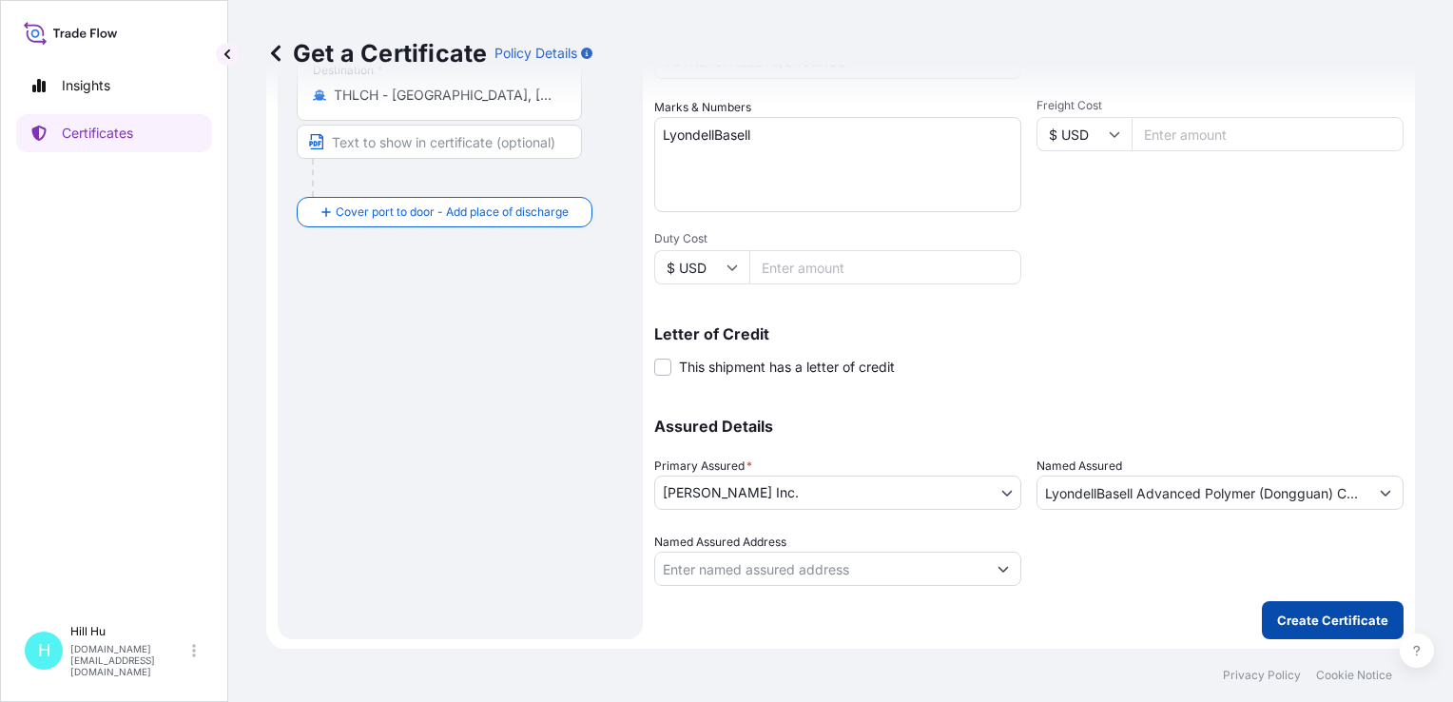
click at [1306, 613] on p "Create Certificate" at bounding box center [1332, 620] width 111 height 19
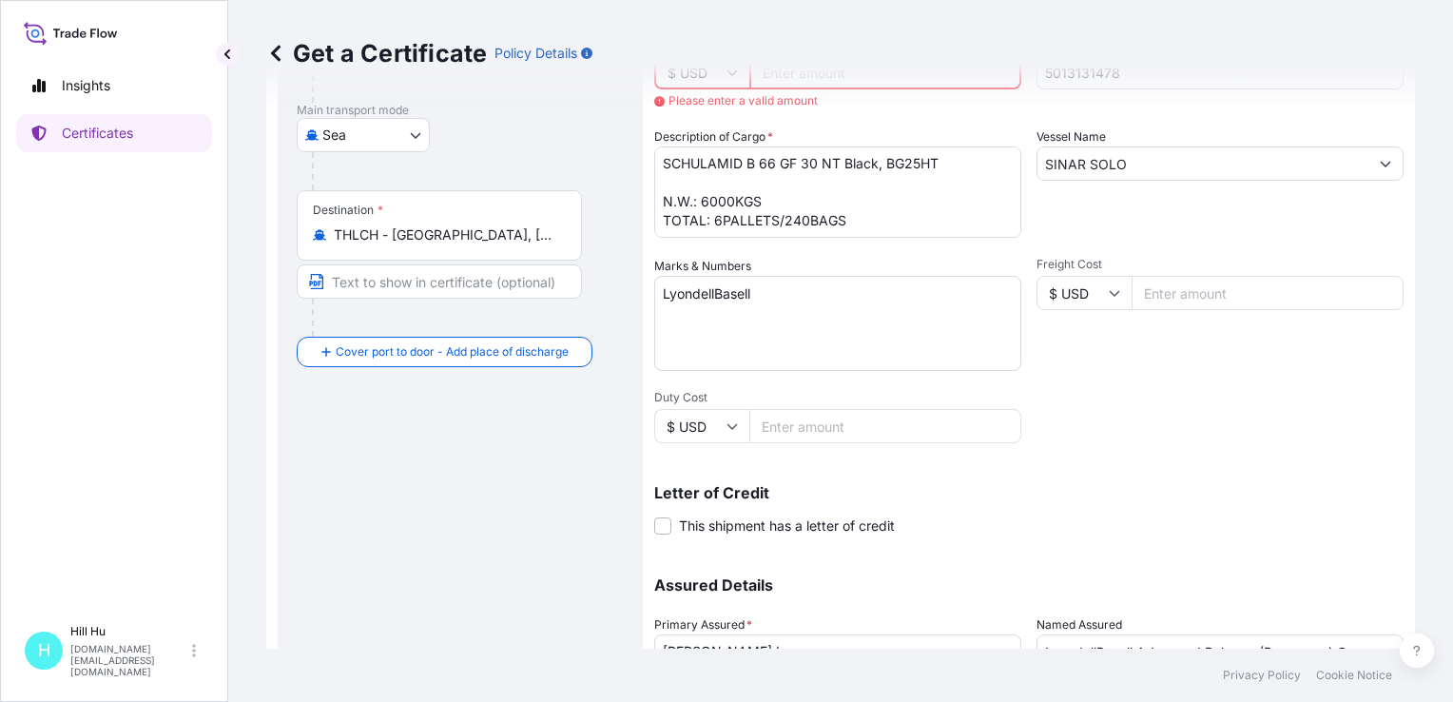
scroll to position [77, 0]
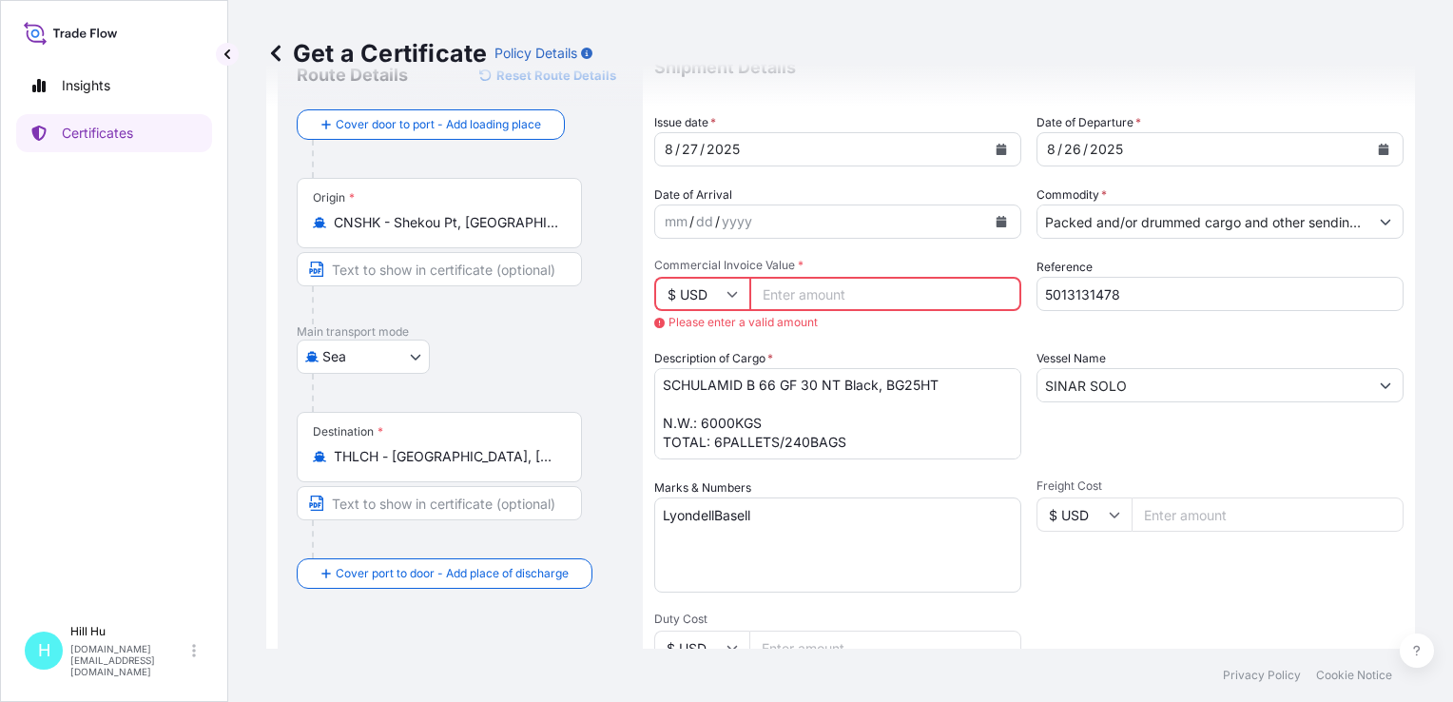
click at [730, 291] on icon at bounding box center [732, 293] width 11 height 11
click at [688, 453] on div "¥ CNY" at bounding box center [702, 435] width 80 height 36
type input "¥ CNY"
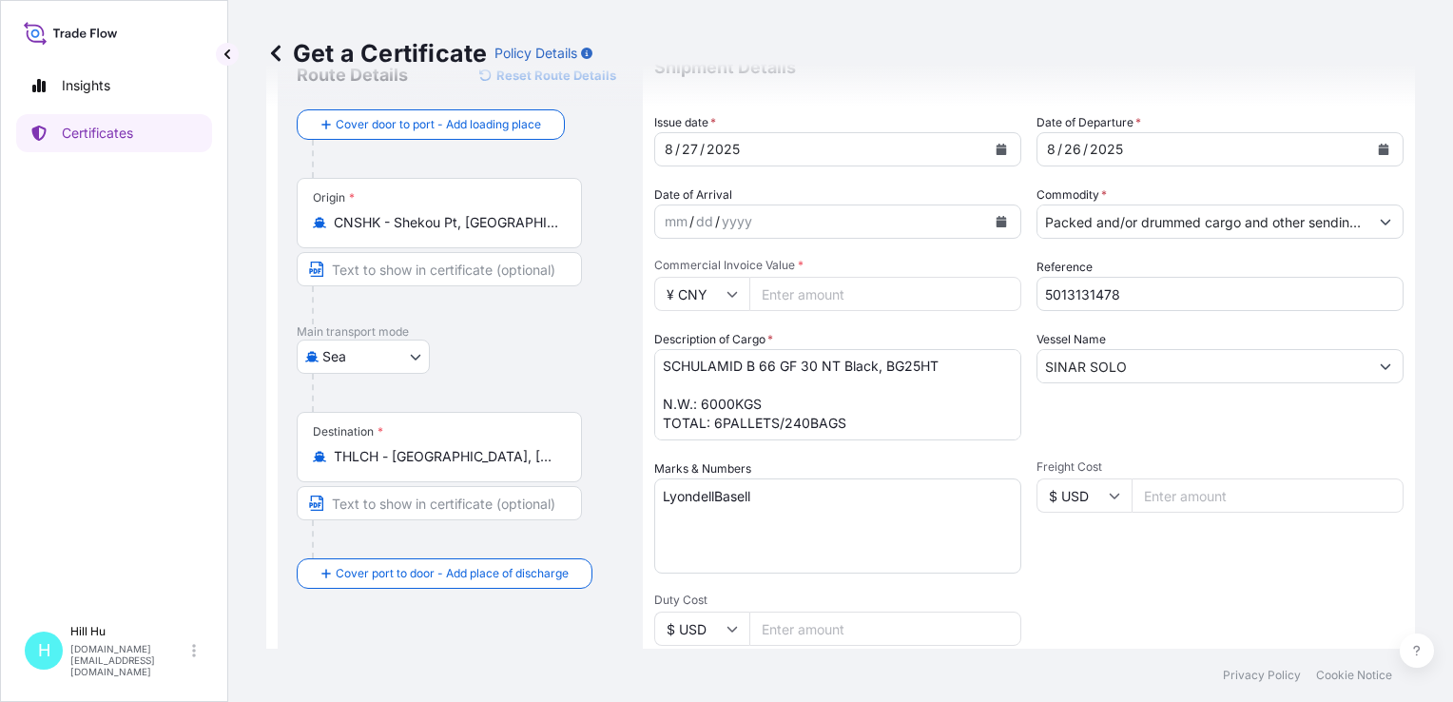
click at [826, 288] on input "Commercial Invoice Value *" at bounding box center [885, 294] width 272 height 34
paste input "121355.22"
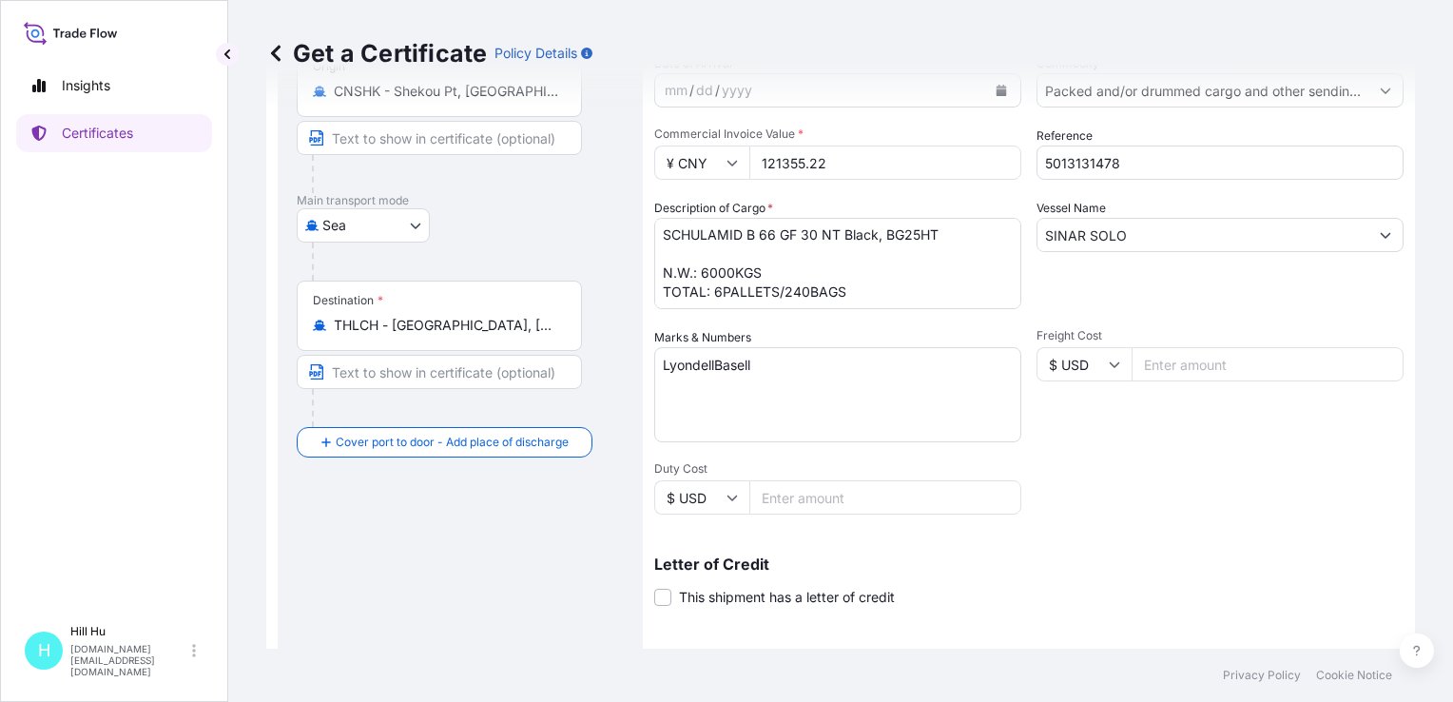
scroll to position [438, 0]
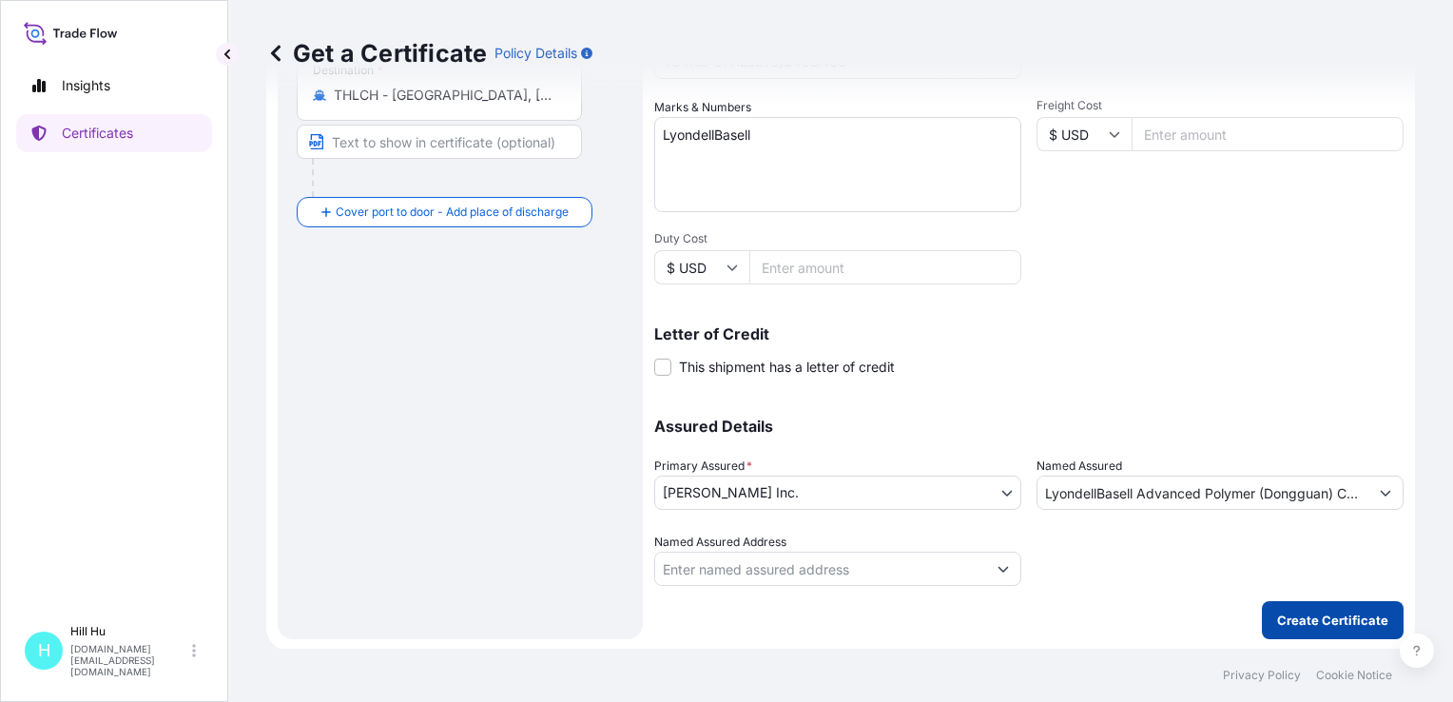
type input "121355.22"
click at [1348, 622] on p "Create Certificate" at bounding box center [1332, 620] width 111 height 19
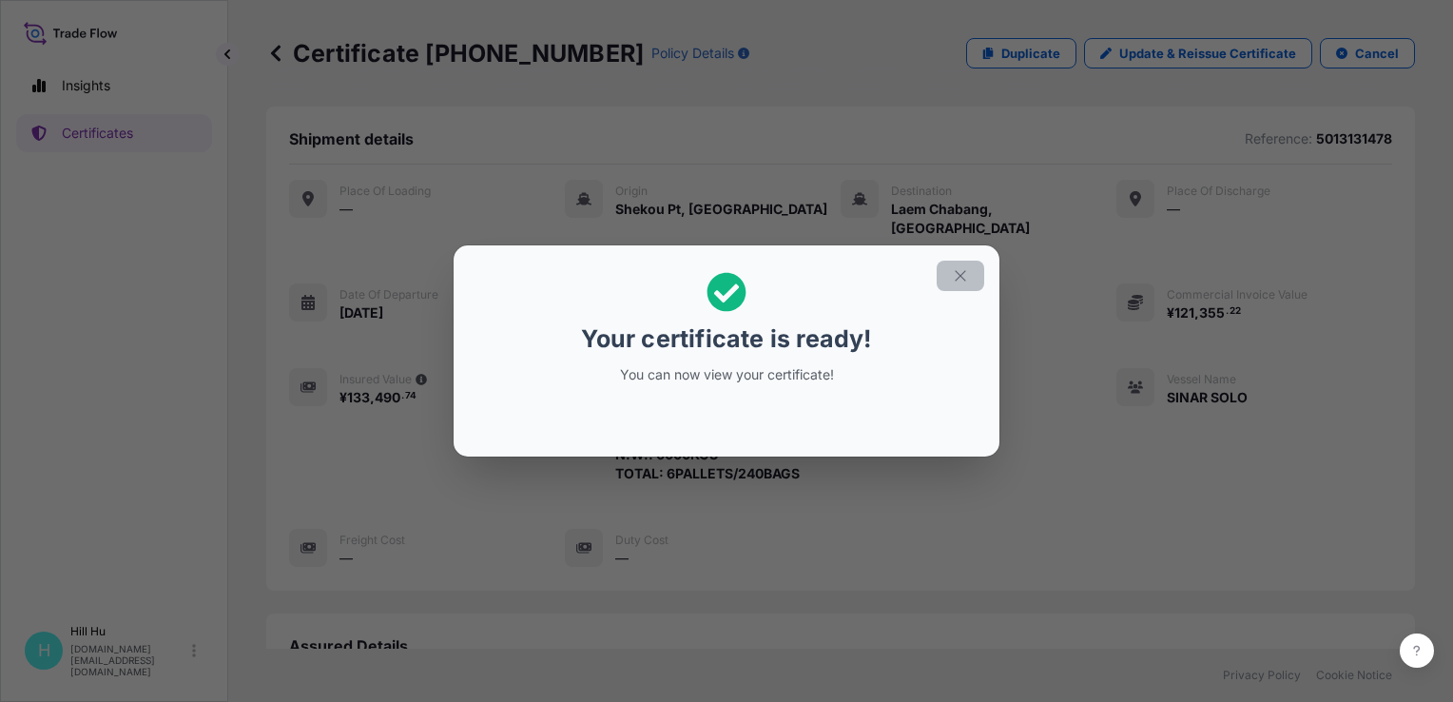
click at [961, 277] on icon "button" at bounding box center [960, 275] width 10 height 10
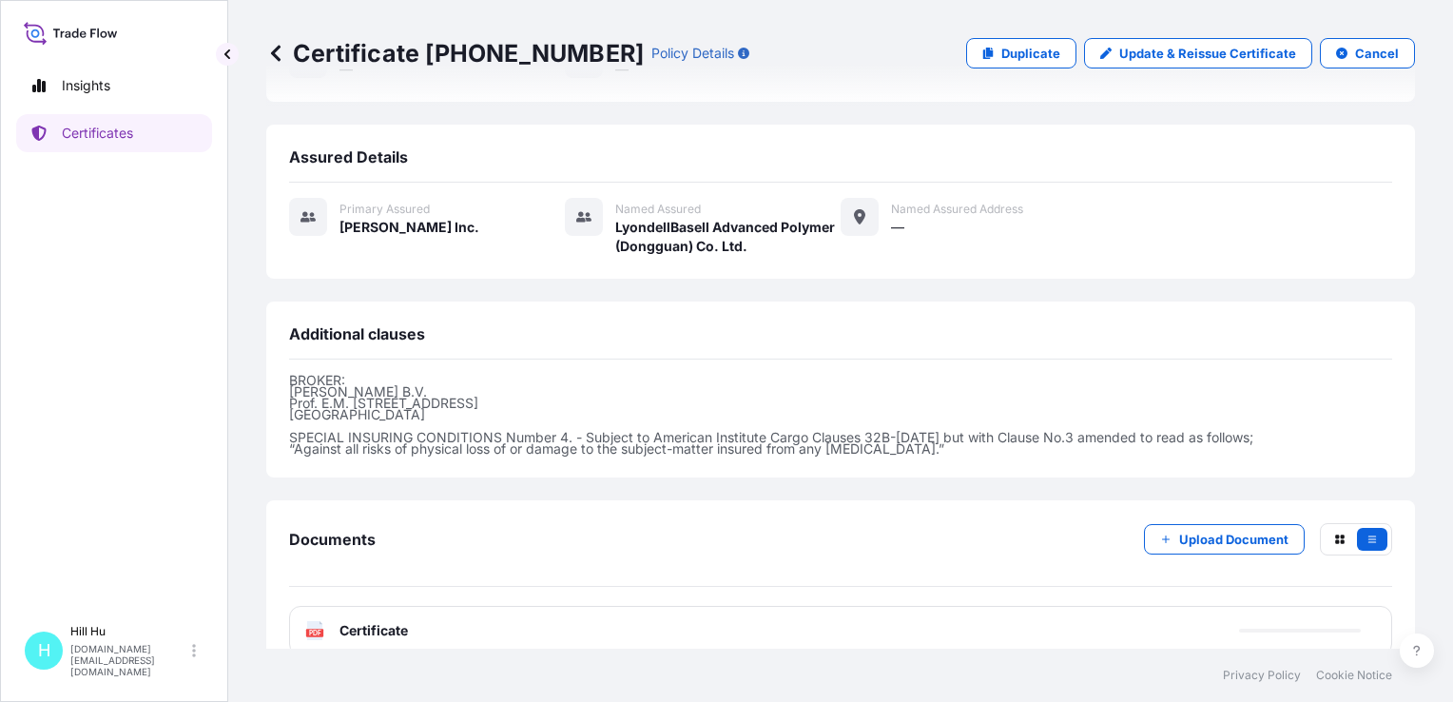
scroll to position [493, 0]
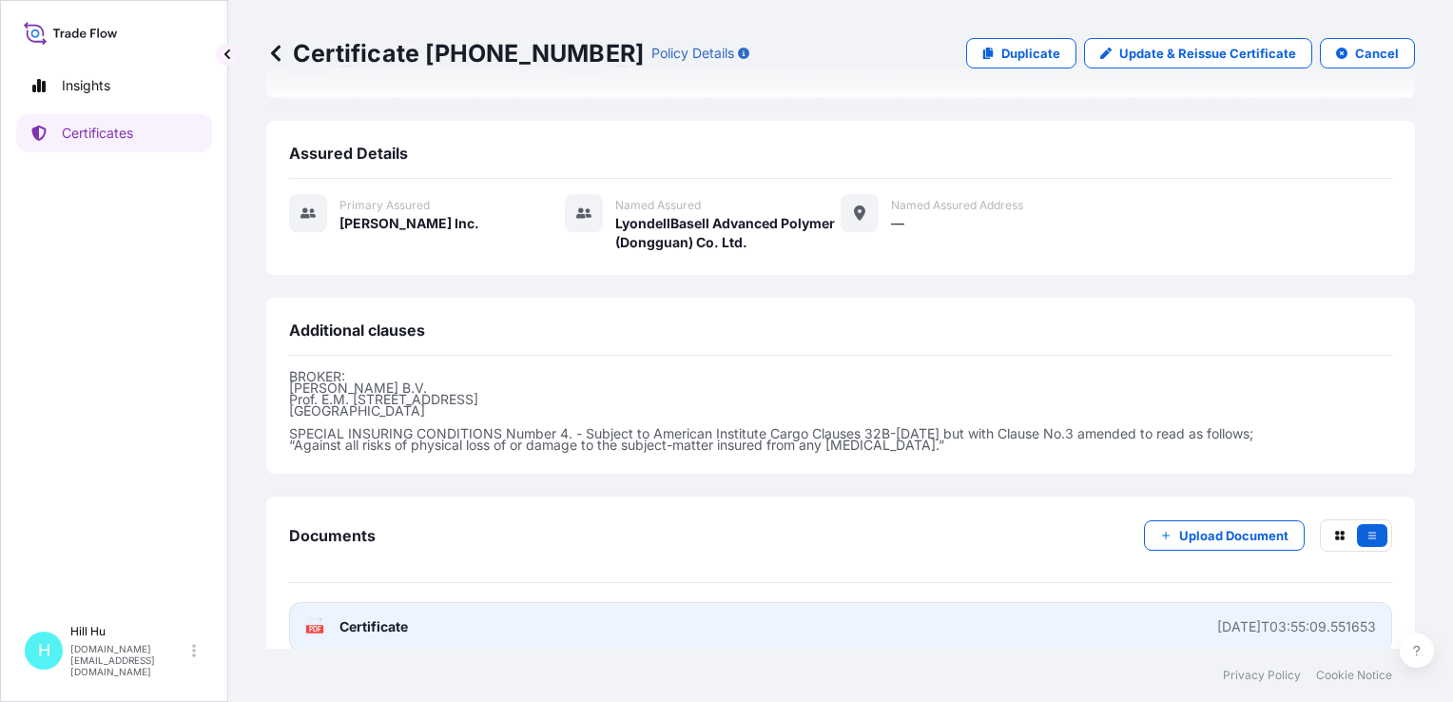
click at [392, 617] on span "Certificate" at bounding box center [373, 626] width 68 height 19
